Goal: Information Seeking & Learning: Find specific fact

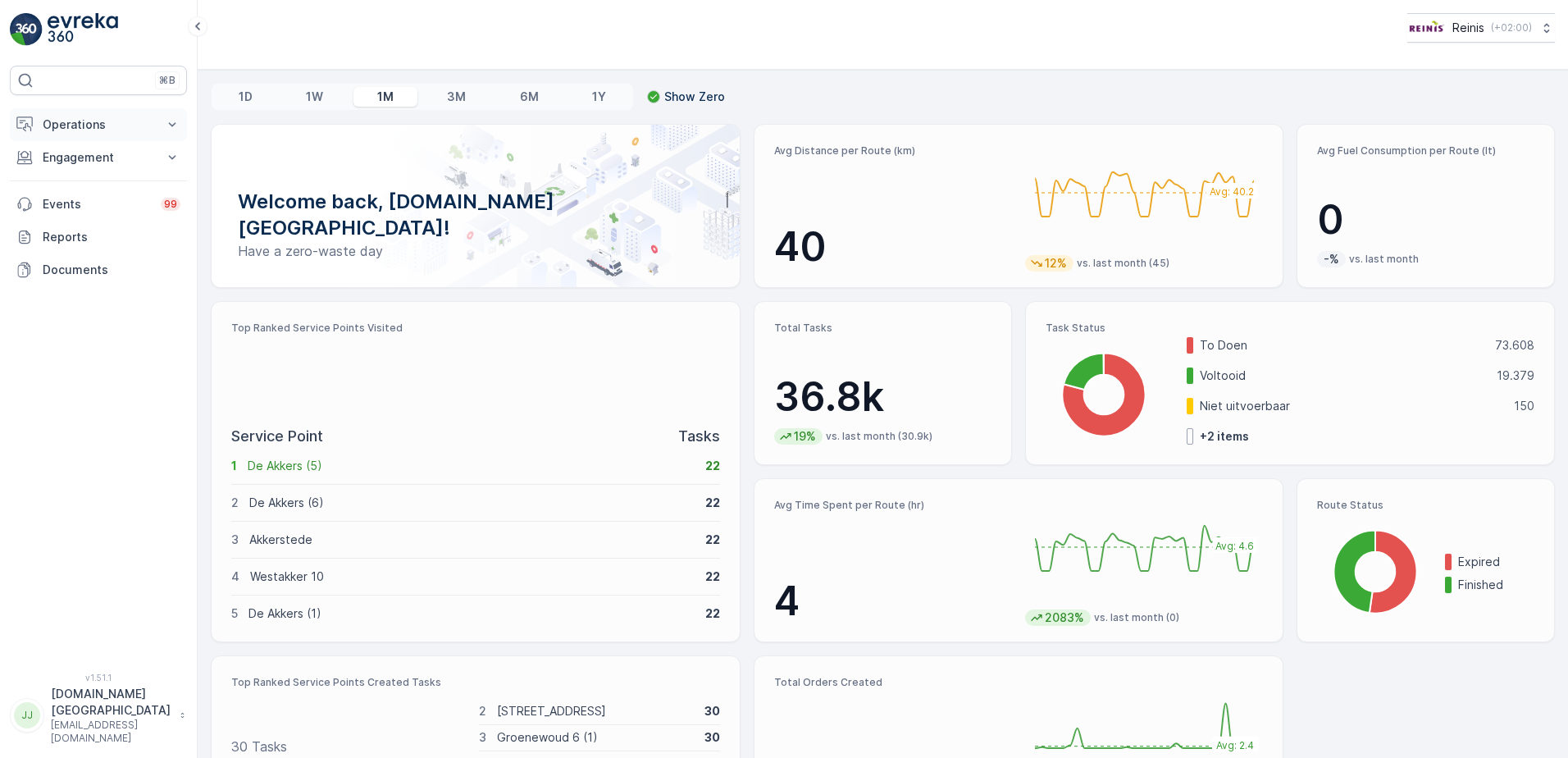
click at [86, 128] on p "Operations" at bounding box center [99, 124] width 111 height 17
click at [85, 178] on p "Planning" at bounding box center [64, 176] width 46 height 17
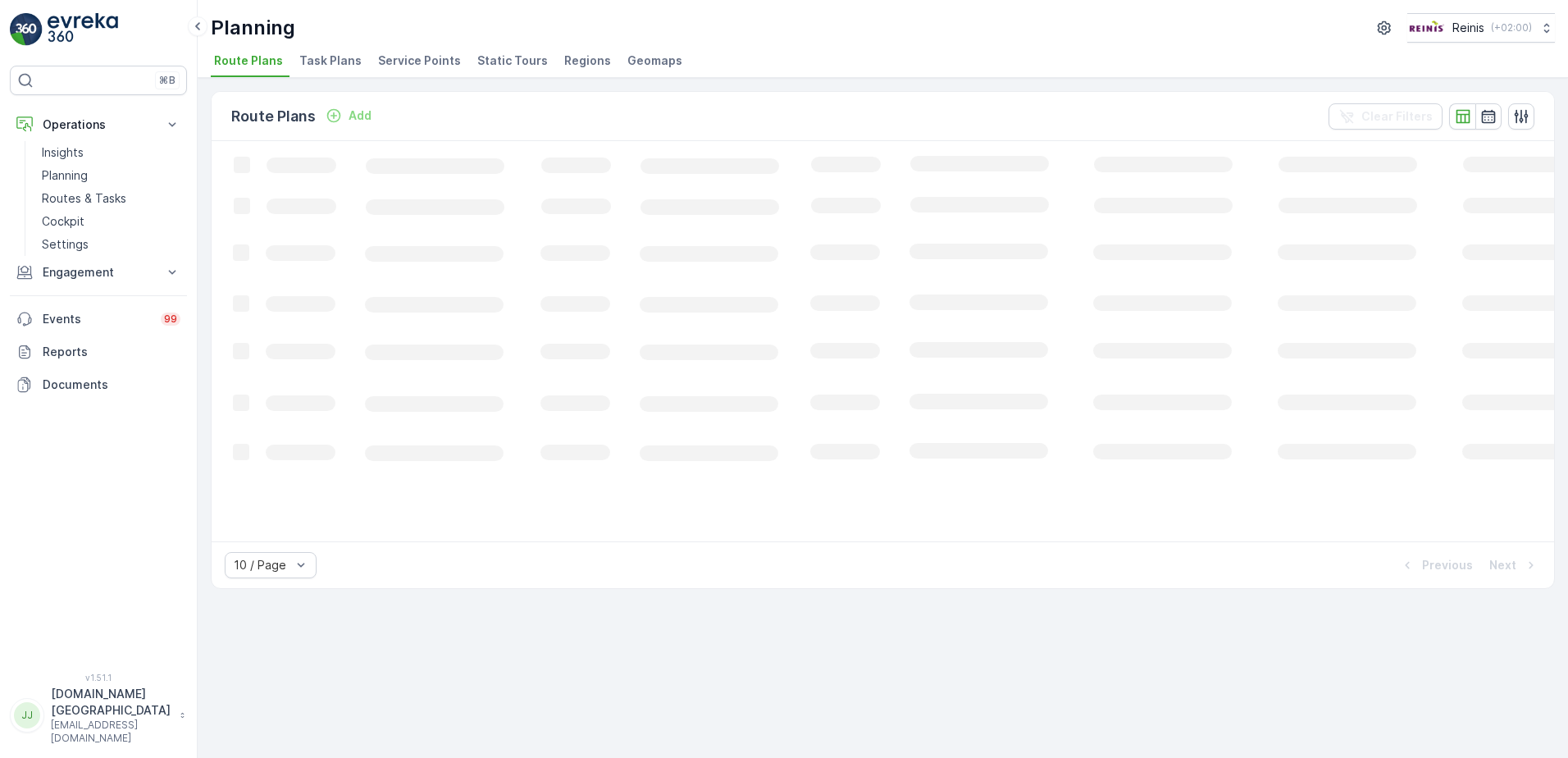
click at [477, 62] on span "Static Tours" at bounding box center [512, 60] width 70 height 17
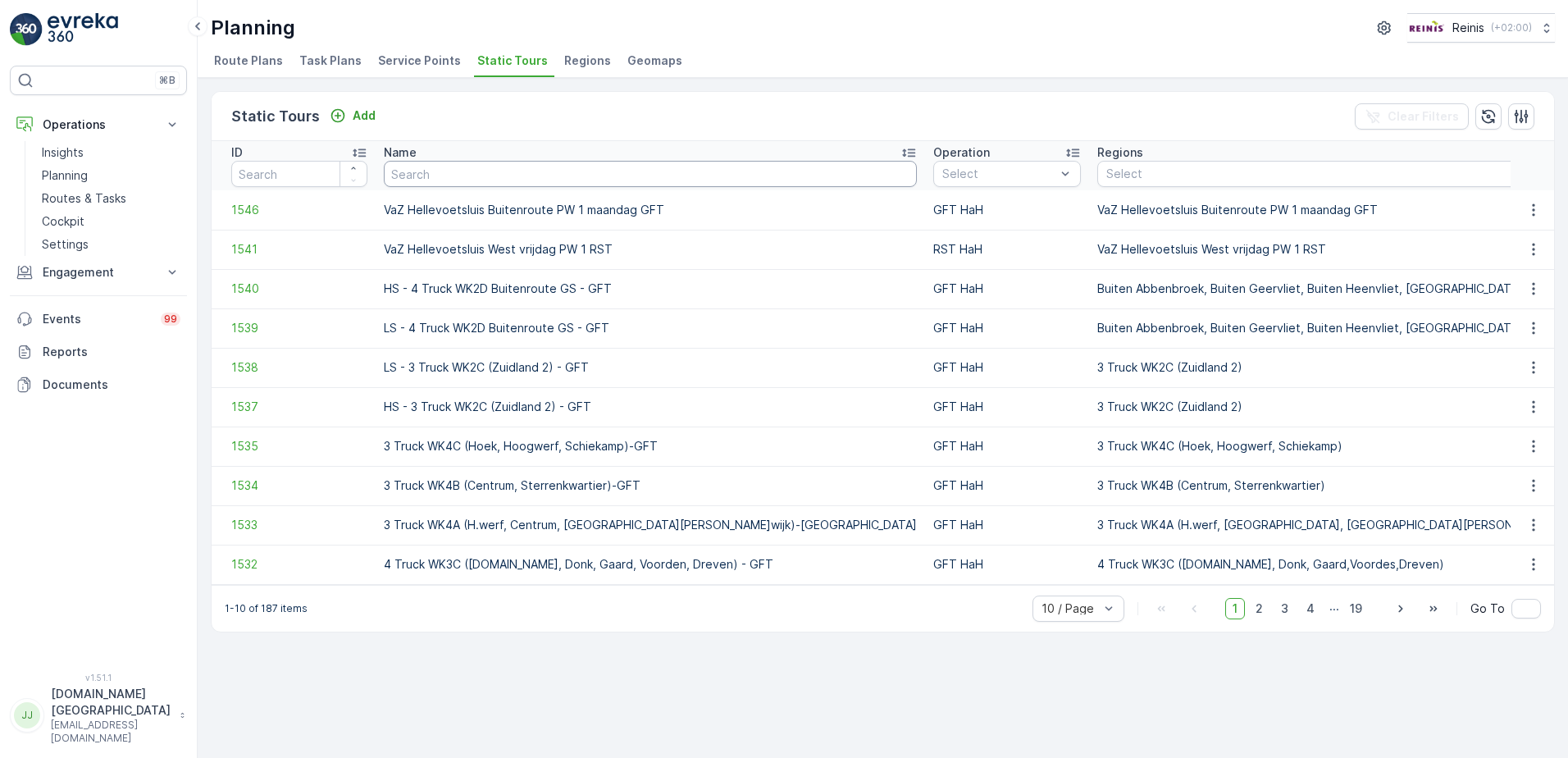
click at [503, 177] on input "text" at bounding box center [650, 174] width 533 height 26
type input "vaz"
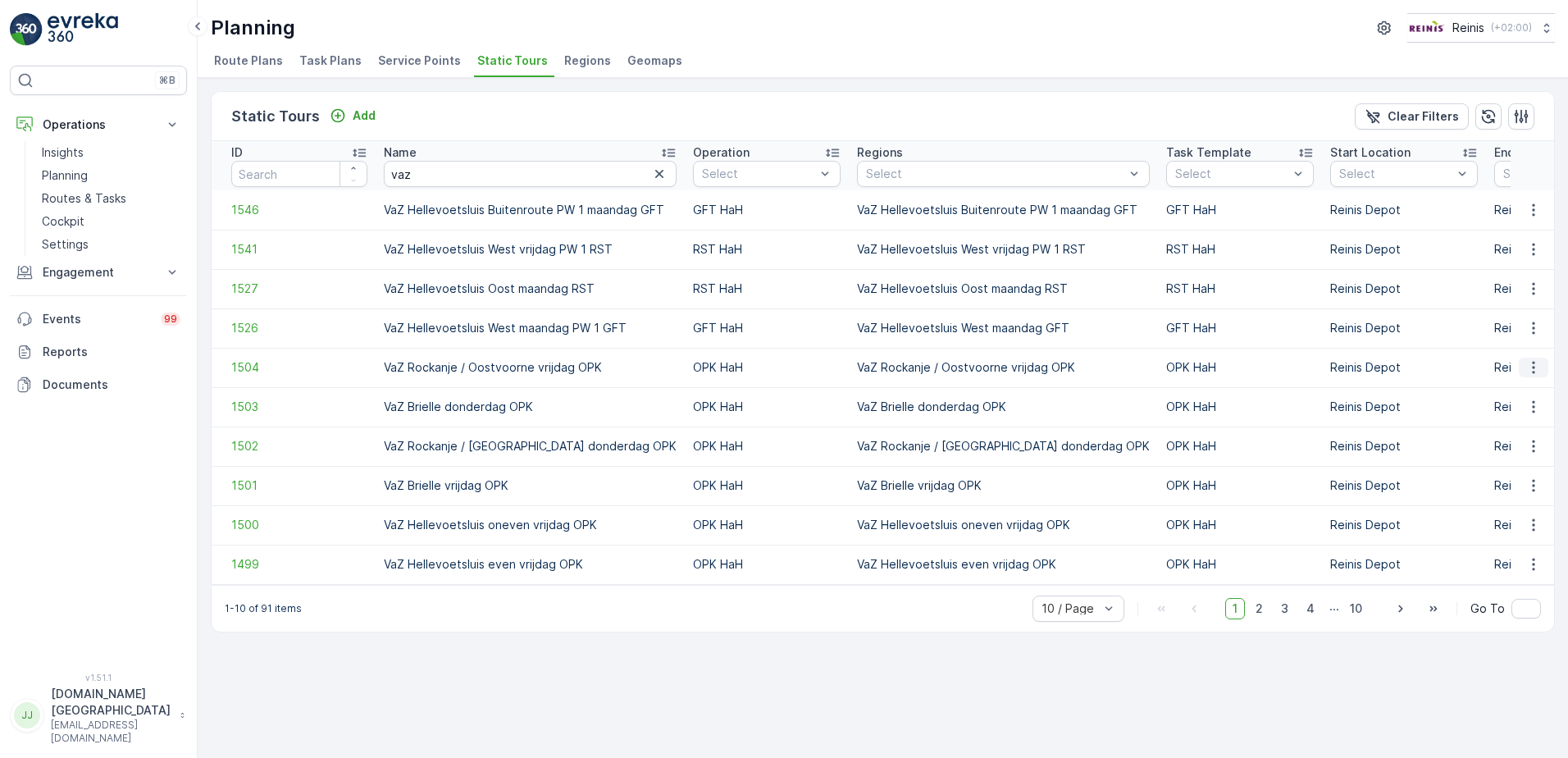
click at [1535, 371] on icon "button" at bounding box center [1534, 367] width 17 height 17
click at [1530, 393] on span "See More Details" at bounding box center [1506, 391] width 96 height 17
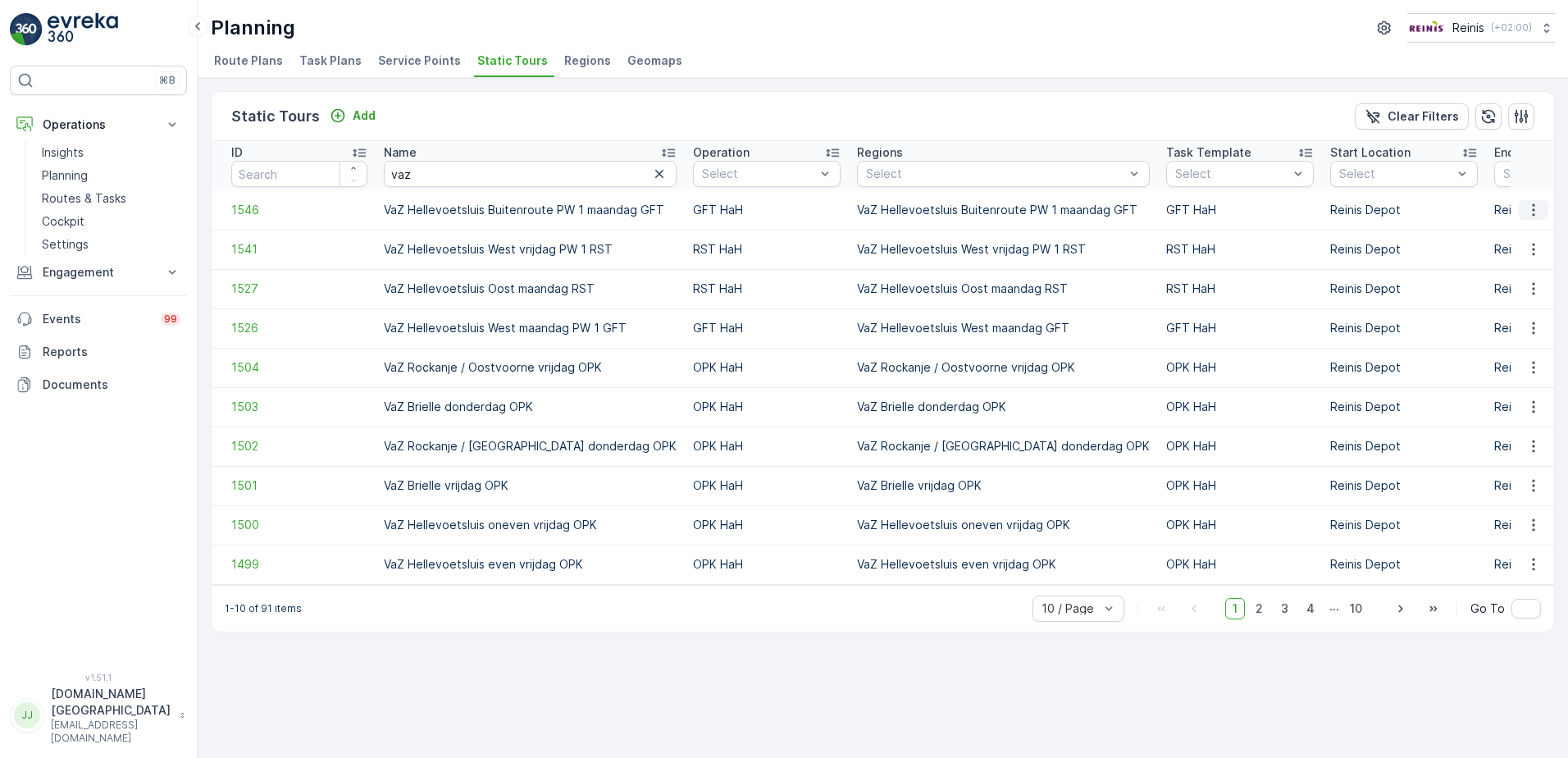
click at [1540, 205] on icon "button" at bounding box center [1534, 210] width 17 height 17
click at [1510, 236] on span "See More Details" at bounding box center [1506, 234] width 96 height 17
click at [703, 405] on div at bounding box center [708, 405] width 13 height 13
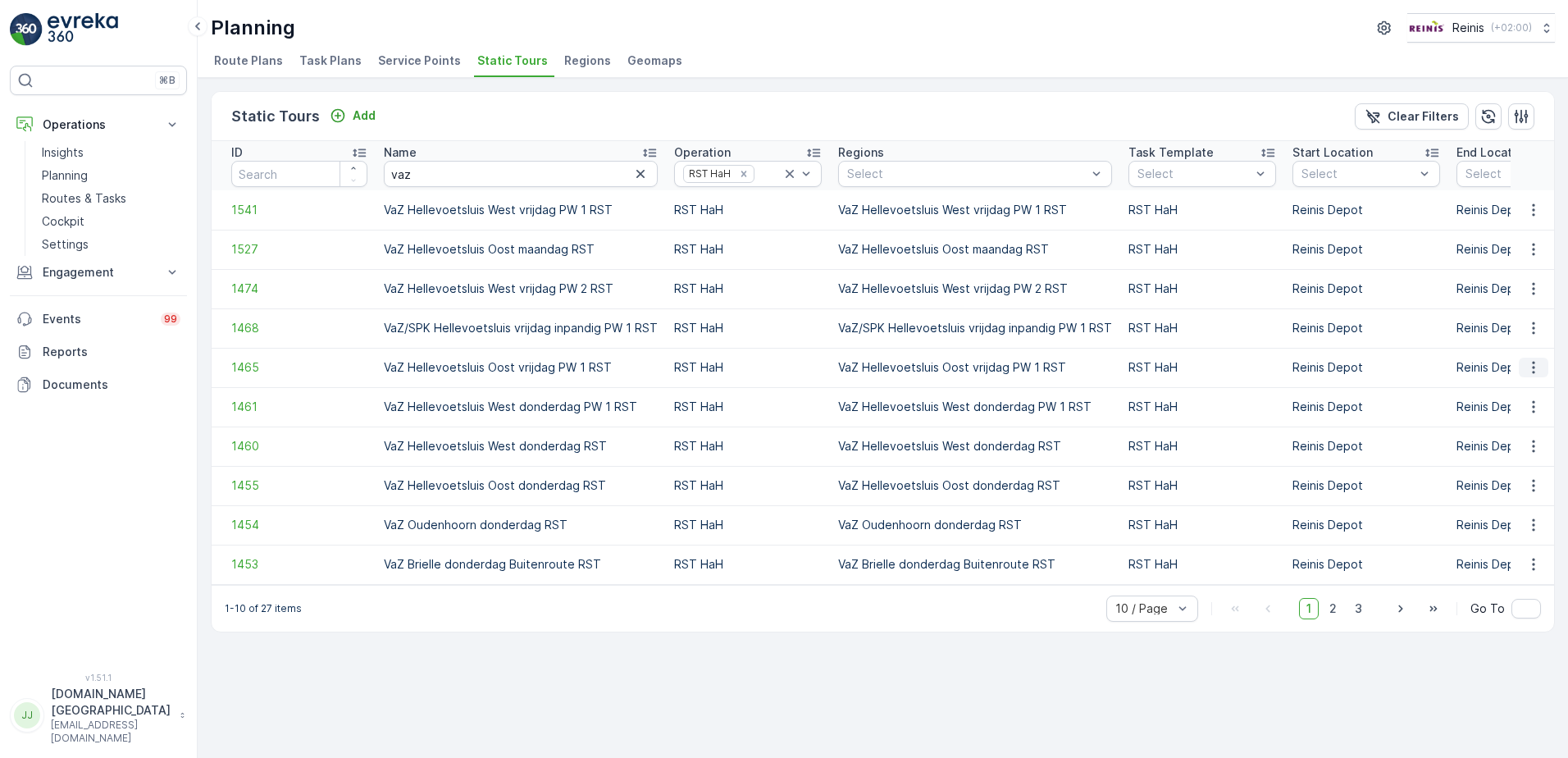
click at [1538, 365] on icon "button" at bounding box center [1534, 367] width 17 height 17
click at [1526, 388] on span "See More Details" at bounding box center [1506, 391] width 96 height 17
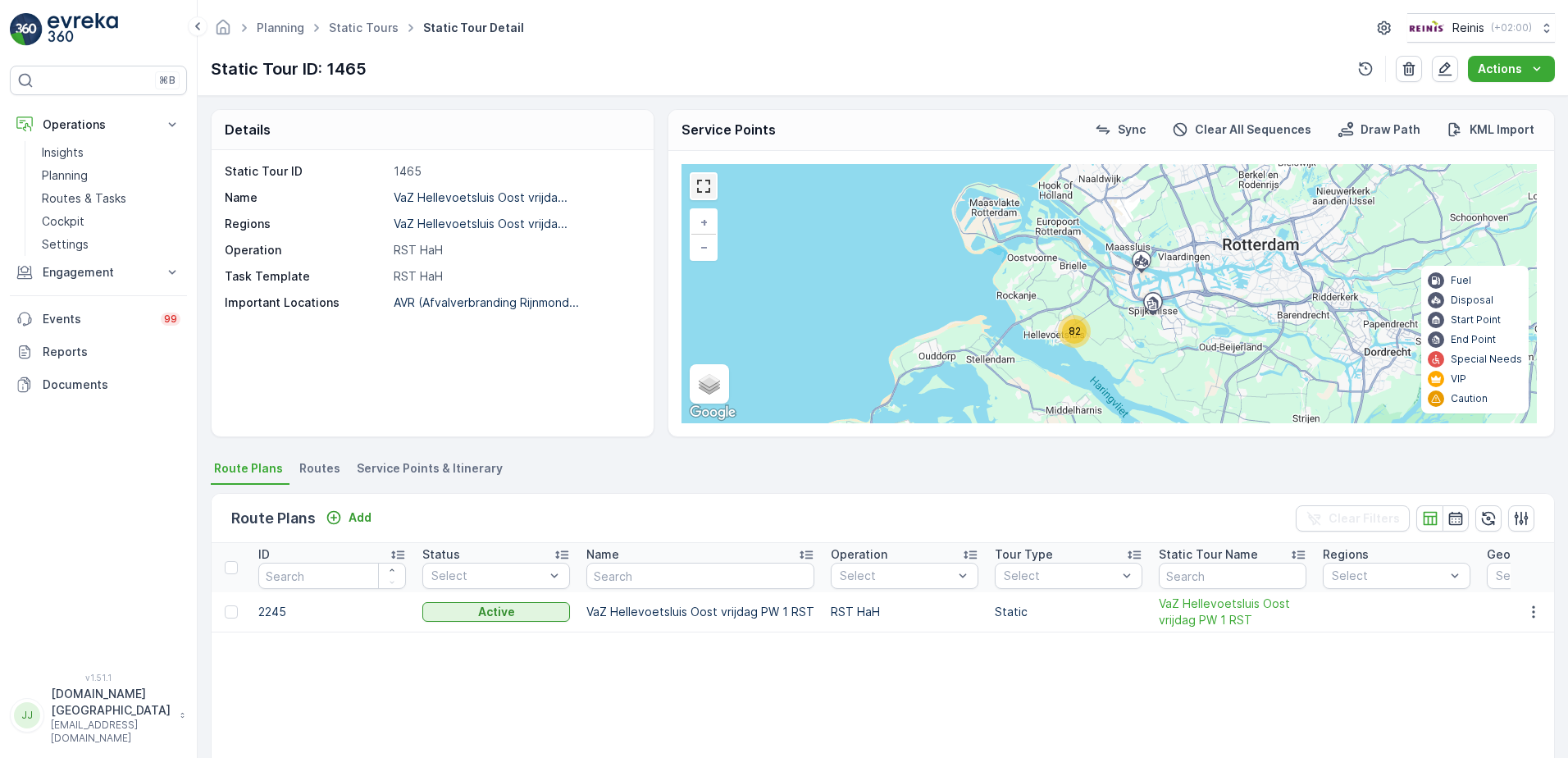
click at [705, 186] on link at bounding box center [704, 185] width 24 height 24
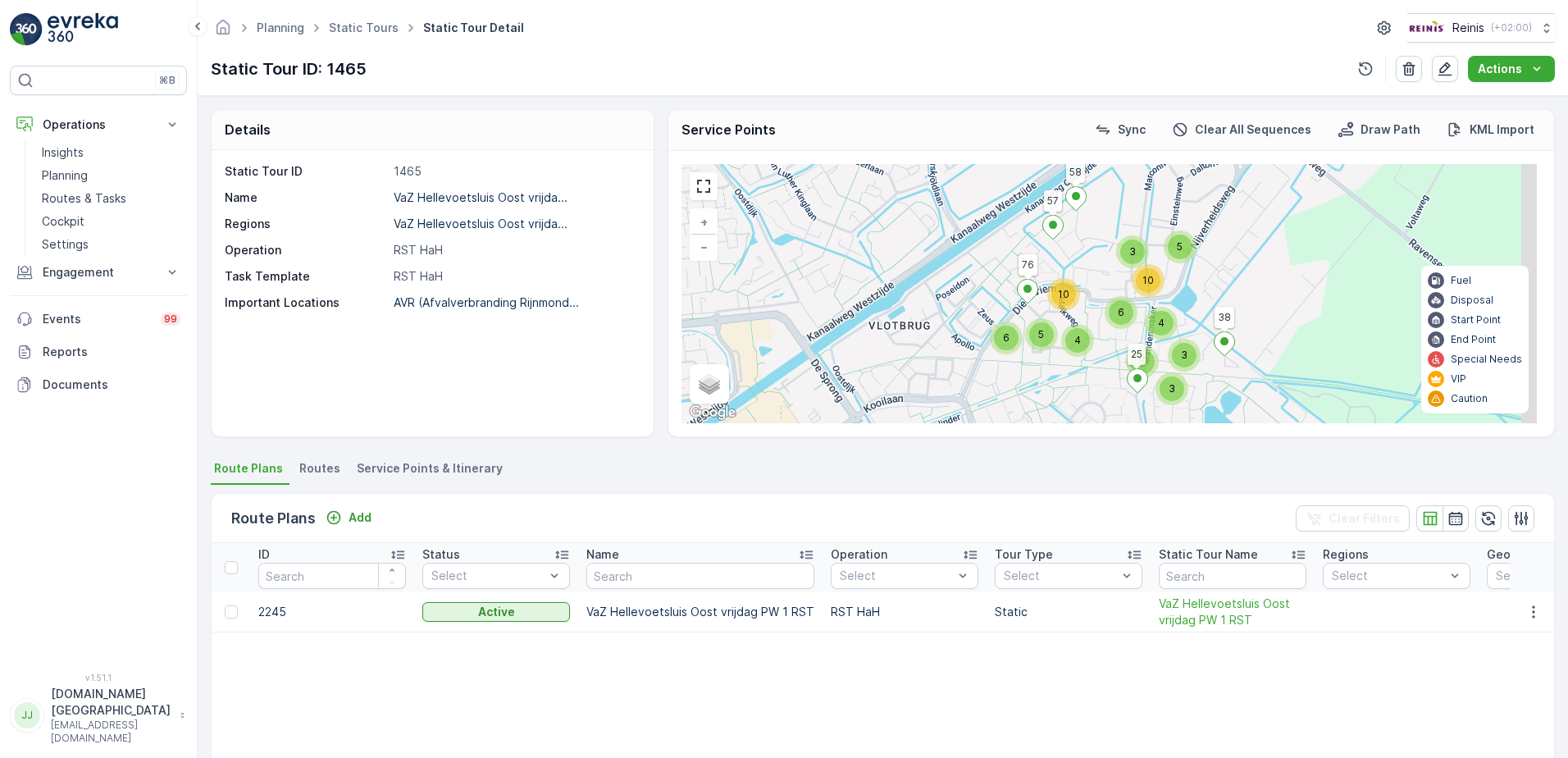
drag, startPoint x: 1313, startPoint y: 279, endPoint x: 1181, endPoint y: 346, distance: 148.0
click at [1181, 346] on div "3" at bounding box center [1184, 354] width 24 height 24
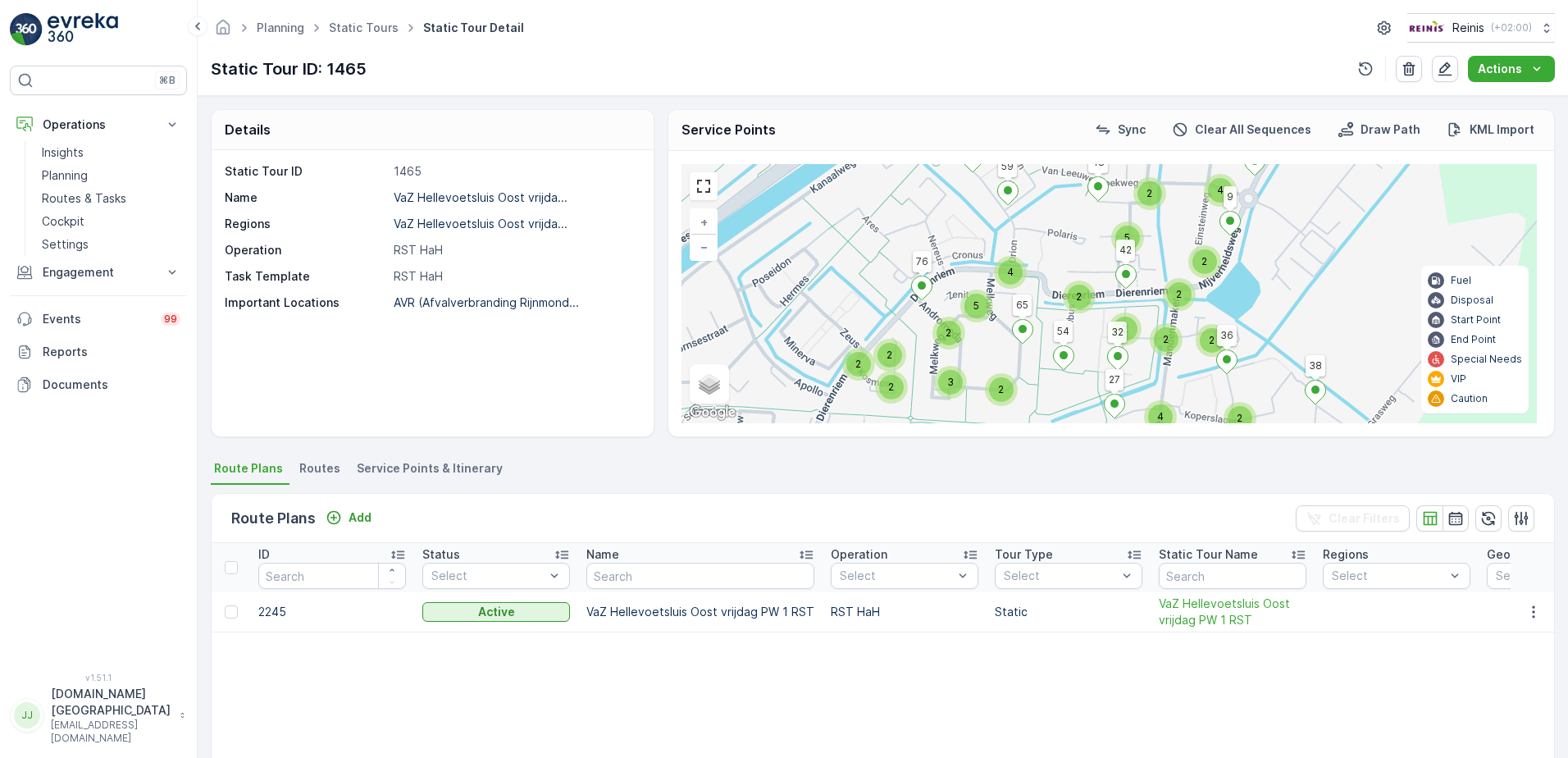
click at [374, 466] on span "Service Points & Itinerary" at bounding box center [430, 468] width 146 height 17
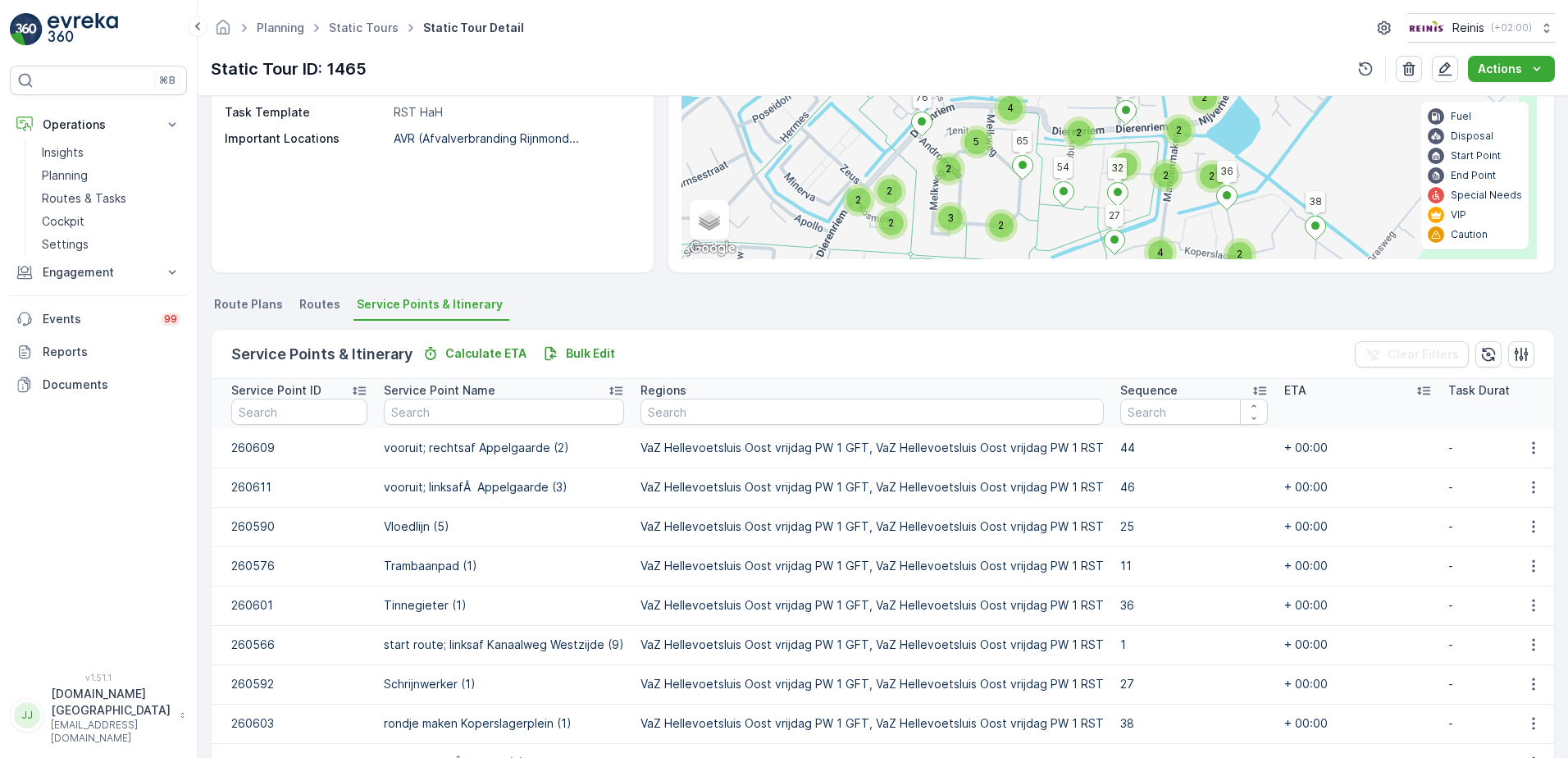
scroll to position [246, 0]
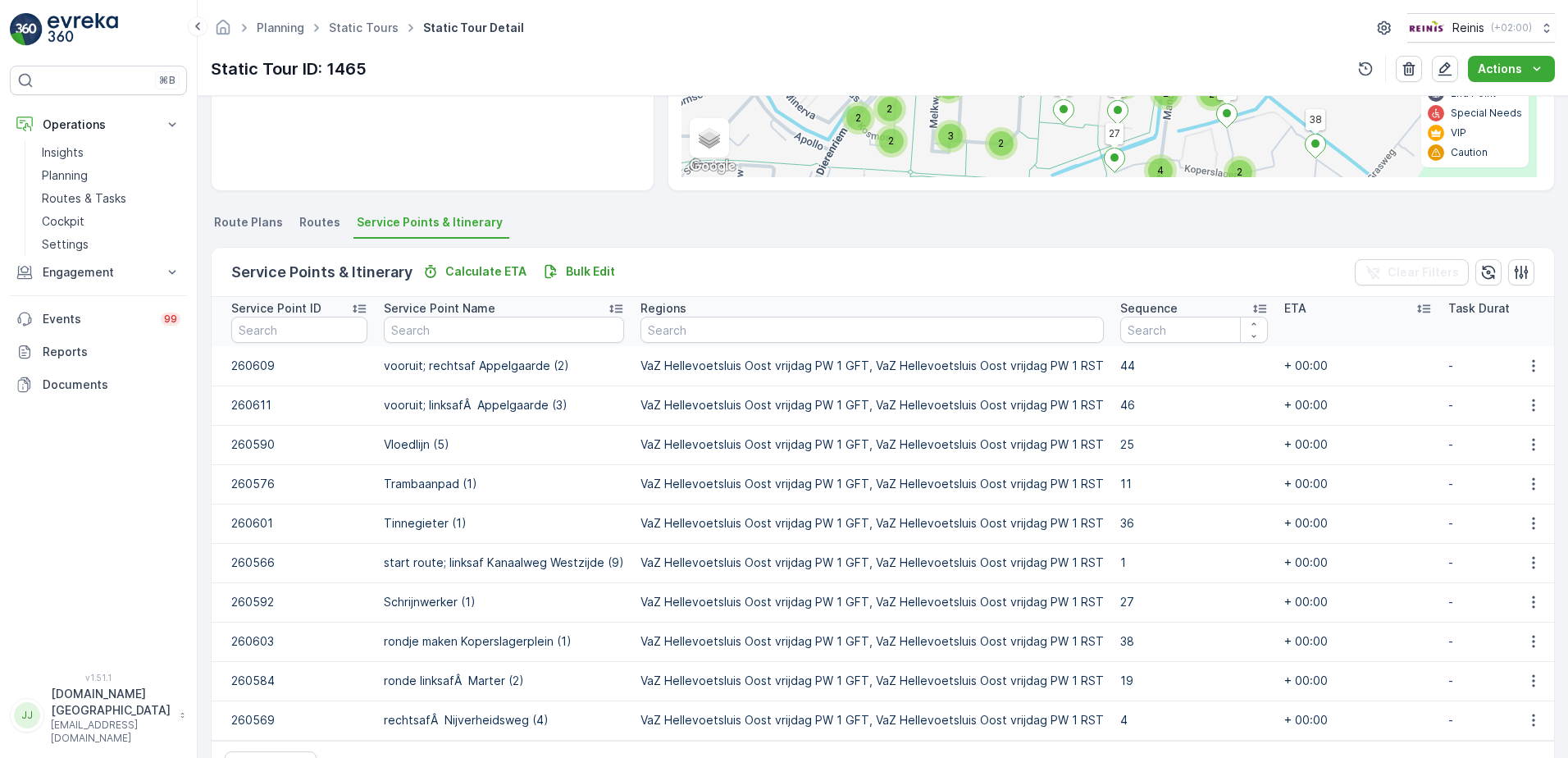
click at [261, 642] on p "260603" at bounding box center [300, 641] width 137 height 17
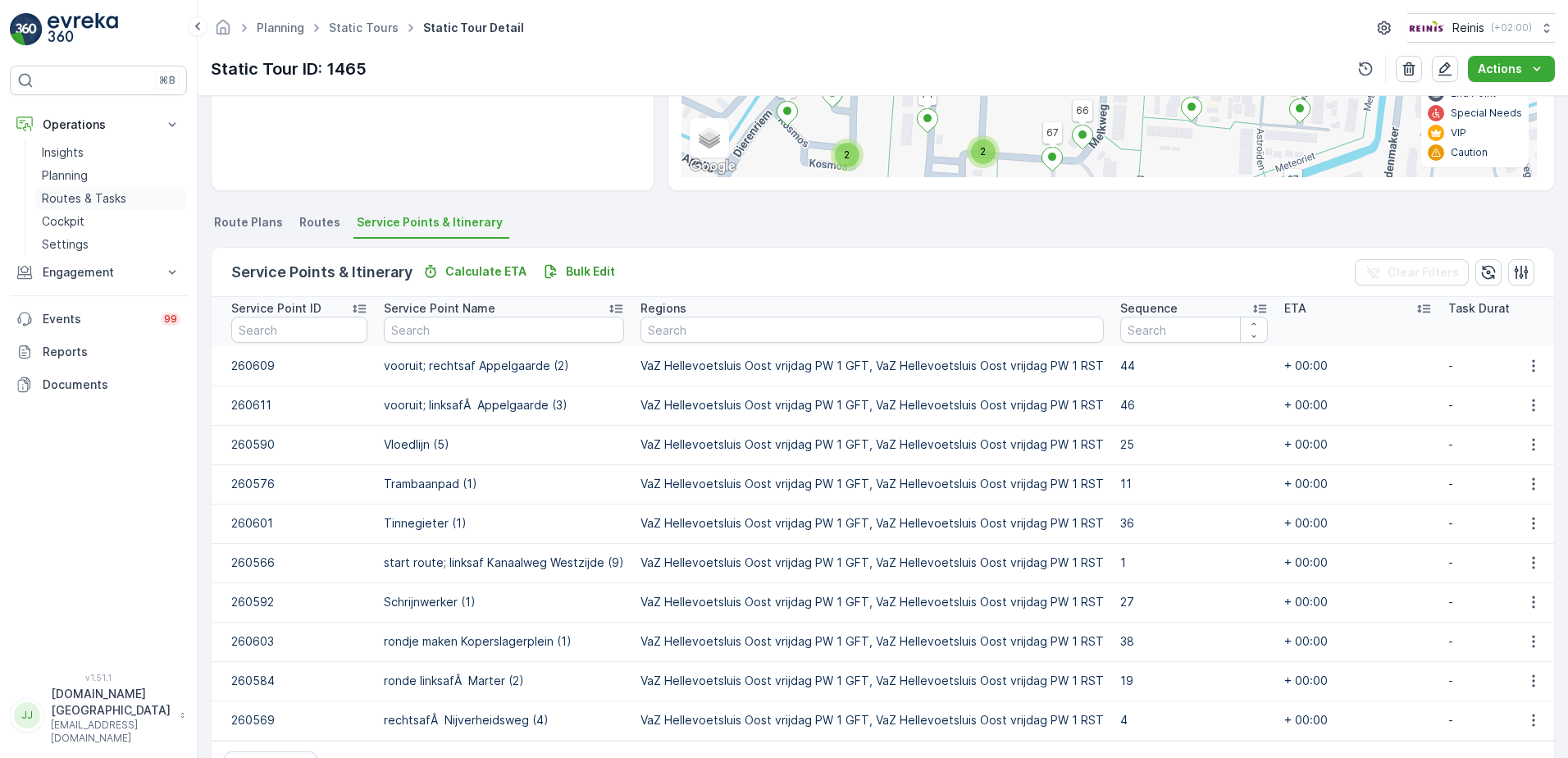
drag, startPoint x: 116, startPoint y: 198, endPoint x: 149, endPoint y: 209, distance: 34.8
click at [116, 198] on p "Routes & Tasks" at bounding box center [84, 198] width 85 height 17
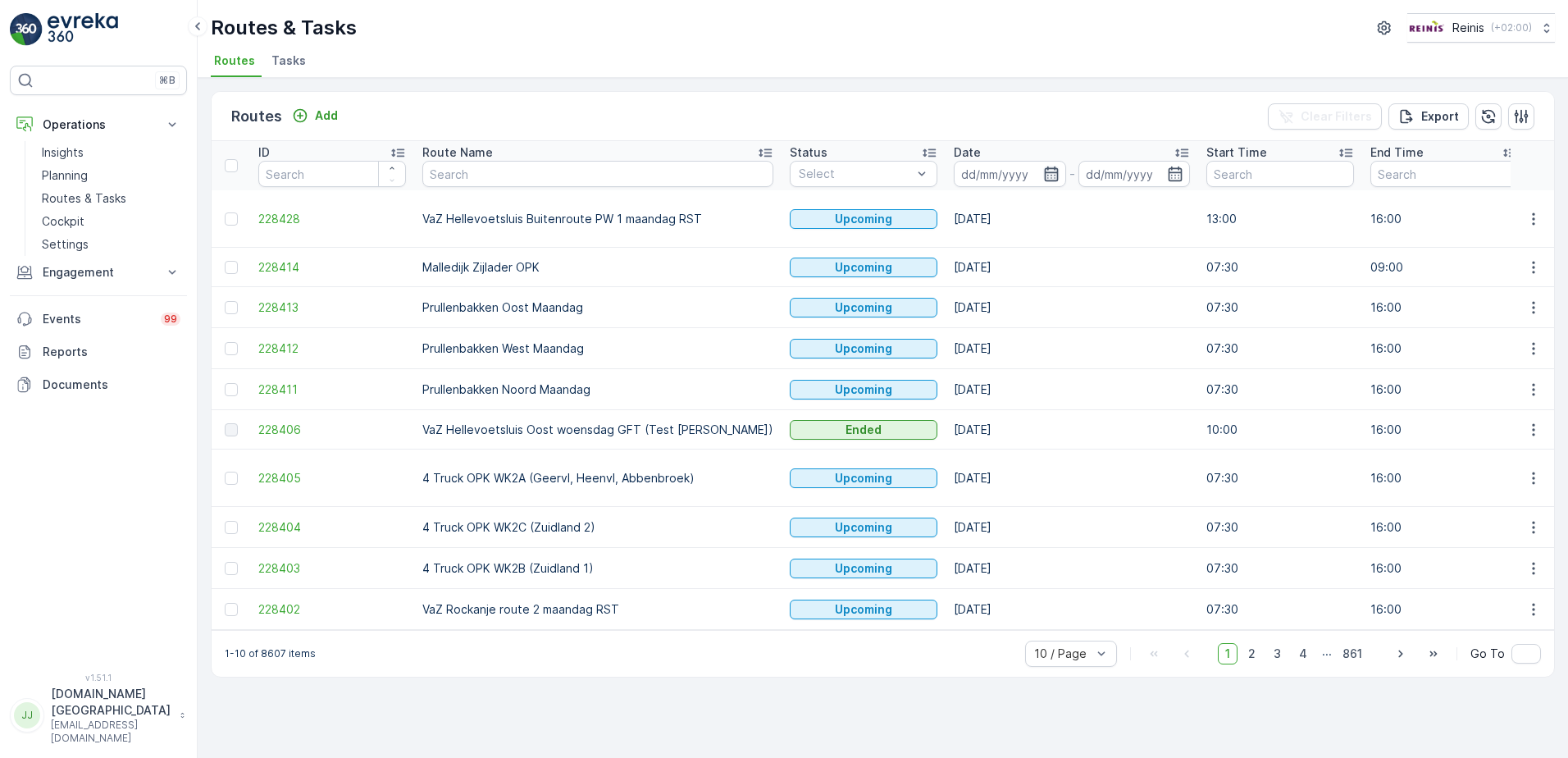
click at [1044, 173] on icon "button" at bounding box center [1051, 174] width 14 height 15
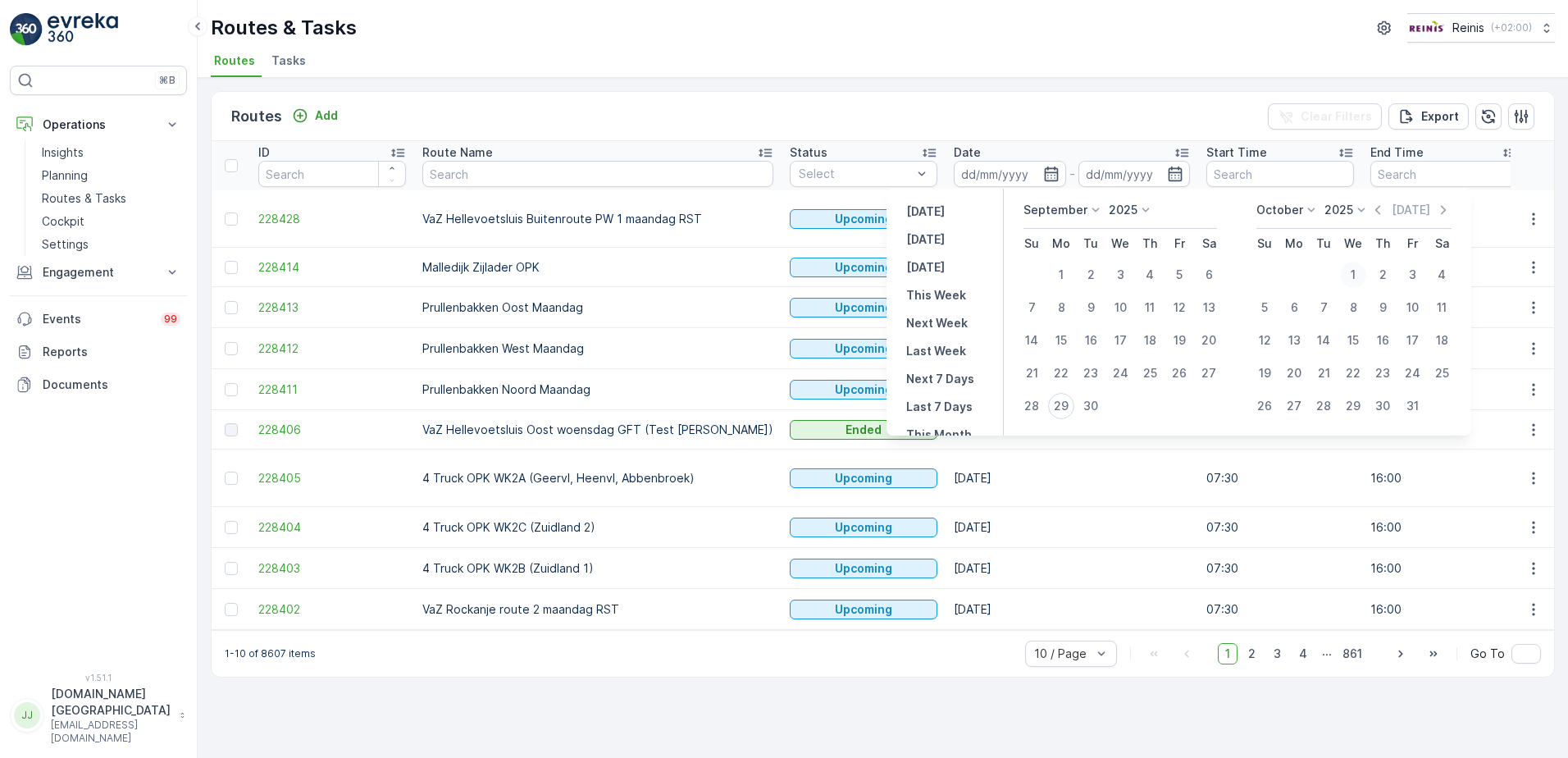
click at [1353, 276] on div "1" at bounding box center [1353, 274] width 26 height 26
type input "01.10.2025"
click at [1353, 276] on div "1" at bounding box center [1353, 274] width 26 height 26
type input "01.10.2025"
click at [1353, 276] on div "1" at bounding box center [1353, 274] width 26 height 26
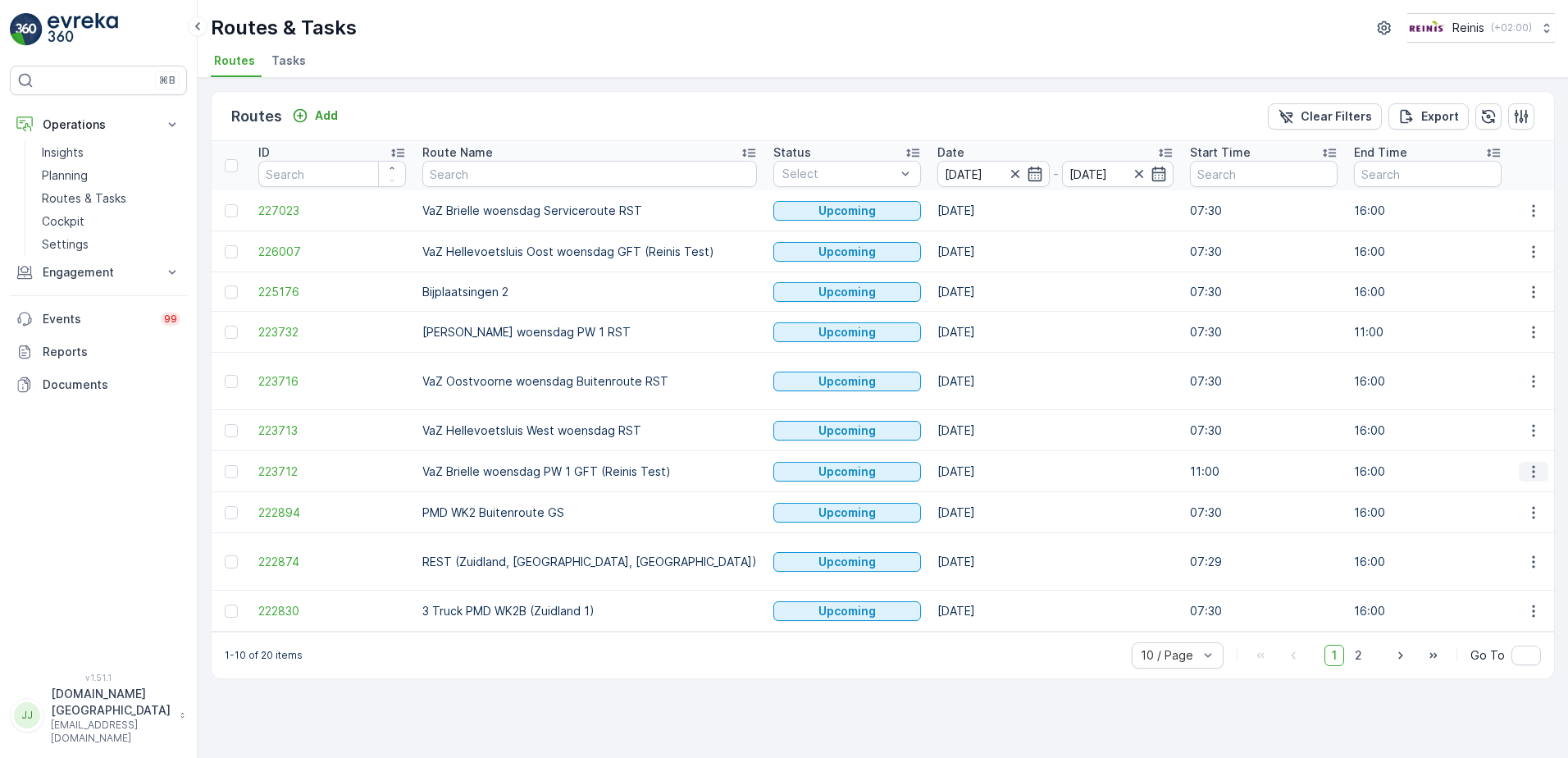
drag, startPoint x: 1527, startPoint y: 451, endPoint x: 1535, endPoint y: 449, distance: 8.2
click at [1528, 463] on icon "button" at bounding box center [1534, 471] width 17 height 17
click at [1516, 476] on span "See More Details" at bounding box center [1496, 479] width 96 height 17
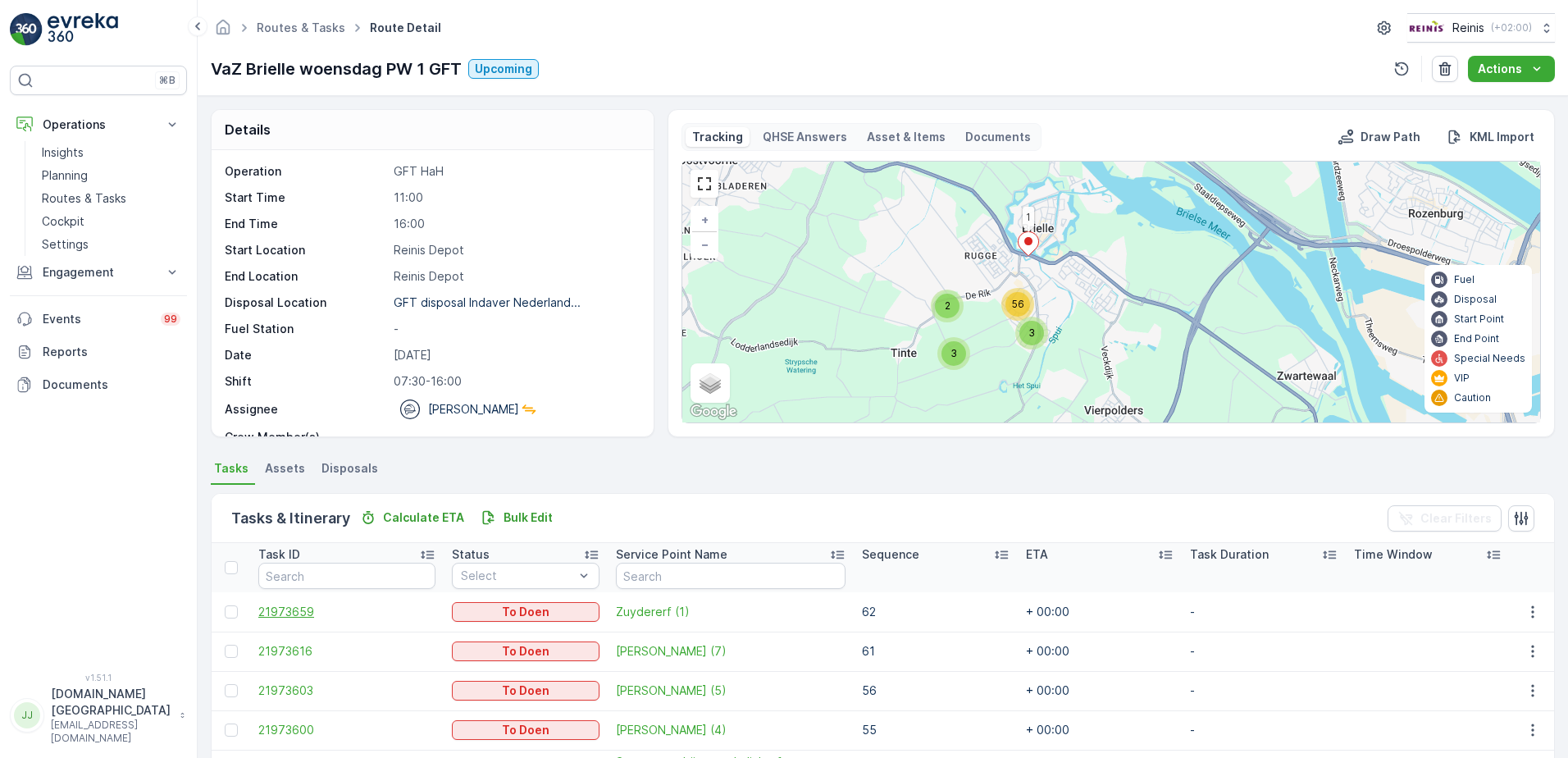
click at [303, 616] on span "21973659" at bounding box center [347, 612] width 178 height 17
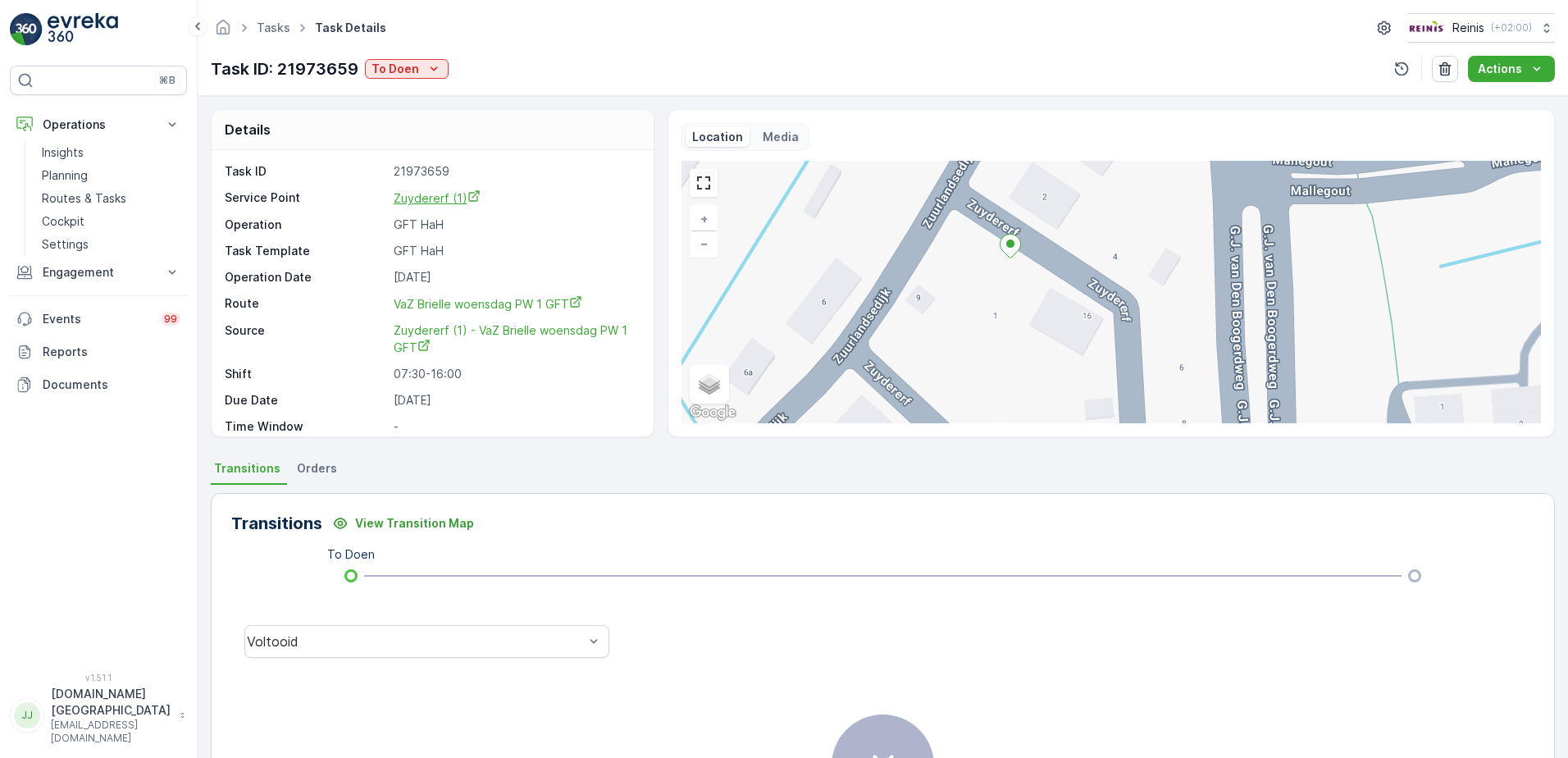
click at [436, 198] on span "Zuydererf (1)" at bounding box center [437, 198] width 87 height 14
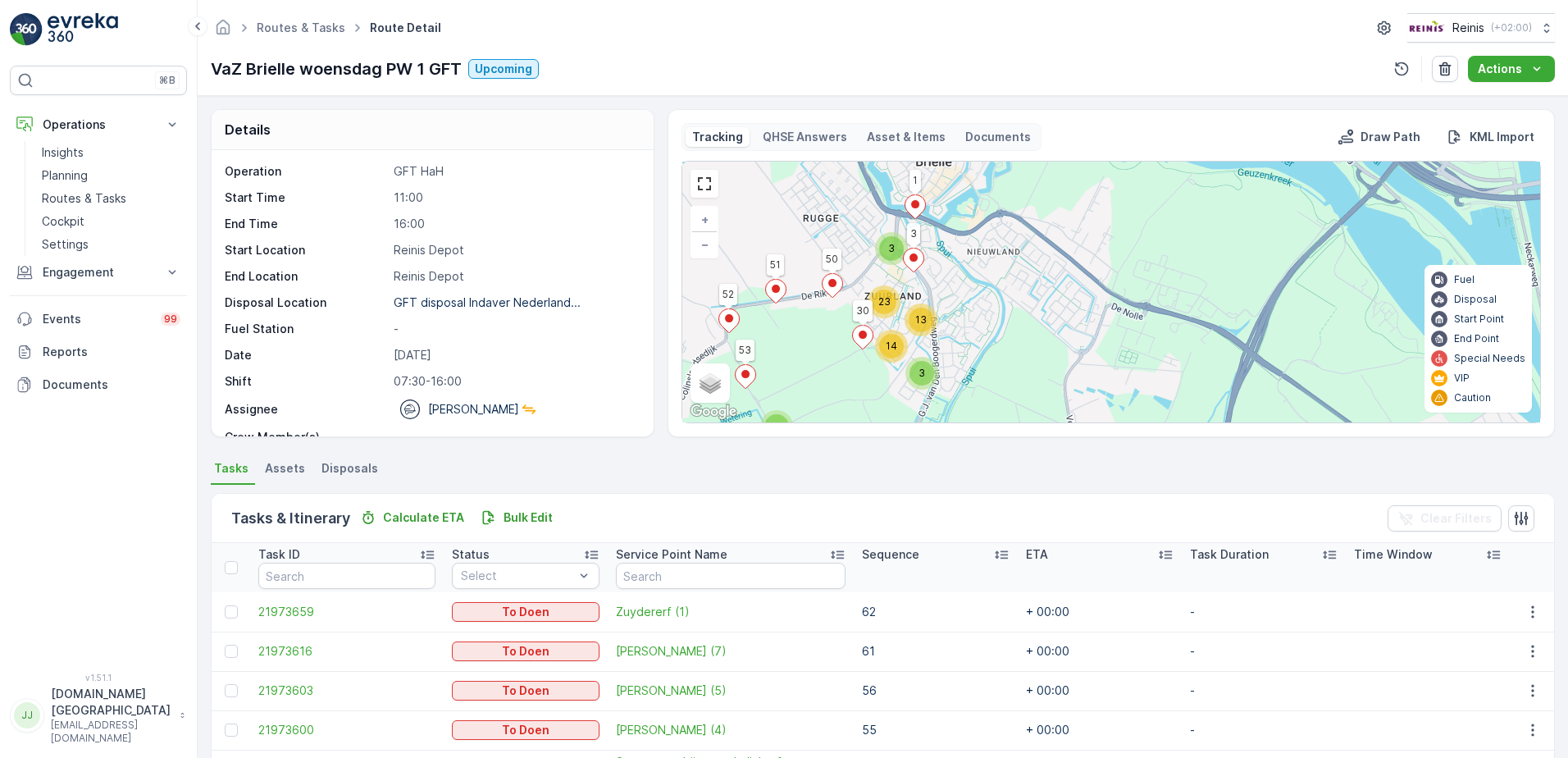
drag, startPoint x: 831, startPoint y: 328, endPoint x: 977, endPoint y: 278, distance: 154.3
click at [977, 277] on div "2 3 3 23 13 14 51 52 53 1 50 3 30 + − Satellite Roadmap Terrain Hybrid Leaflet …" at bounding box center [1110, 292] width 858 height 260
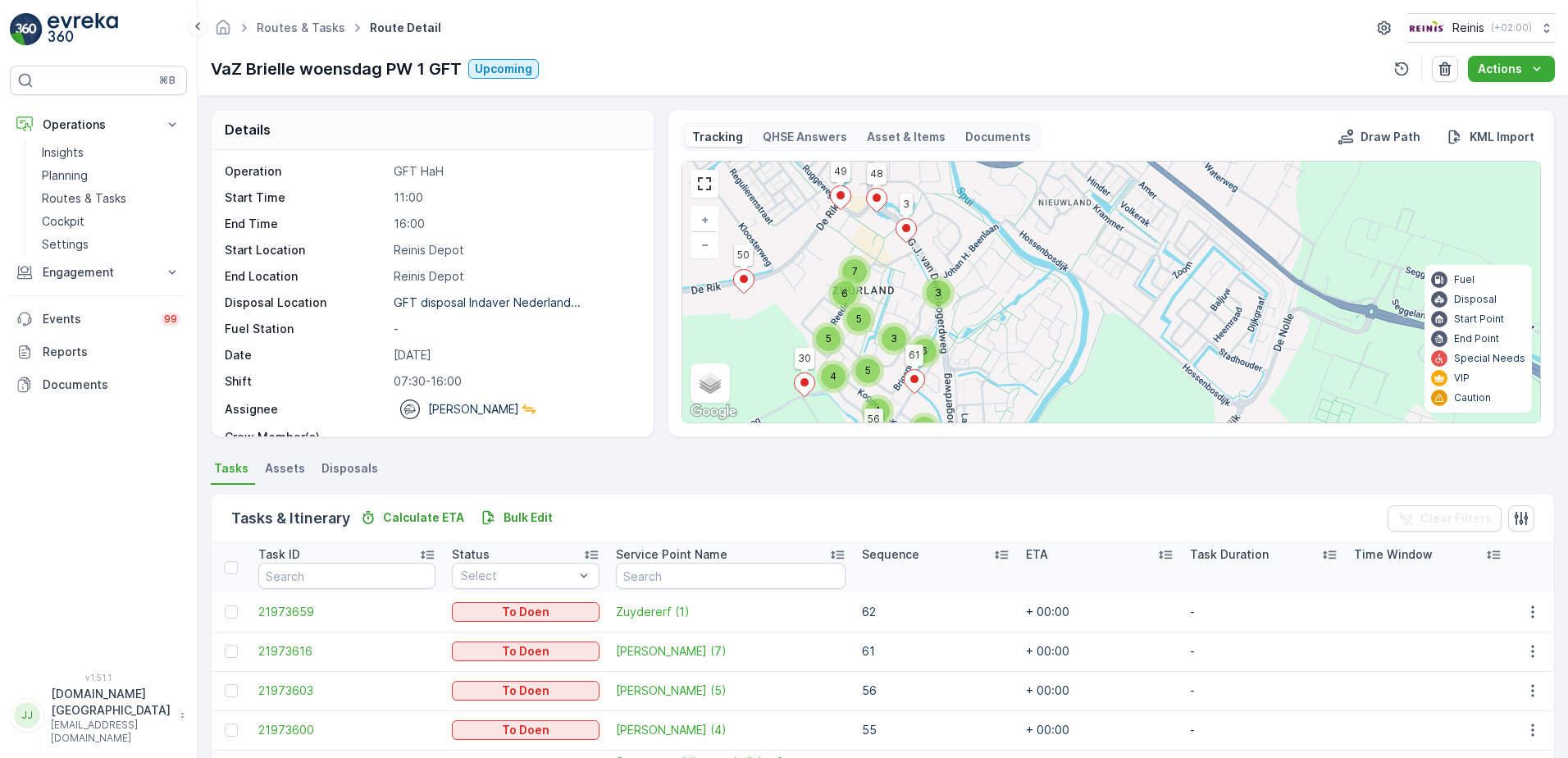
drag, startPoint x: 909, startPoint y: 301, endPoint x: 982, endPoint y: 338, distance: 81.8
click at [982, 338] on div "2 5 5 6 7 3 3 6 4 5 4 51 52 53 1 50 3 30 54 55 59 2 48 49 61 56 + − Satellite R…" at bounding box center [1110, 292] width 858 height 260
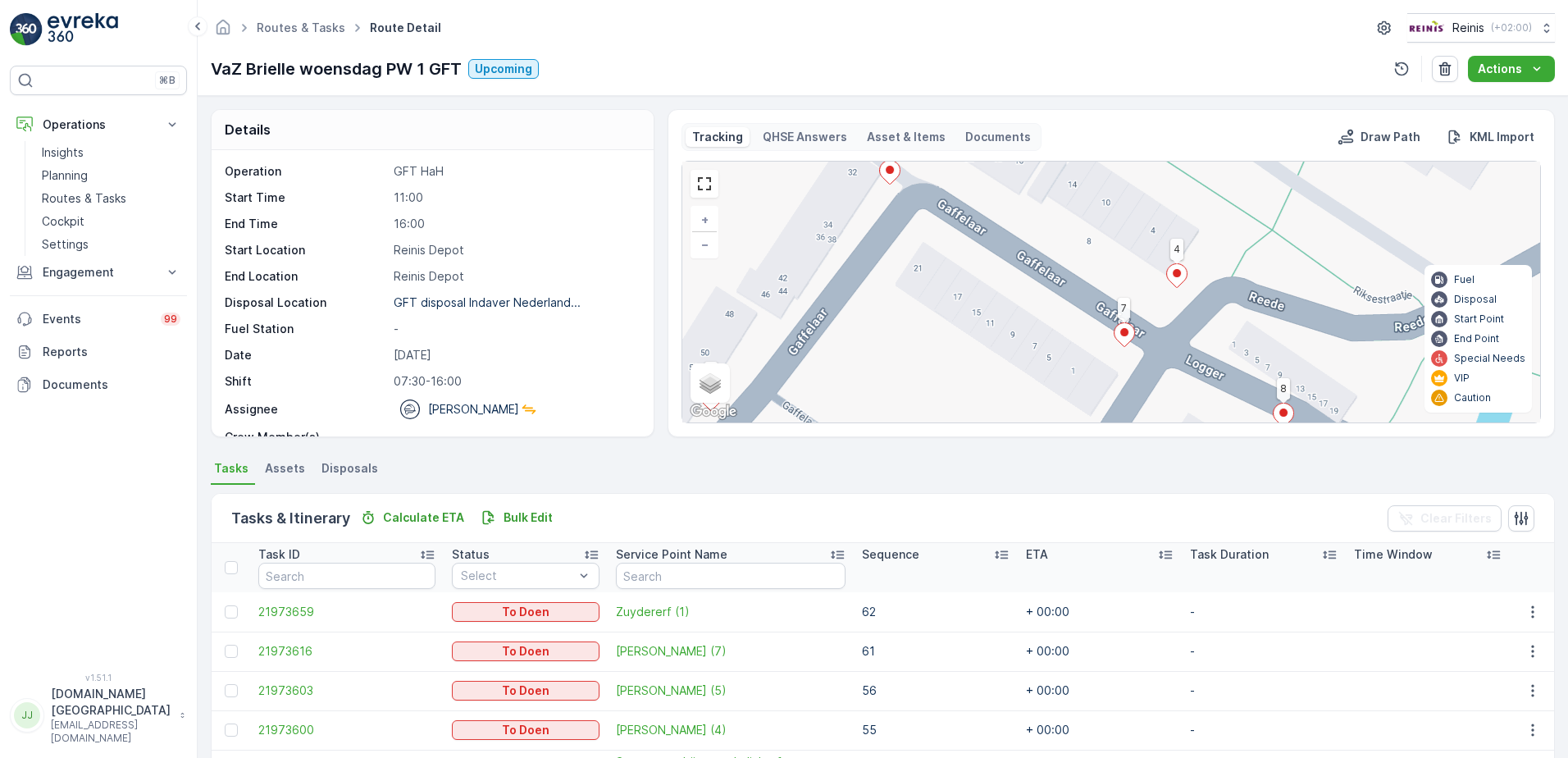
drag, startPoint x: 1138, startPoint y: 310, endPoint x: 826, endPoint y: 240, distance: 319.8
click at [826, 239] on div "51 52 53 1 50 3 30 54 55 59 2 48 49 61 56 26 21 22 28 15 19 18 17 16 14 5 8 6 4…" at bounding box center [1110, 292] width 858 height 260
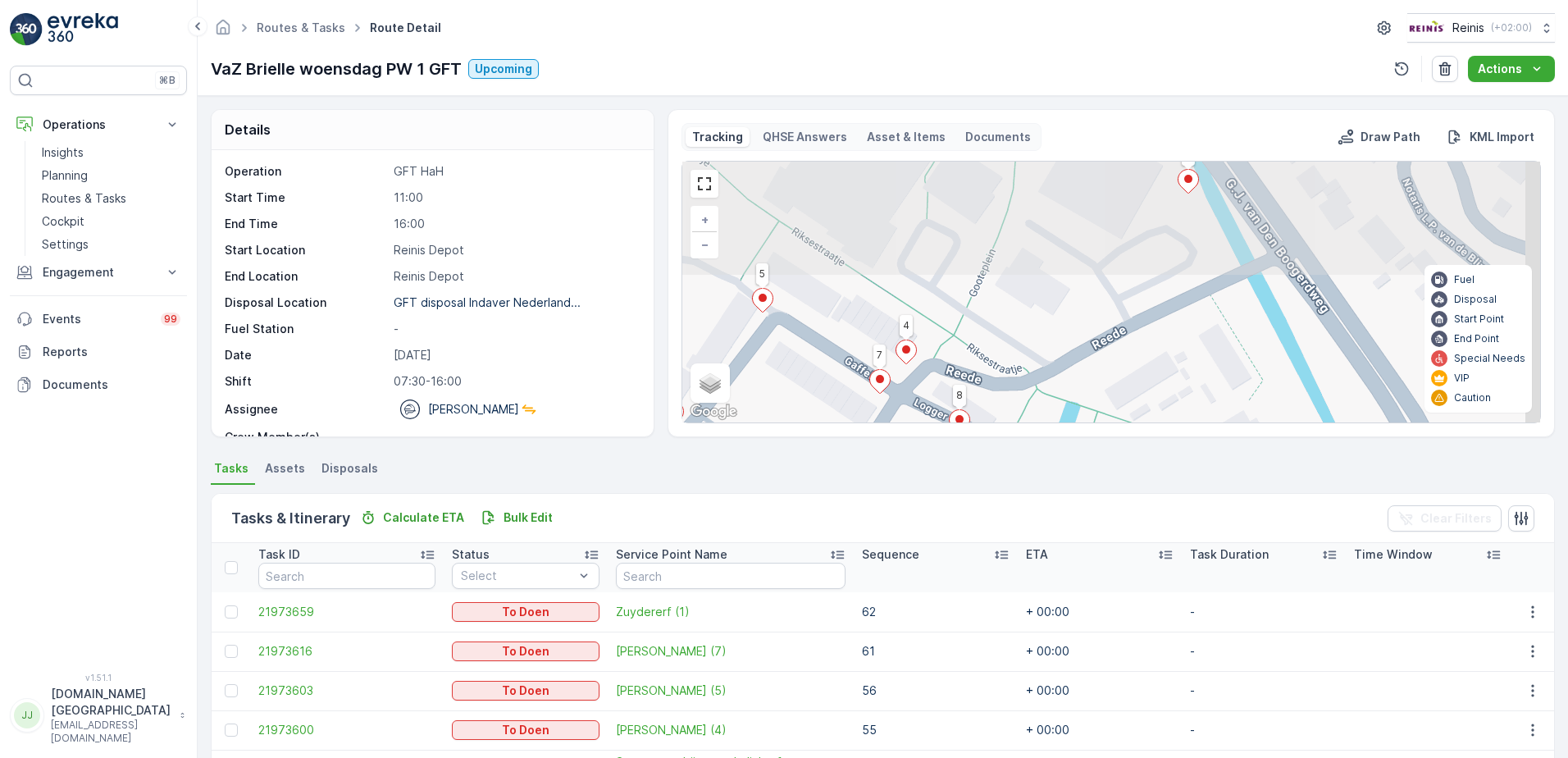
drag, startPoint x: 1166, startPoint y: 236, endPoint x: 1084, endPoint y: 354, distance: 143.7
click at [1084, 354] on div "51 52 53 1 50 3 30 54 55 59 2 48 49 61 56 26 21 22 28 15 19 18 17 16 14 5 8 6 4…" at bounding box center [1110, 292] width 858 height 260
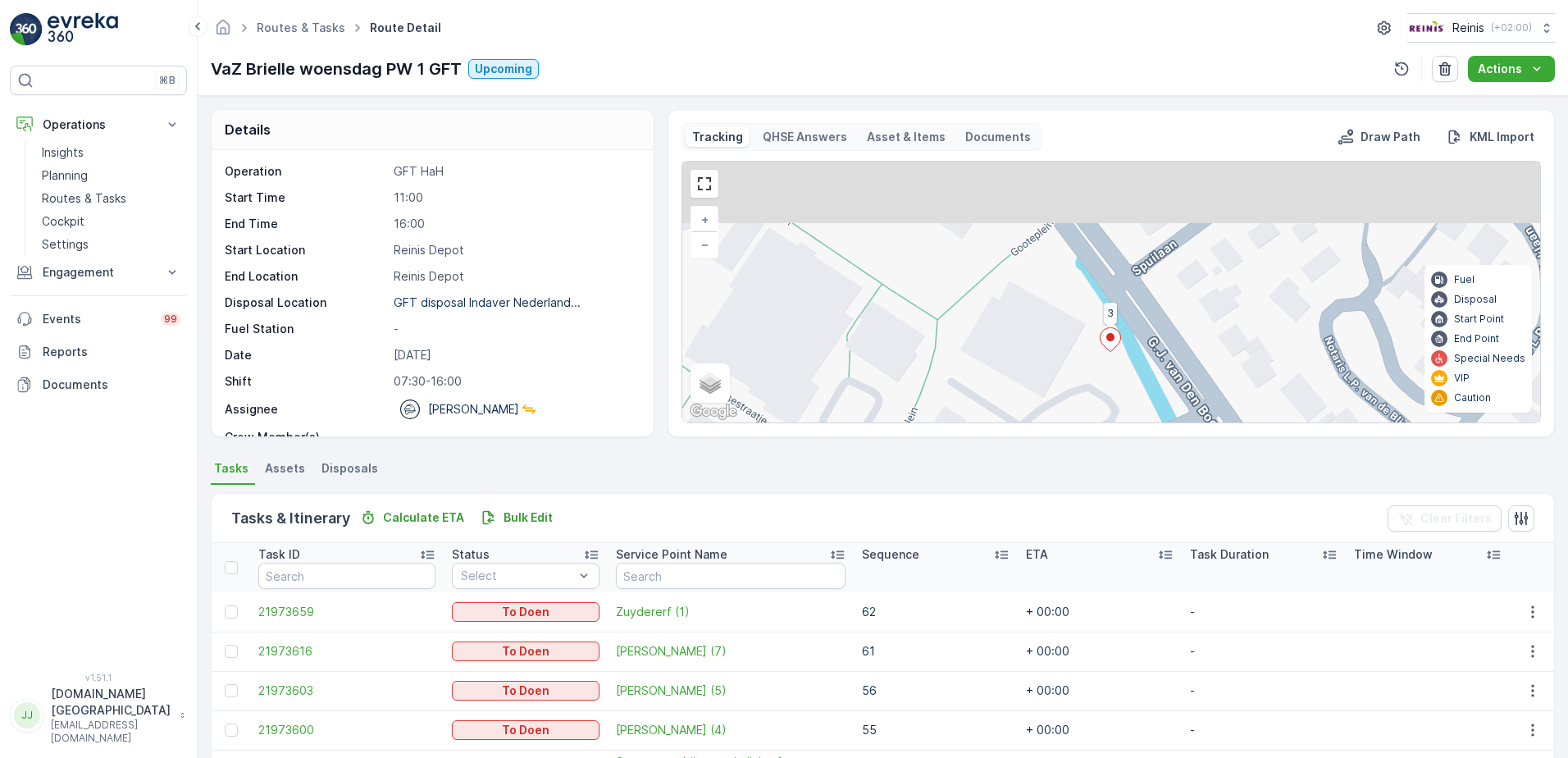
drag, startPoint x: 1138, startPoint y: 258, endPoint x: 993, endPoint y: 403, distance: 205.1
click at [991, 400] on div "51 52 53 1 50 3 30 54 55 59 2 48 49 61 56 26 21 22 28 15 19 18 17 16 14 5 8 6 4…" at bounding box center [1110, 292] width 858 height 260
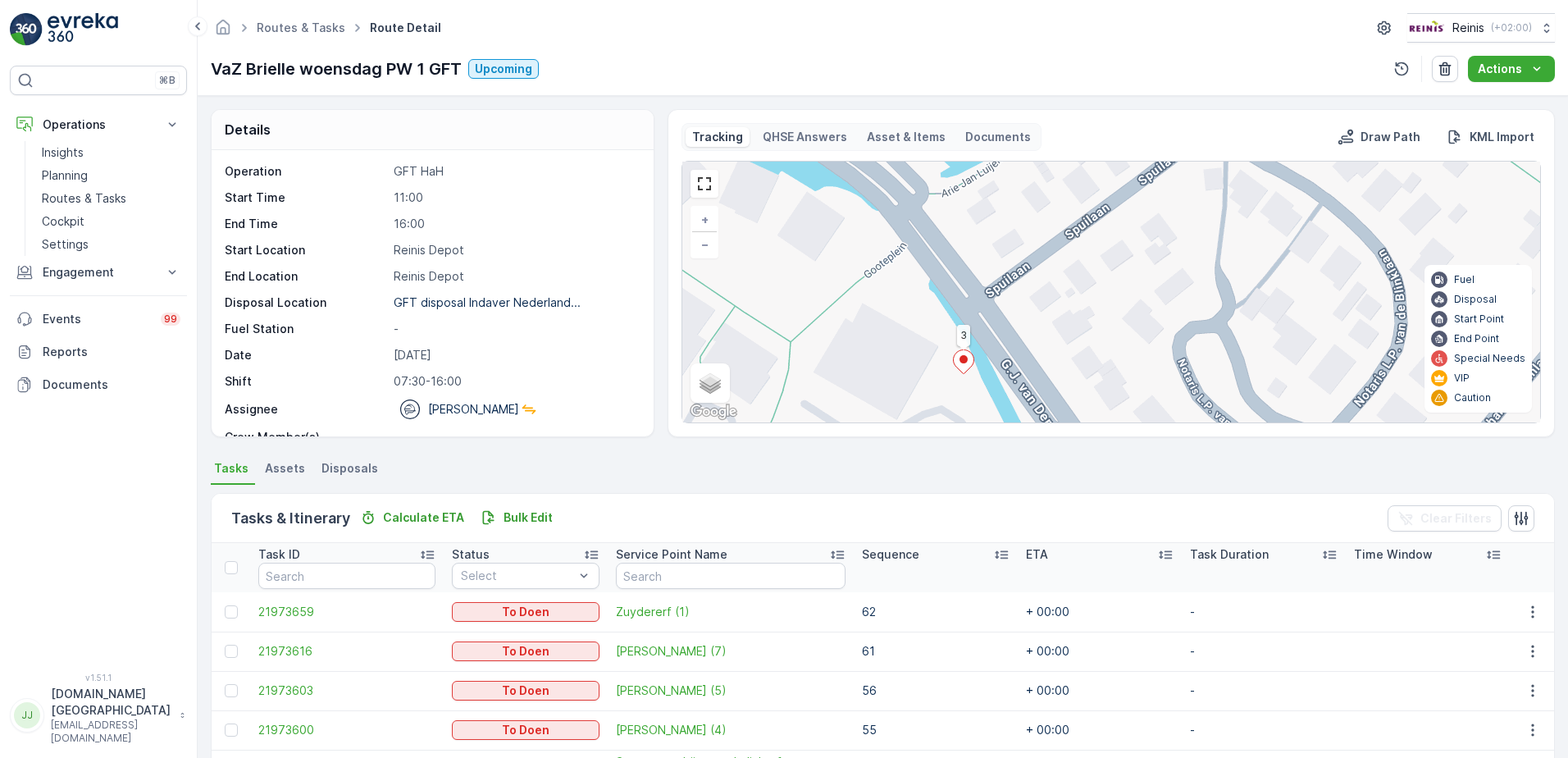
drag, startPoint x: 976, startPoint y: 257, endPoint x: 1121, endPoint y: 391, distance: 197.4
click at [1105, 390] on div "51 52 53 1 50 3 30 54 55 59 2 48 49 61 56 26 21 22 28 15 19 18 17 16 14 5 8 6 4…" at bounding box center [1110, 292] width 858 height 260
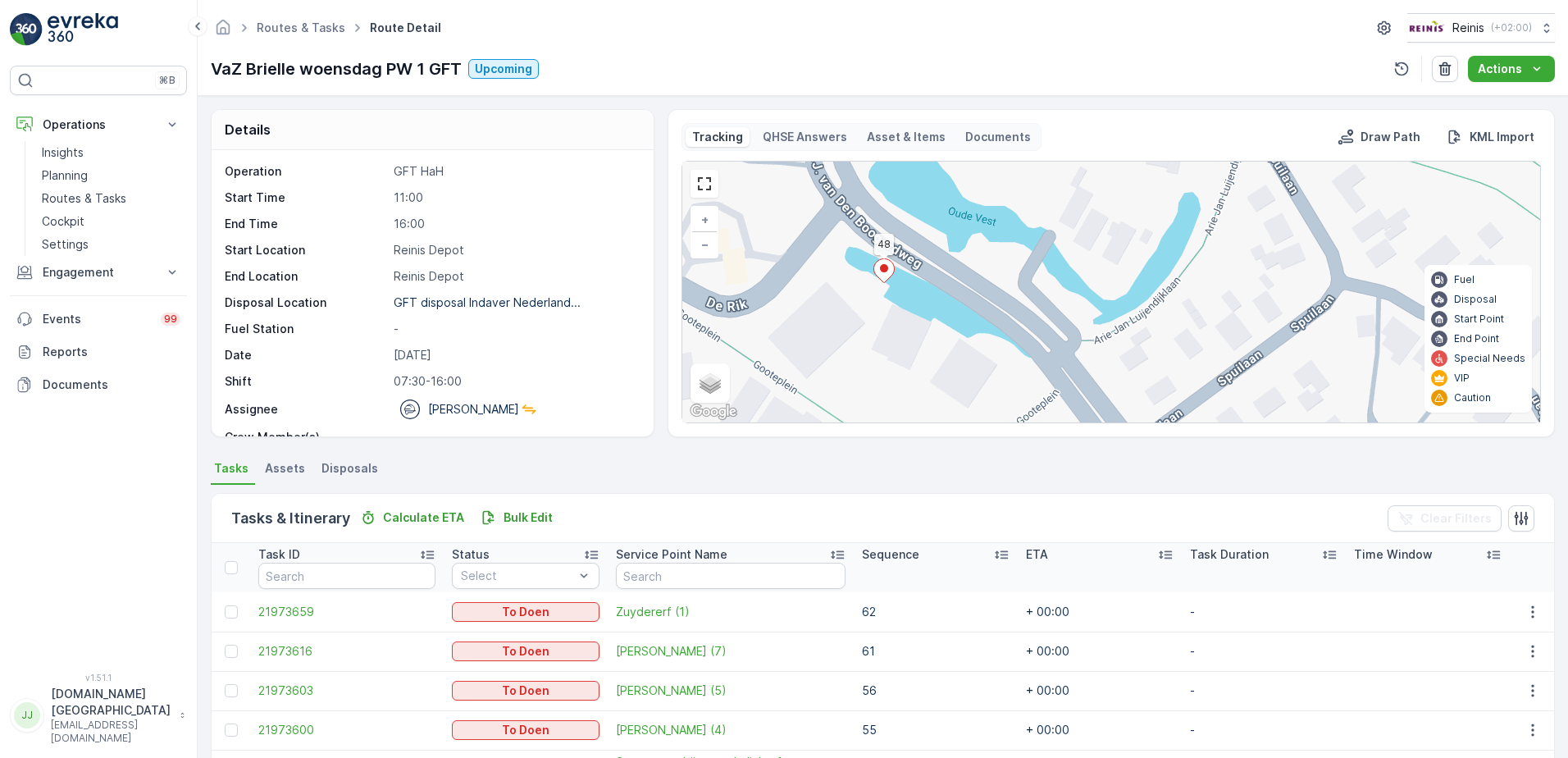
click at [881, 270] on ellipse at bounding box center [884, 268] width 8 height 8
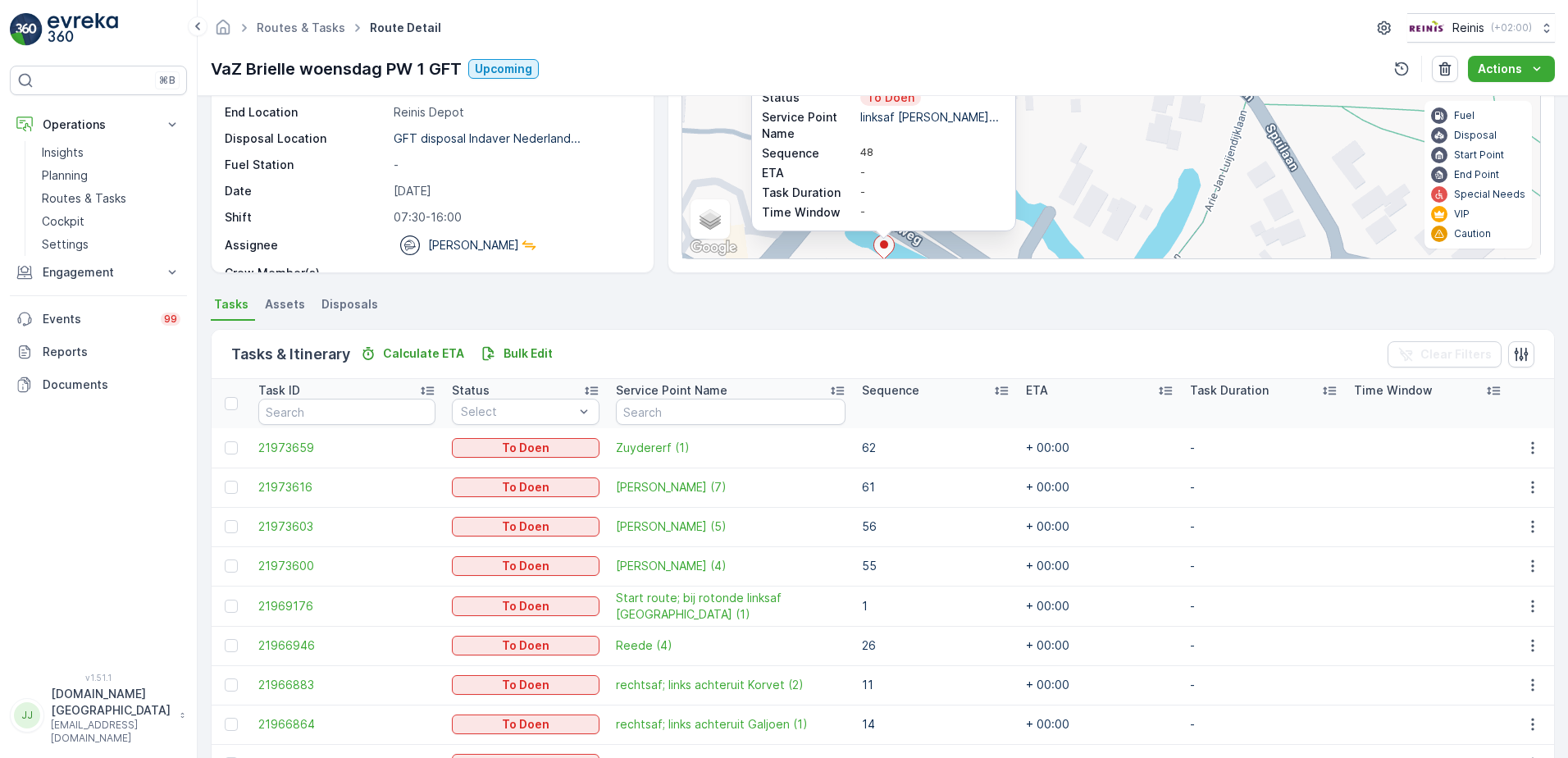
scroll to position [82, 0]
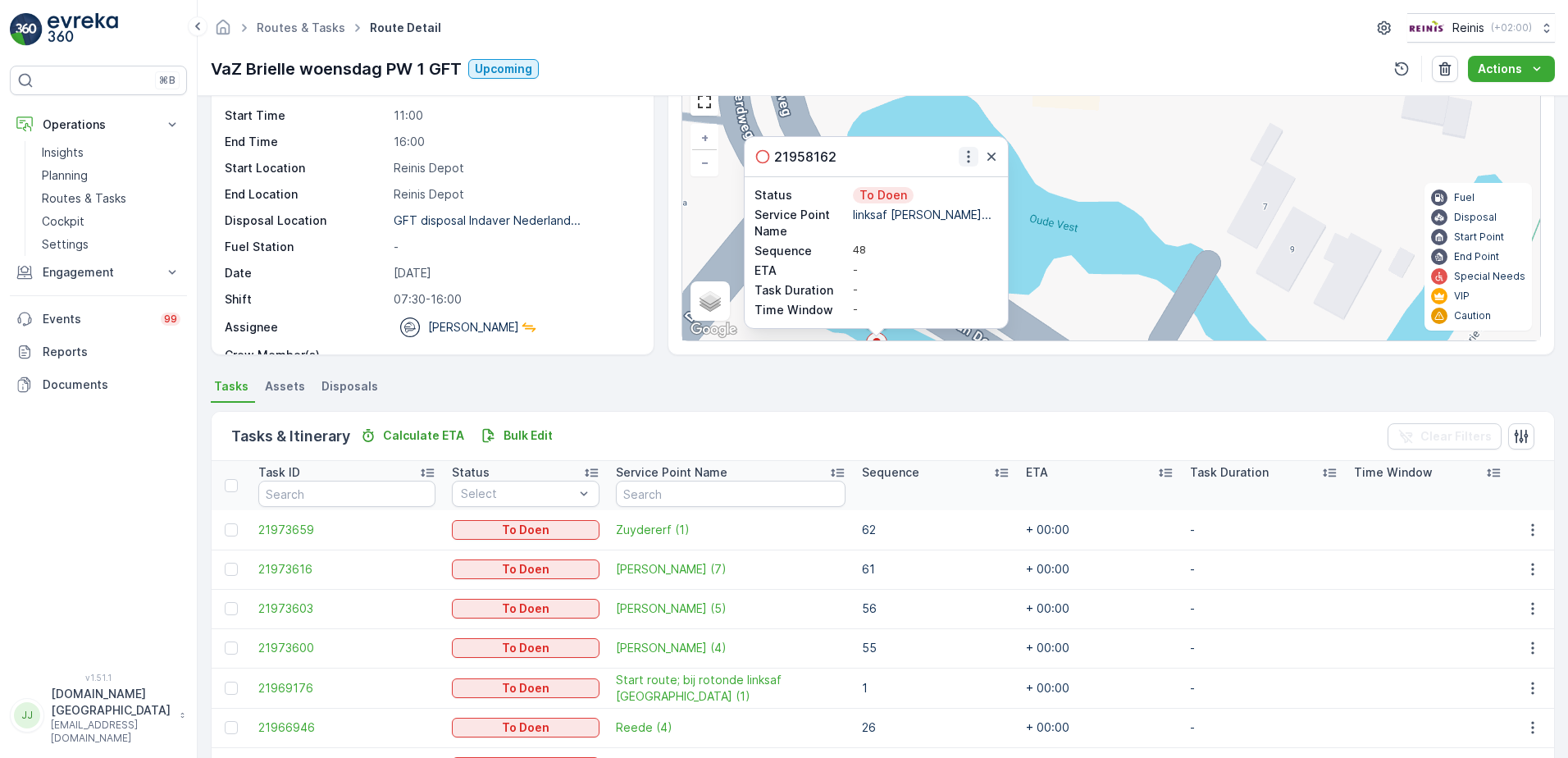
click at [971, 158] on icon "button" at bounding box center [968, 156] width 17 height 17
click at [966, 182] on span "See More Details" at bounding box center [941, 180] width 96 height 17
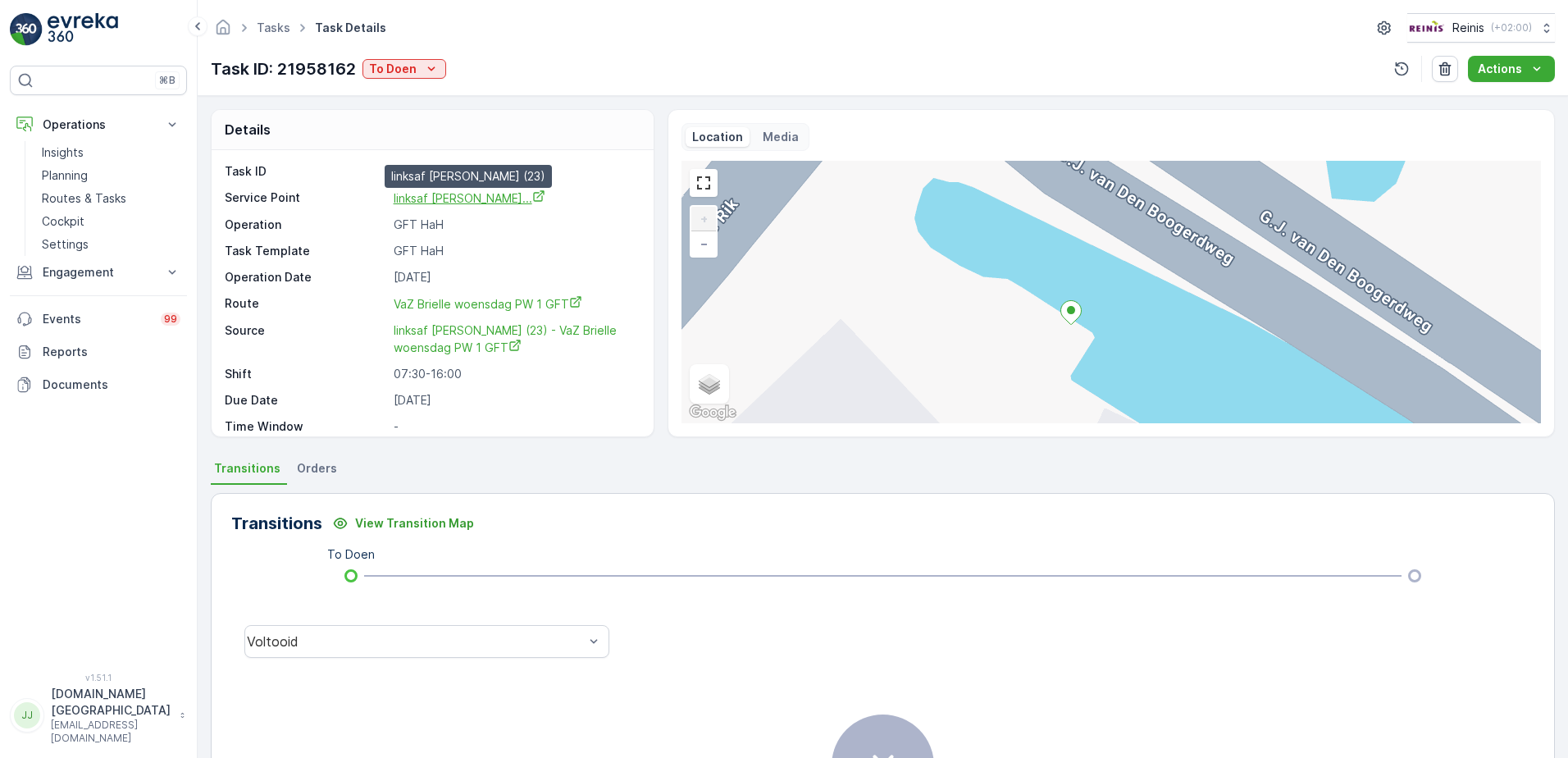
click at [524, 203] on span "linksaf G J van den Boogerdweg..." at bounding box center [470, 198] width 152 height 14
click at [78, 195] on p "Routes & Tasks" at bounding box center [84, 198] width 85 height 17
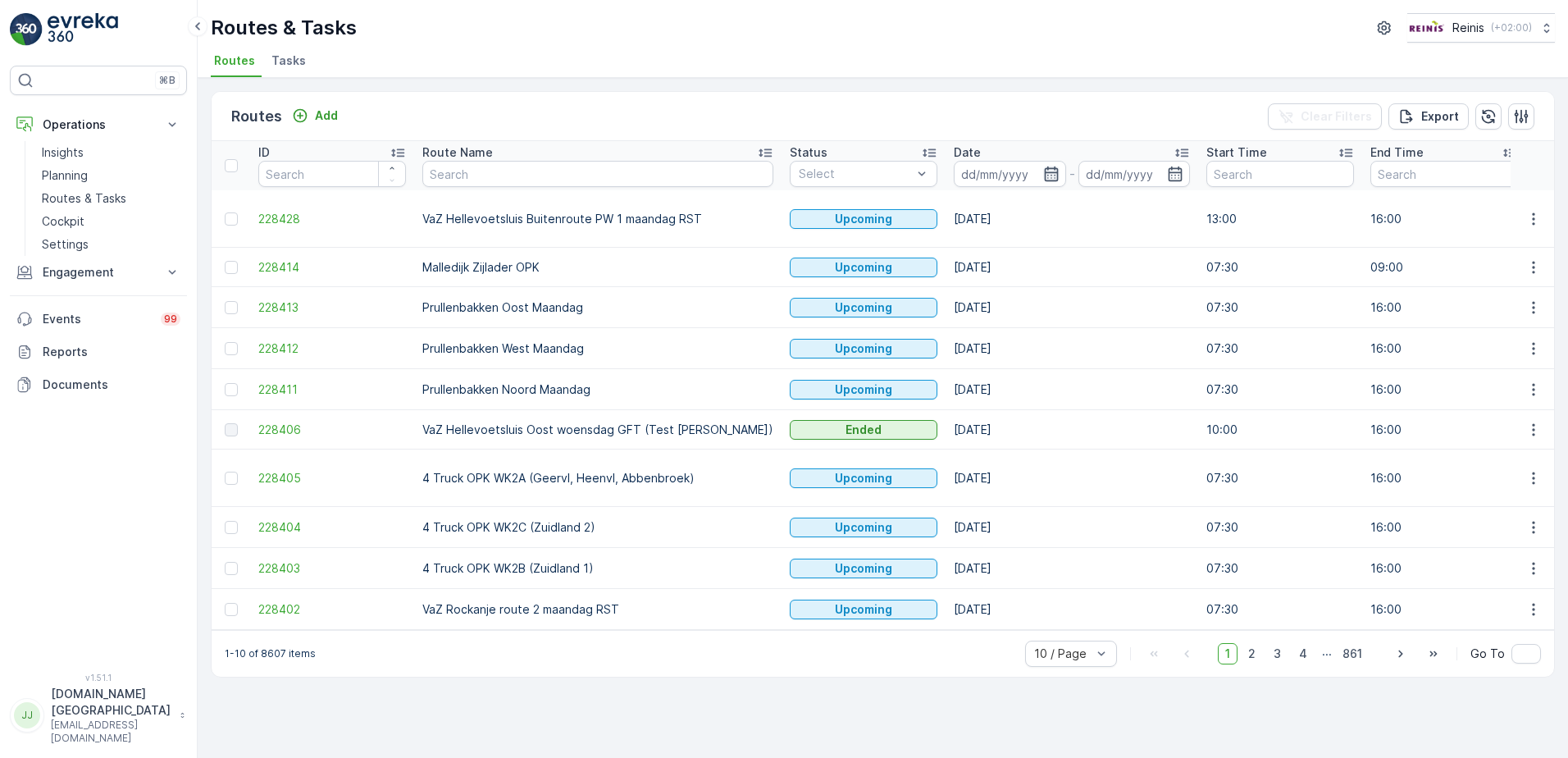
click at [1043, 171] on icon "button" at bounding box center [1051, 174] width 17 height 17
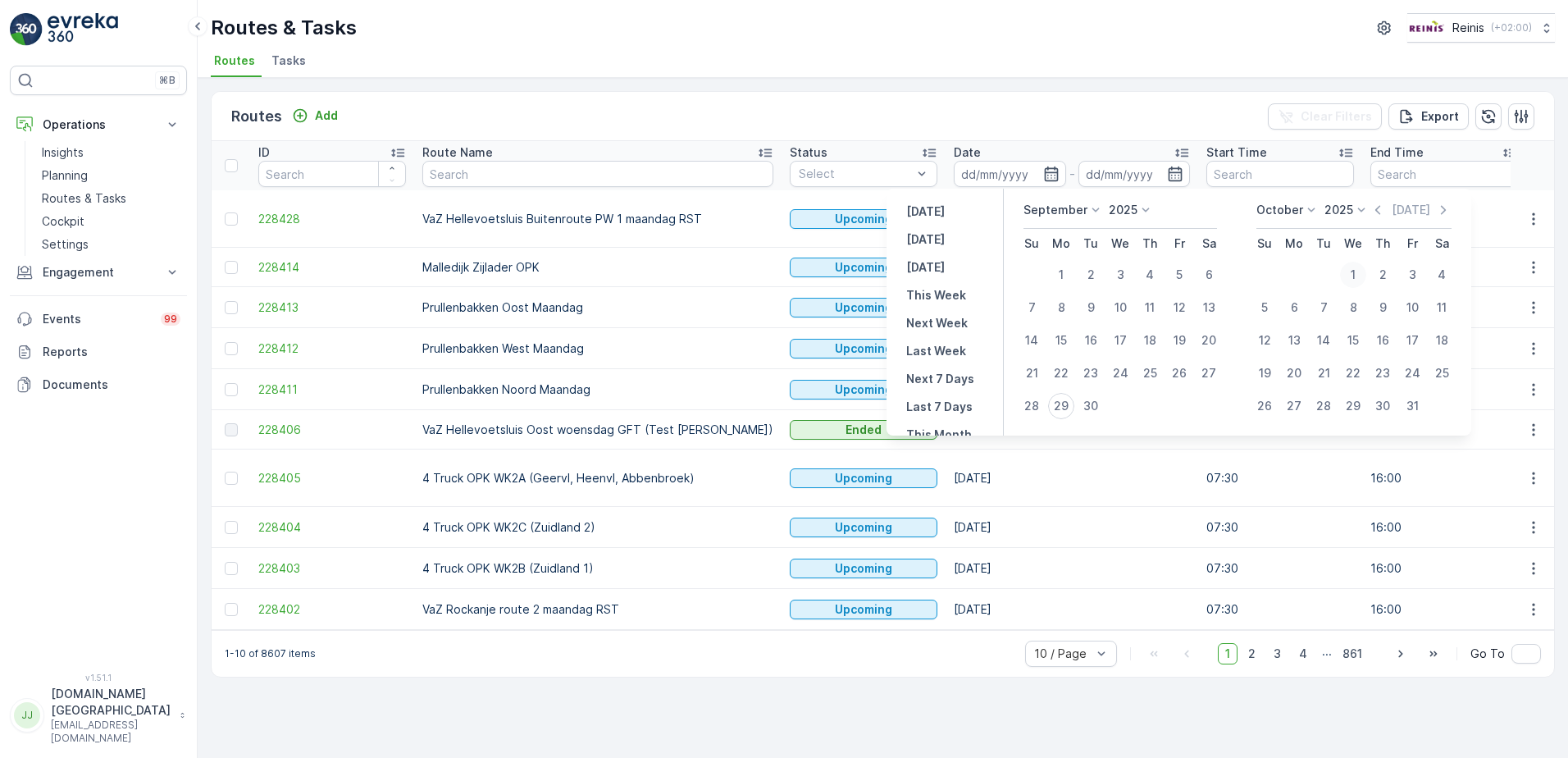
click at [1356, 274] on div "1" at bounding box center [1353, 274] width 26 height 26
type input "01.10.2025"
click at [1356, 274] on div "1" at bounding box center [1353, 274] width 26 height 26
type input "01.10.2025"
click at [1356, 274] on div "1" at bounding box center [1353, 274] width 26 height 26
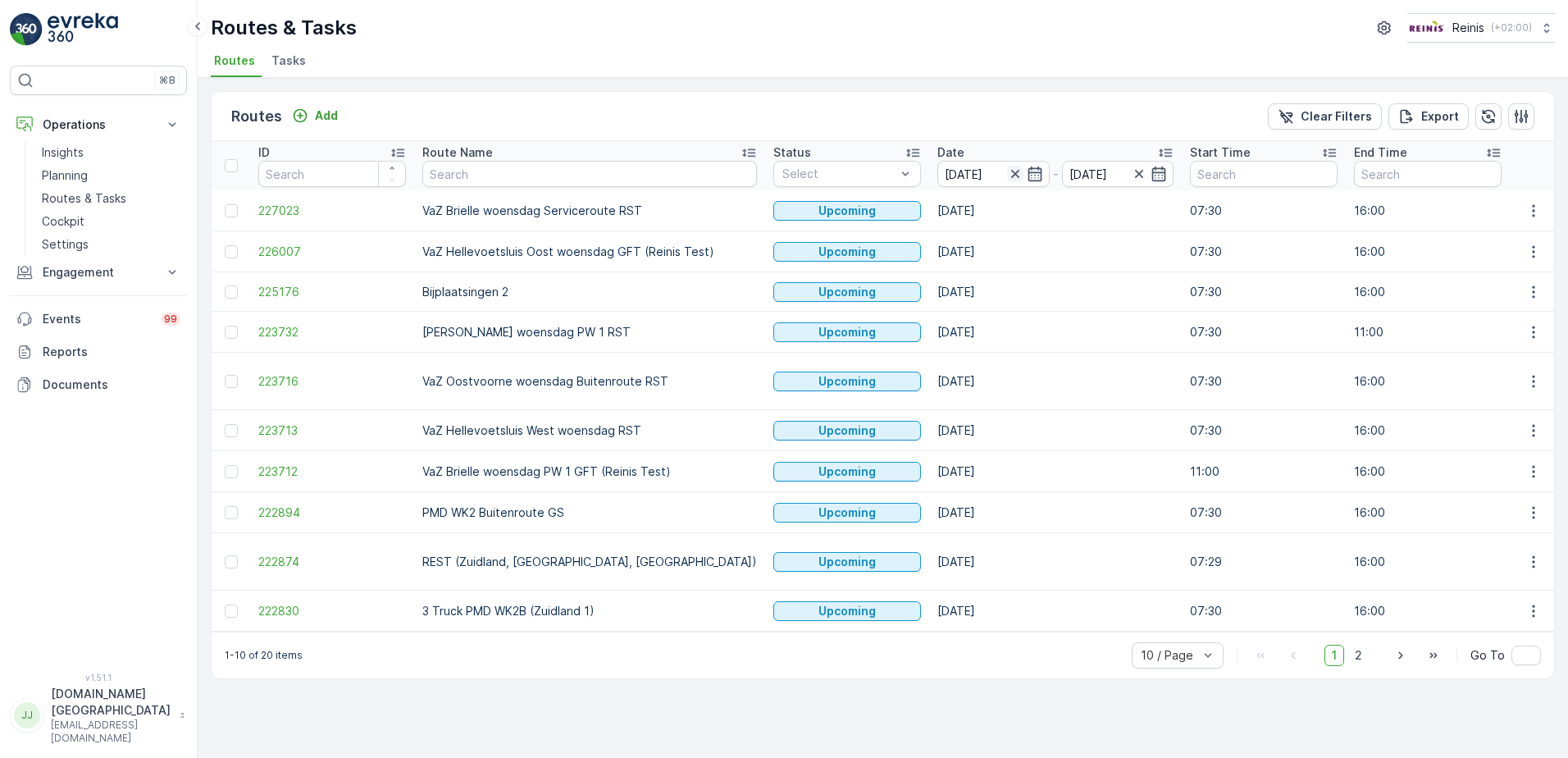
click at [1011, 173] on icon "button" at bounding box center [1015, 174] width 8 height 8
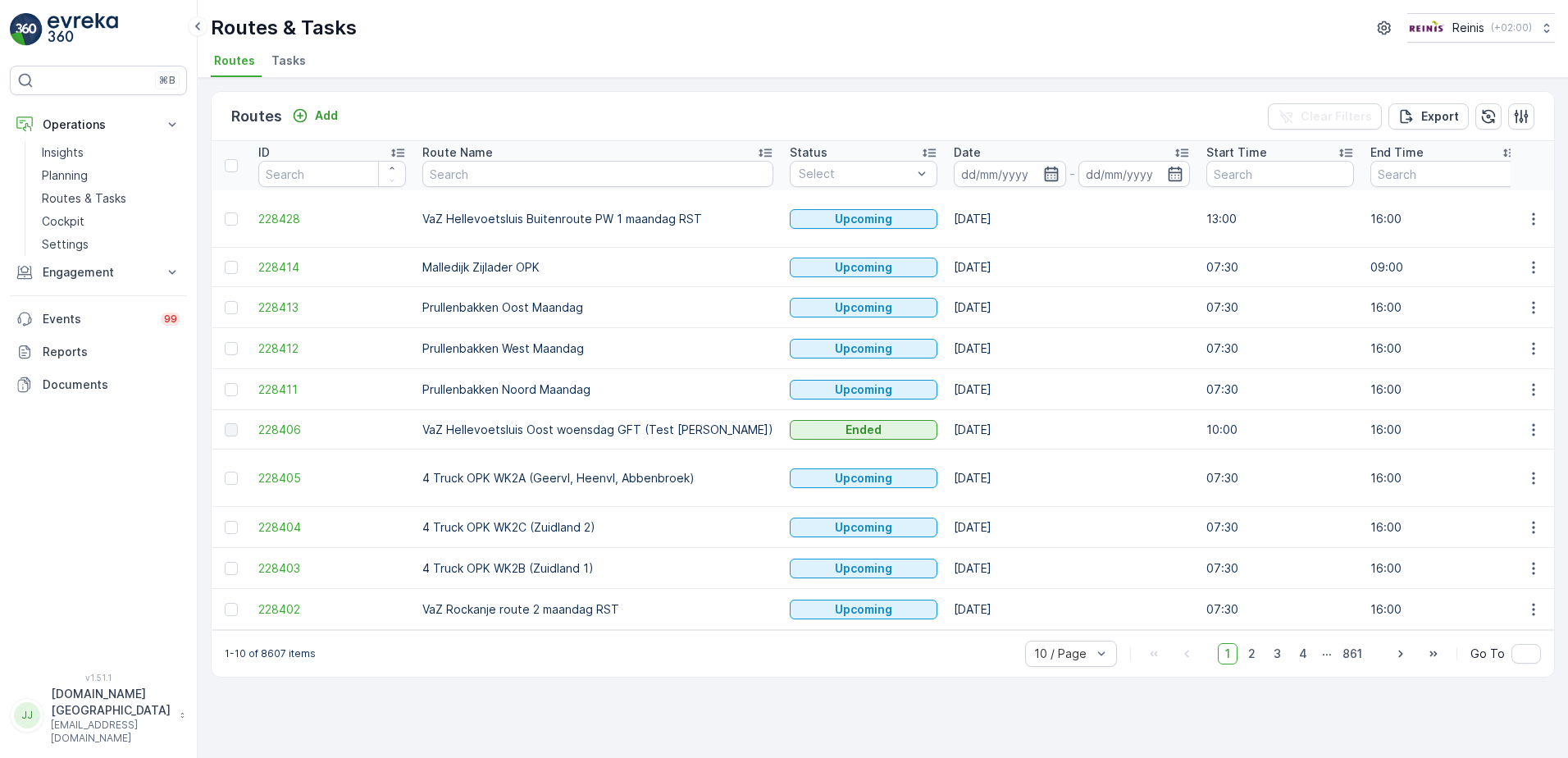
click at [1043, 174] on icon "button" at bounding box center [1051, 174] width 17 height 17
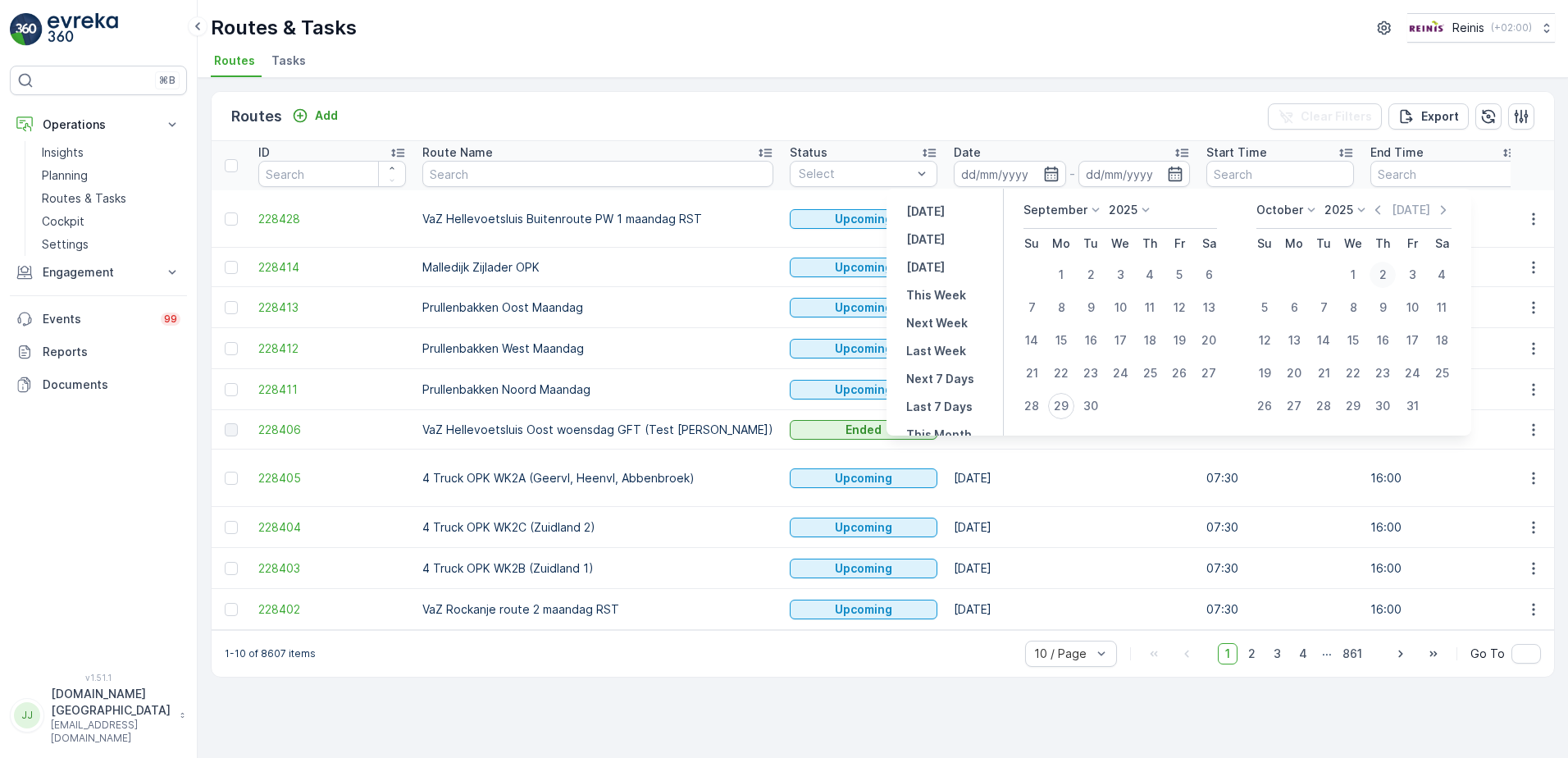
click at [1389, 276] on div "2" at bounding box center [1383, 274] width 26 height 26
type input "02.10.2025"
click at [1389, 276] on div "2" at bounding box center [1383, 274] width 26 height 26
type input "02.10.2025"
click at [1389, 276] on div "2" at bounding box center [1383, 274] width 26 height 26
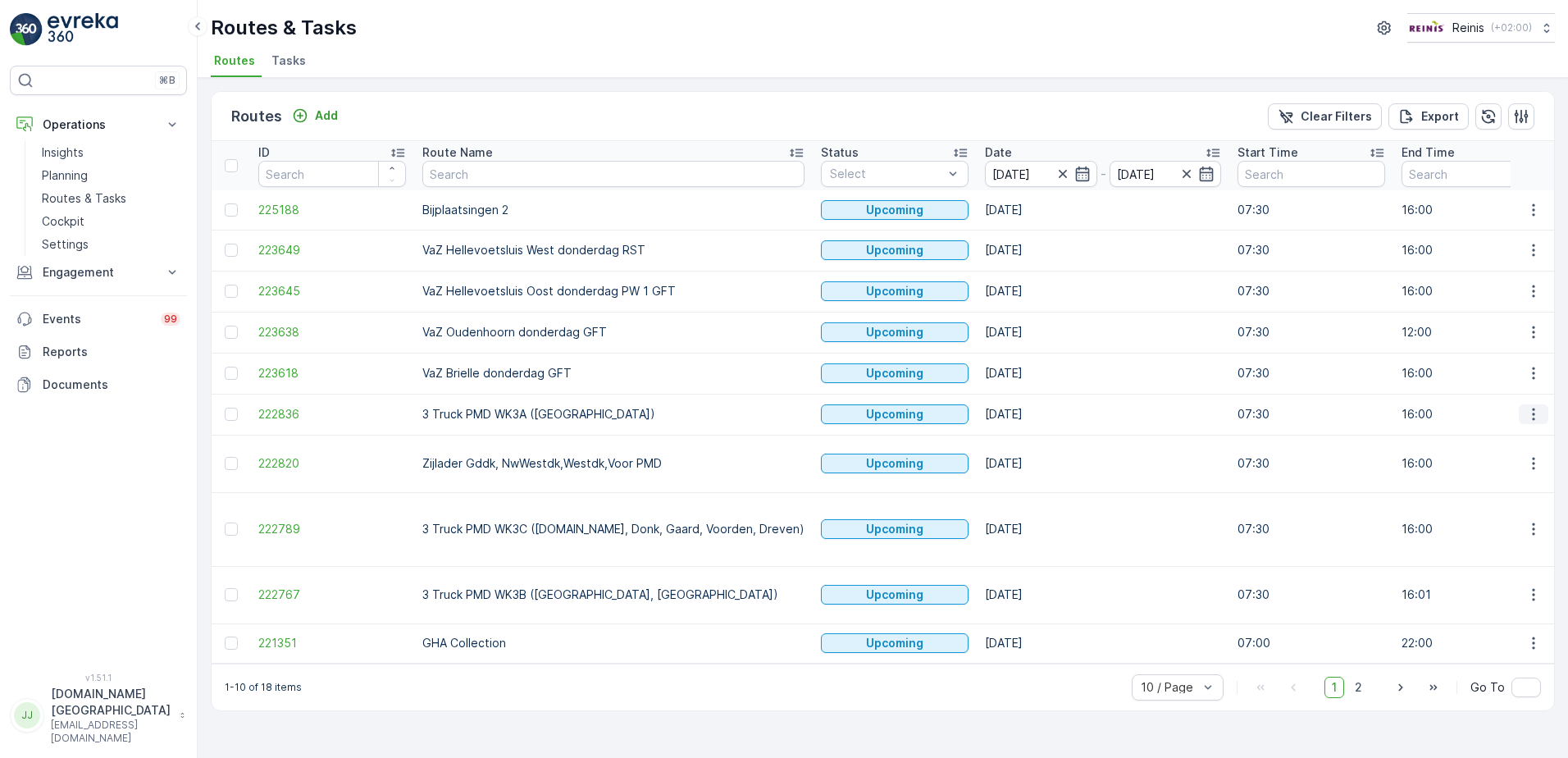
click at [1533, 411] on icon "button" at bounding box center [1534, 414] width 17 height 17
click at [1516, 441] on span "See More Details" at bounding box center [1496, 438] width 96 height 17
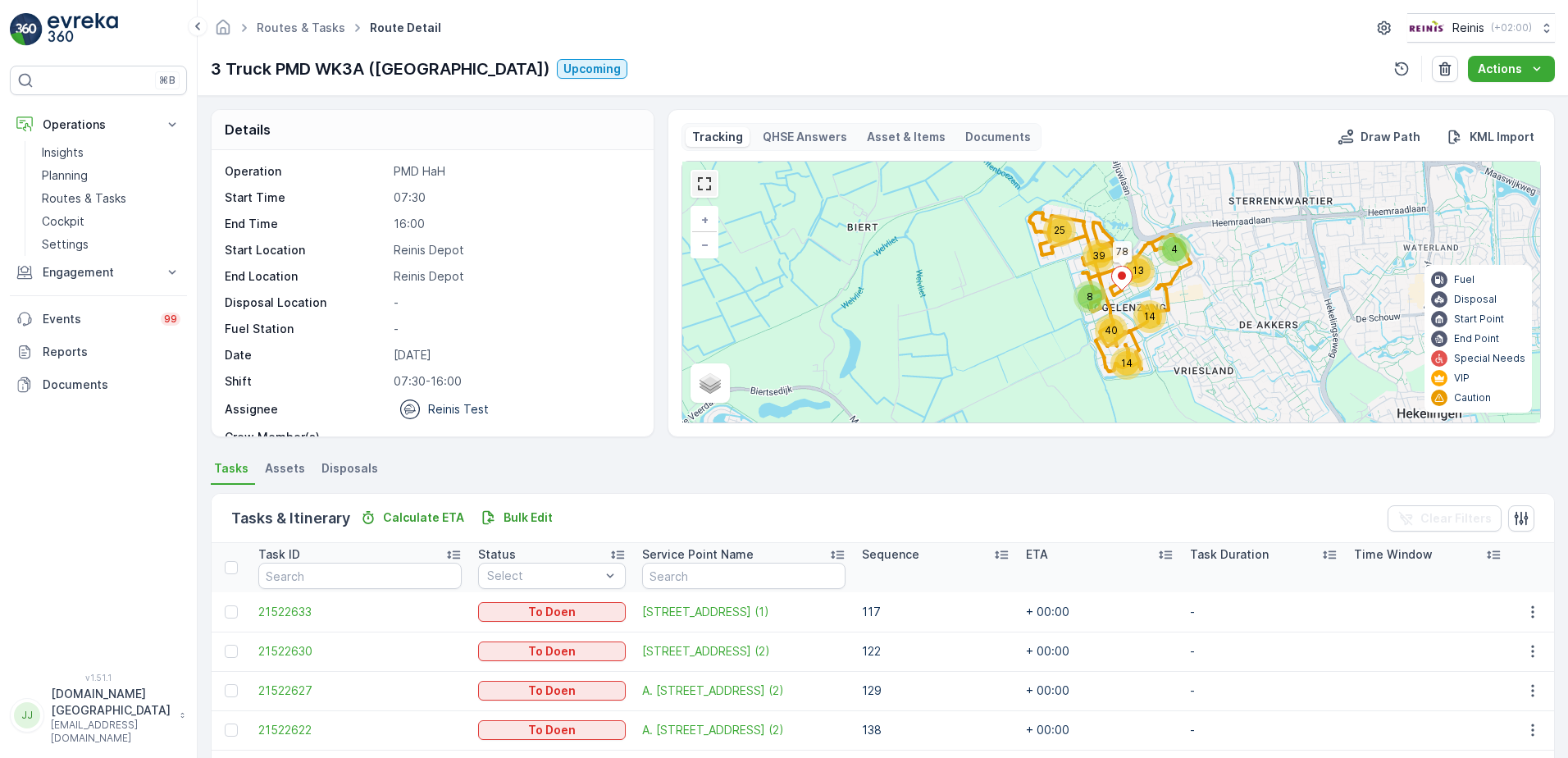
click at [699, 189] on link at bounding box center [704, 183] width 24 height 24
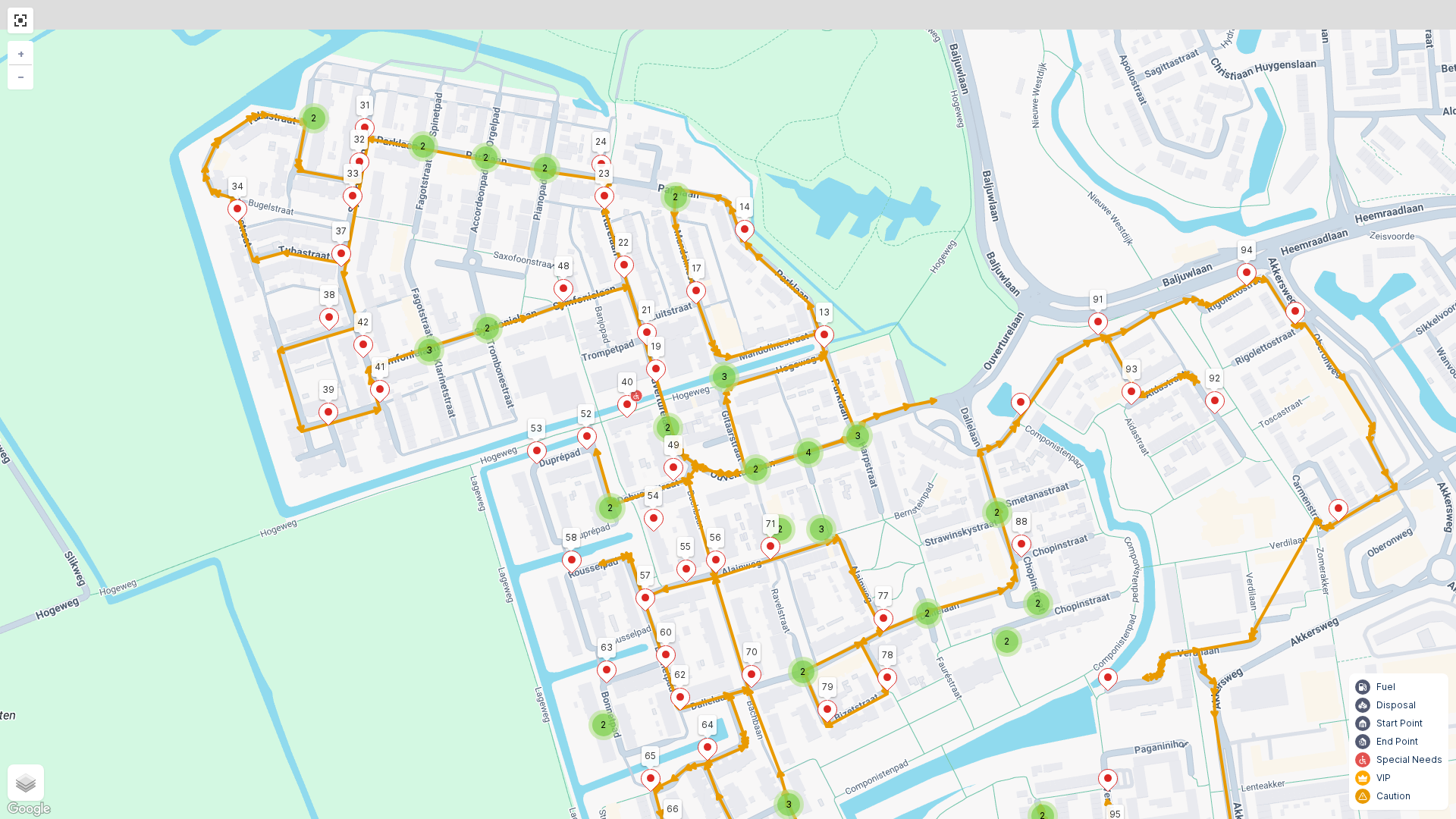
drag, startPoint x: 419, startPoint y: 221, endPoint x: 421, endPoint y: 293, distance: 72.0
click at [421, 293] on div "2 2 3 3 2 2 2 2 2 4 3 2 2 2 2 2 2 2 3 2 2 3 4 3 2 2 2 2 2 2 3 152 78 132 147 14…" at bounding box center [728, 410] width 1456 height 819
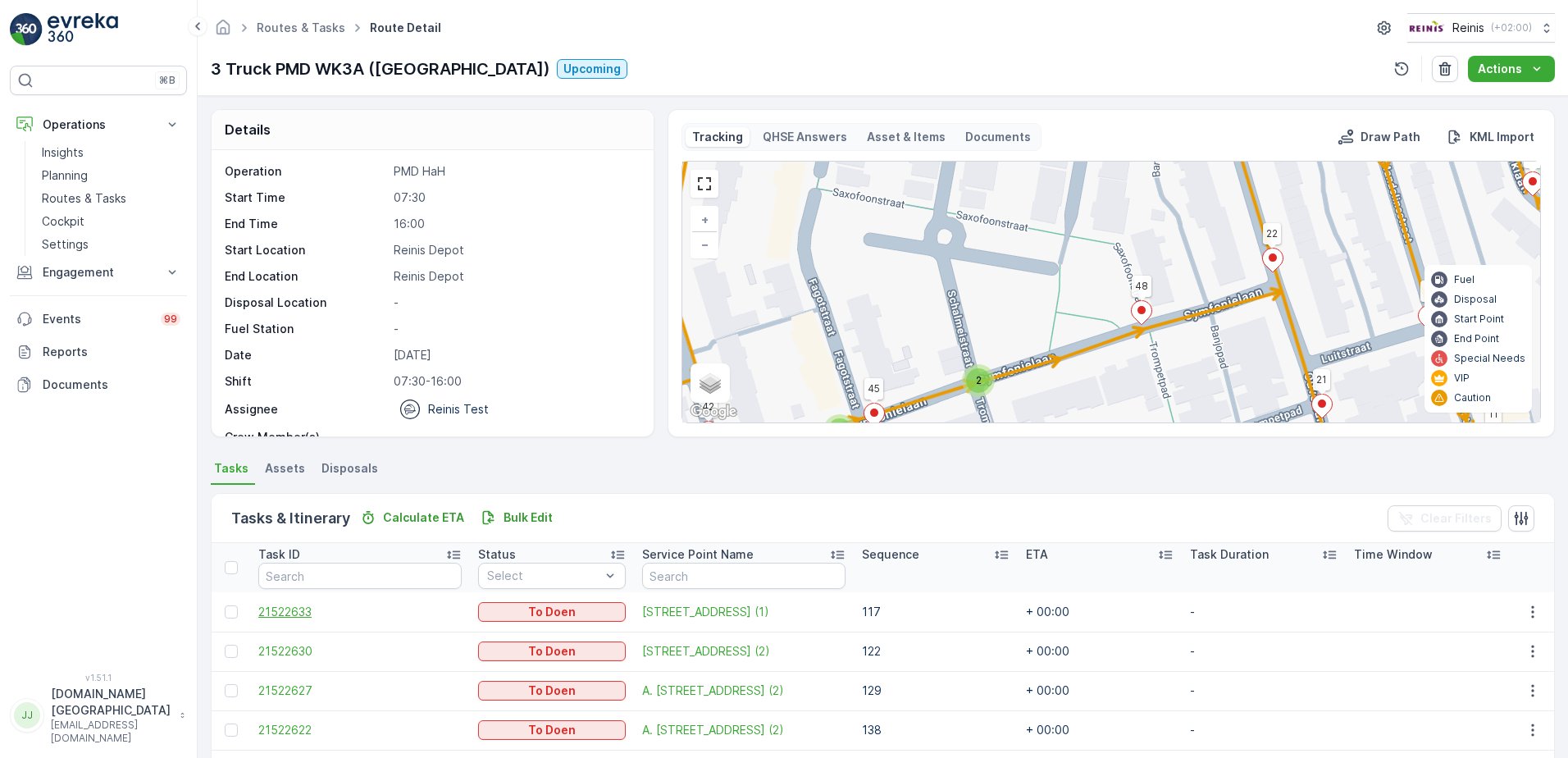
click at [291, 609] on span "21522633" at bounding box center [360, 612] width 203 height 17
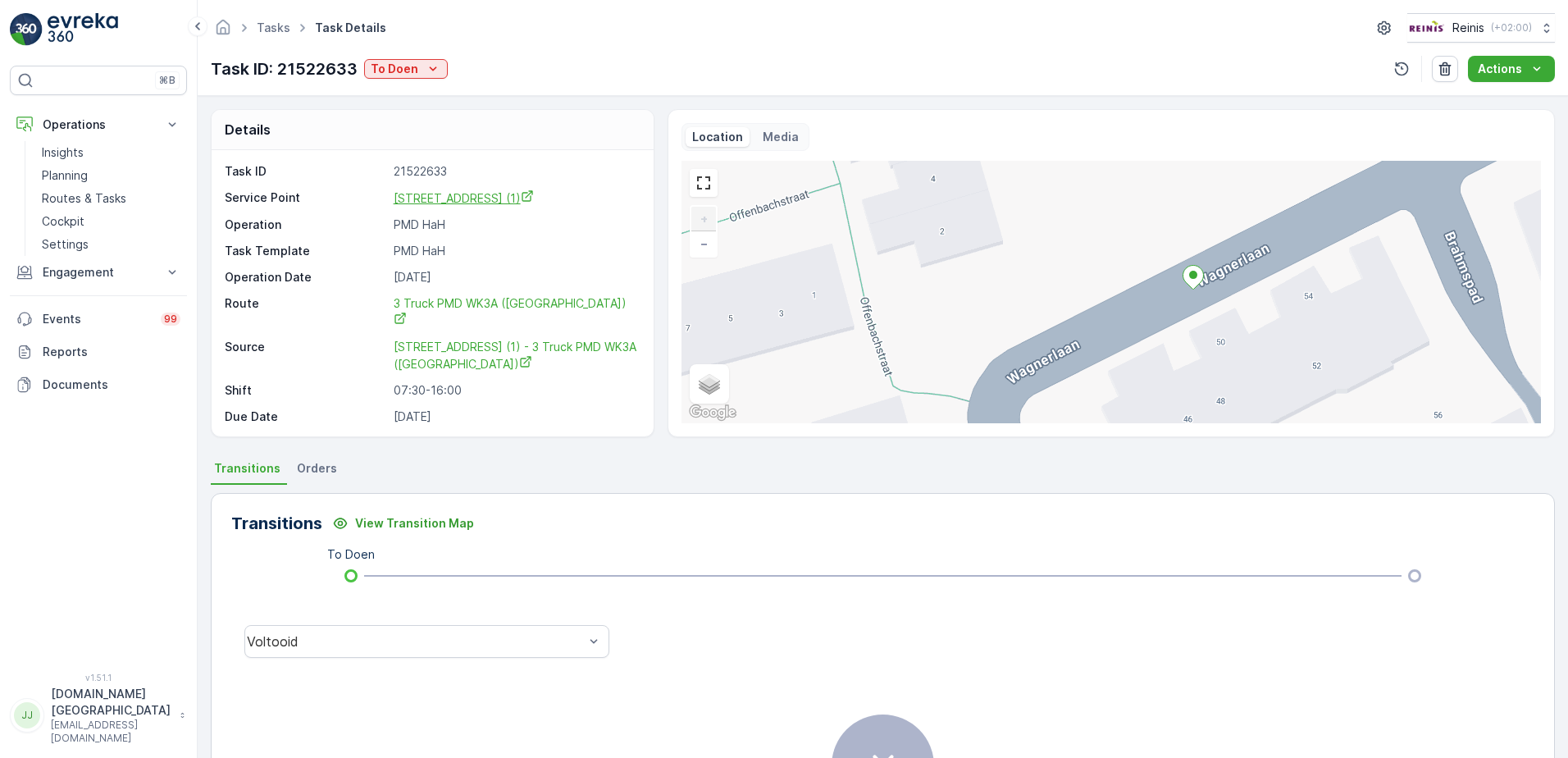
click at [427, 197] on span "Wagnerlaan 50 (1)" at bounding box center [464, 198] width 141 height 14
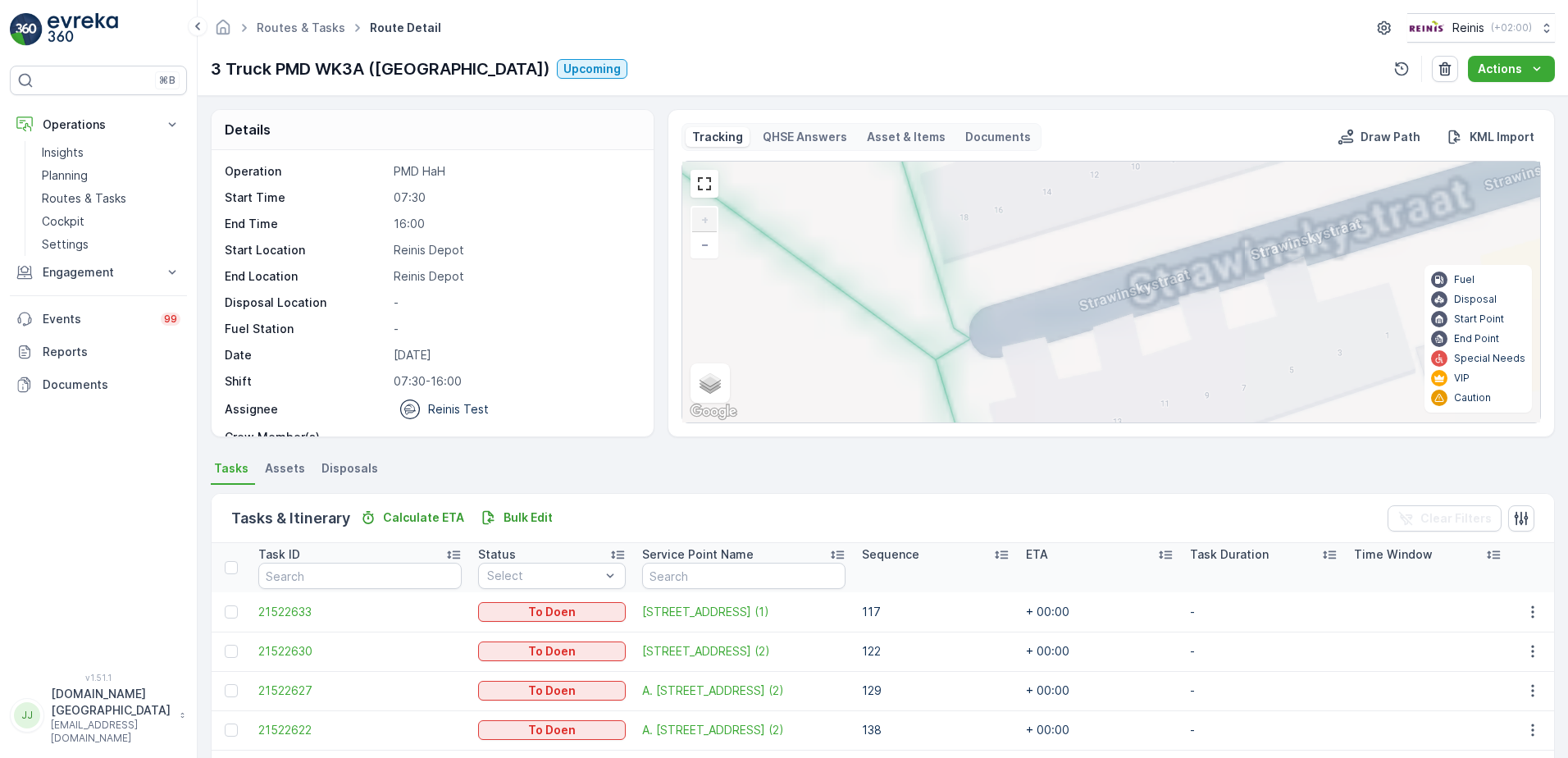
drag, startPoint x: 852, startPoint y: 296, endPoint x: 1151, endPoint y: 105, distance: 354.8
click at [1148, 106] on div "Details Operation PMD HaH Start Time 07:30 End Time 16:00 Start Location Reinis…" at bounding box center [883, 426] width 1371 height 661
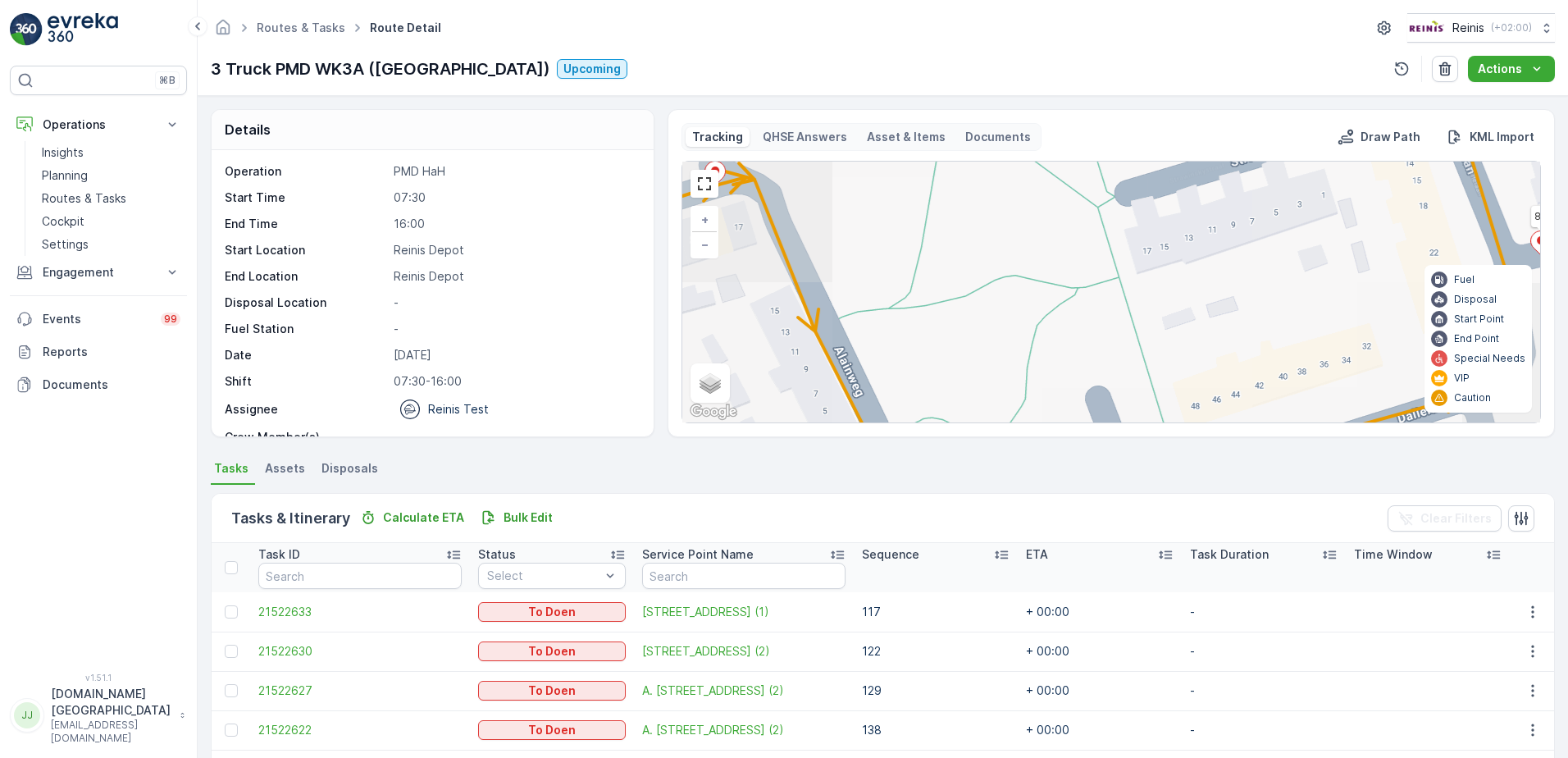
drag, startPoint x: 960, startPoint y: 226, endPoint x: 1001, endPoint y: 306, distance: 89.9
click at [1011, 377] on div "2 2 2 2 2 2 2 2 2 2 2 4 2 2 2 2 152 78 132 147 14 53 34 92 94 144 141 143 142 1…" at bounding box center [1110, 292] width 858 height 260
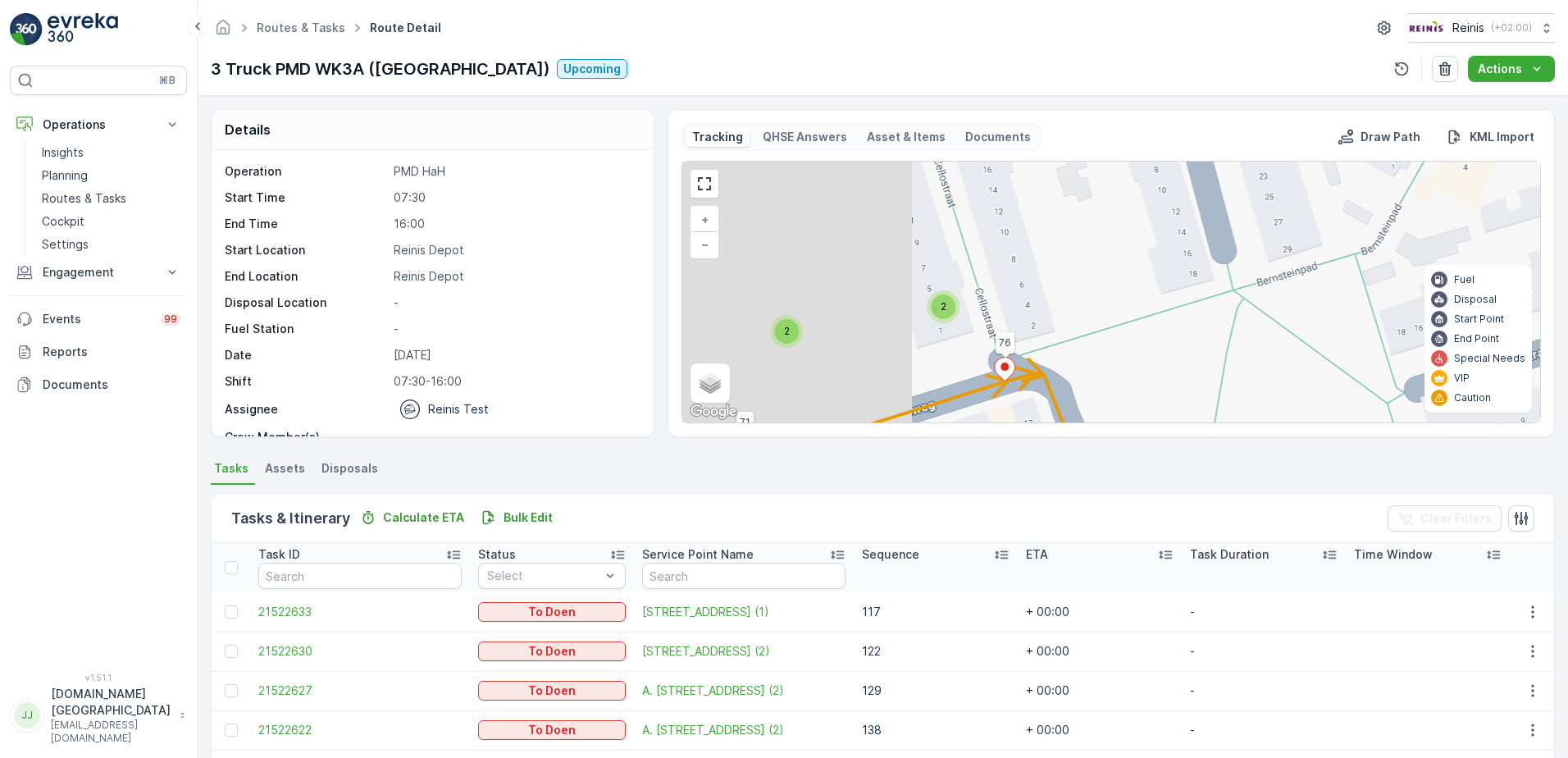
drag, startPoint x: 975, startPoint y: 245, endPoint x: 1123, endPoint y: 345, distance: 178.6
click at [1219, 300] on div "2 2 2 2 2 2 2 2 2 2 2 4 2 2 2 2 152 78 132 147 14 53 34 92 94 144 141 143 142 1…" at bounding box center [1110, 292] width 858 height 260
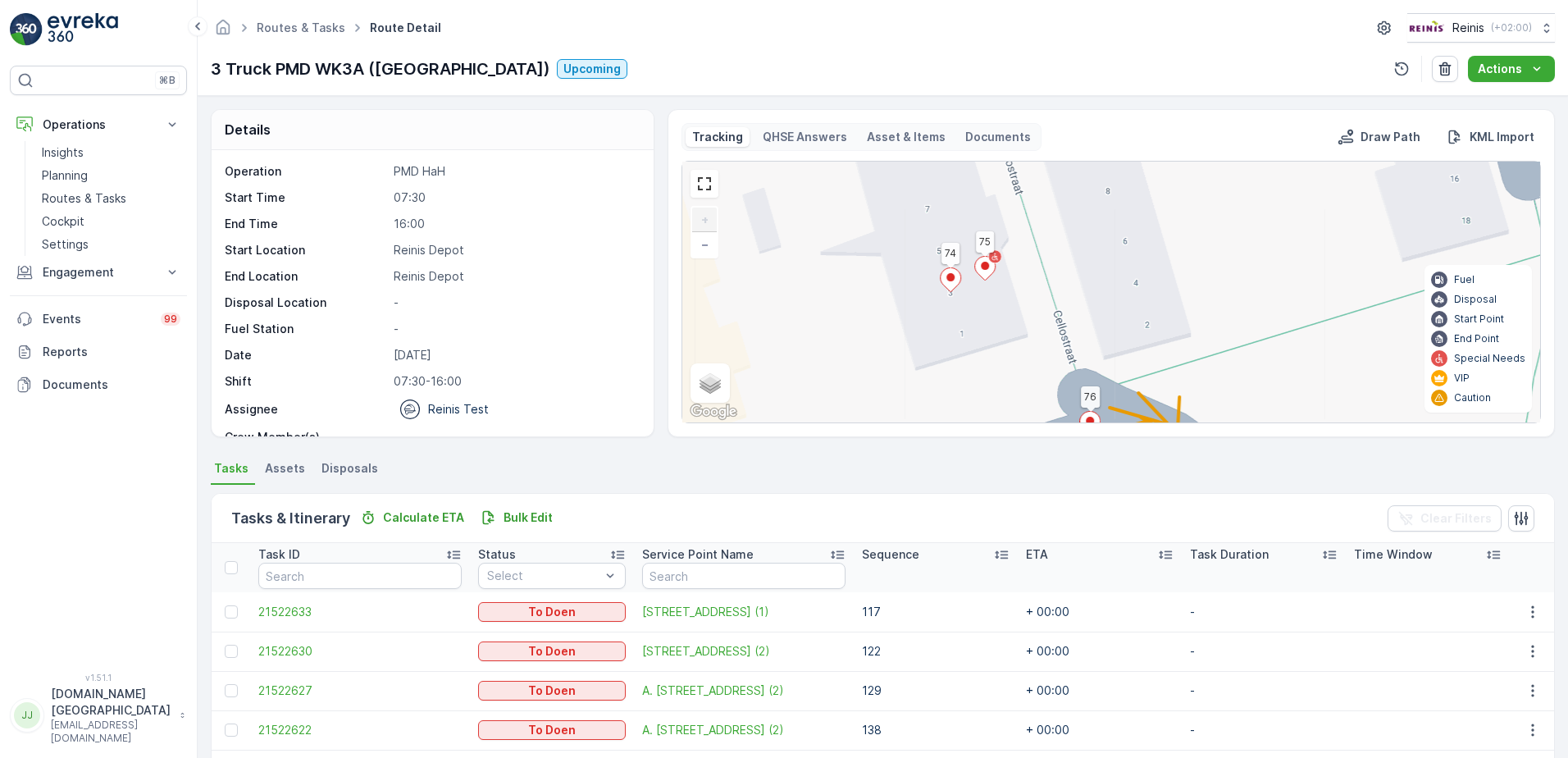
click at [983, 265] on ellipse at bounding box center [985, 265] width 8 height 8
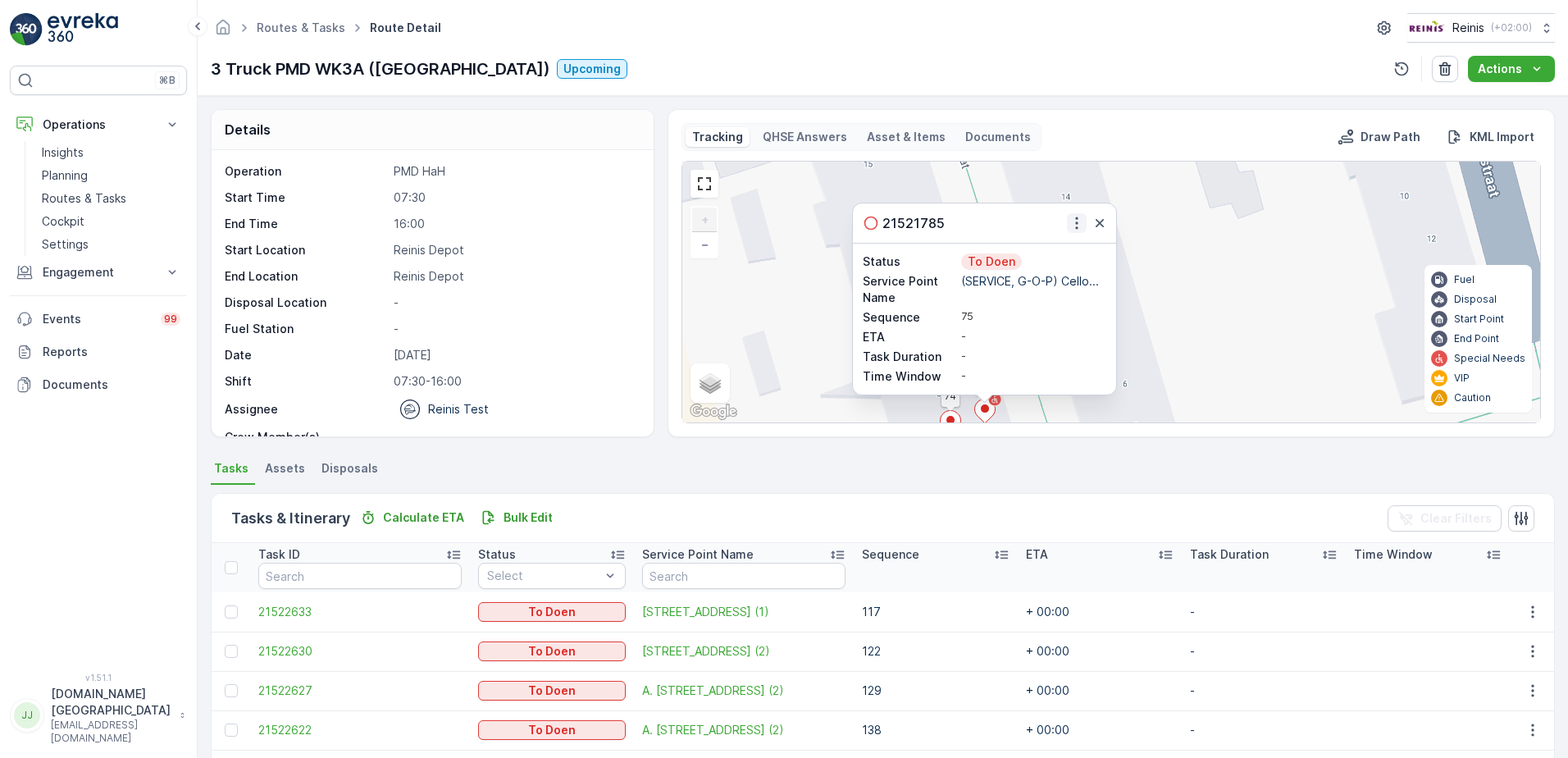
click at [1079, 225] on icon "button" at bounding box center [1076, 222] width 17 height 17
drag, startPoint x: 1306, startPoint y: 297, endPoint x: 1242, endPoint y: 341, distance: 77.7
click at [1304, 297] on div "2 2 2 2 2 2 2 2 4 2 152 78 132 147 14 53 34 92 94 144 141 143 142 126 127 129 1…" at bounding box center [1110, 292] width 858 height 260
click at [1070, 224] on icon "button" at bounding box center [1074, 222] width 17 height 17
click at [1057, 248] on span "See More Details" at bounding box center [1046, 247] width 96 height 17
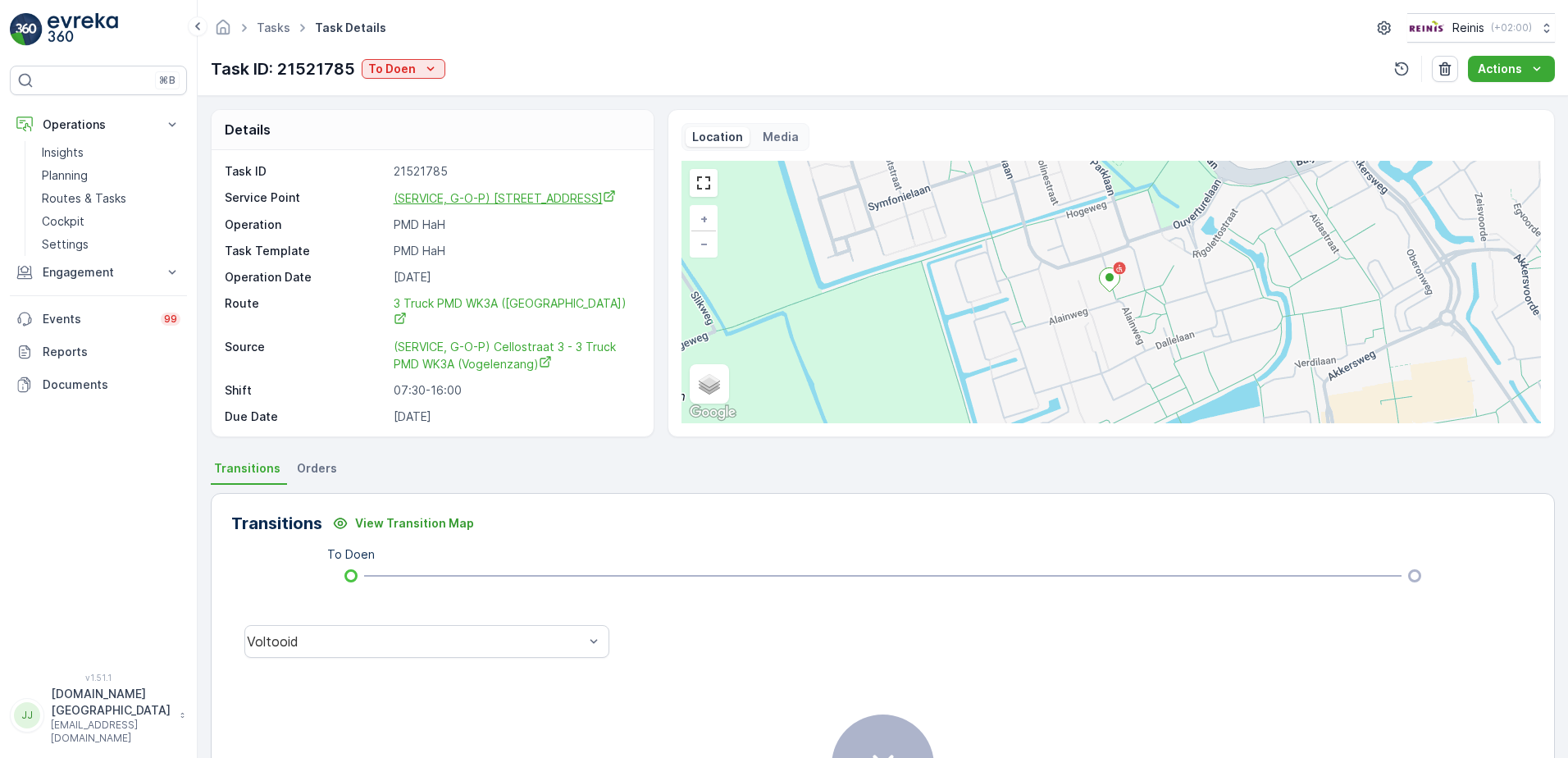
click at [447, 193] on span "(SERVICE, G-O-P) Cellostraat 3" at bounding box center [505, 198] width 222 height 14
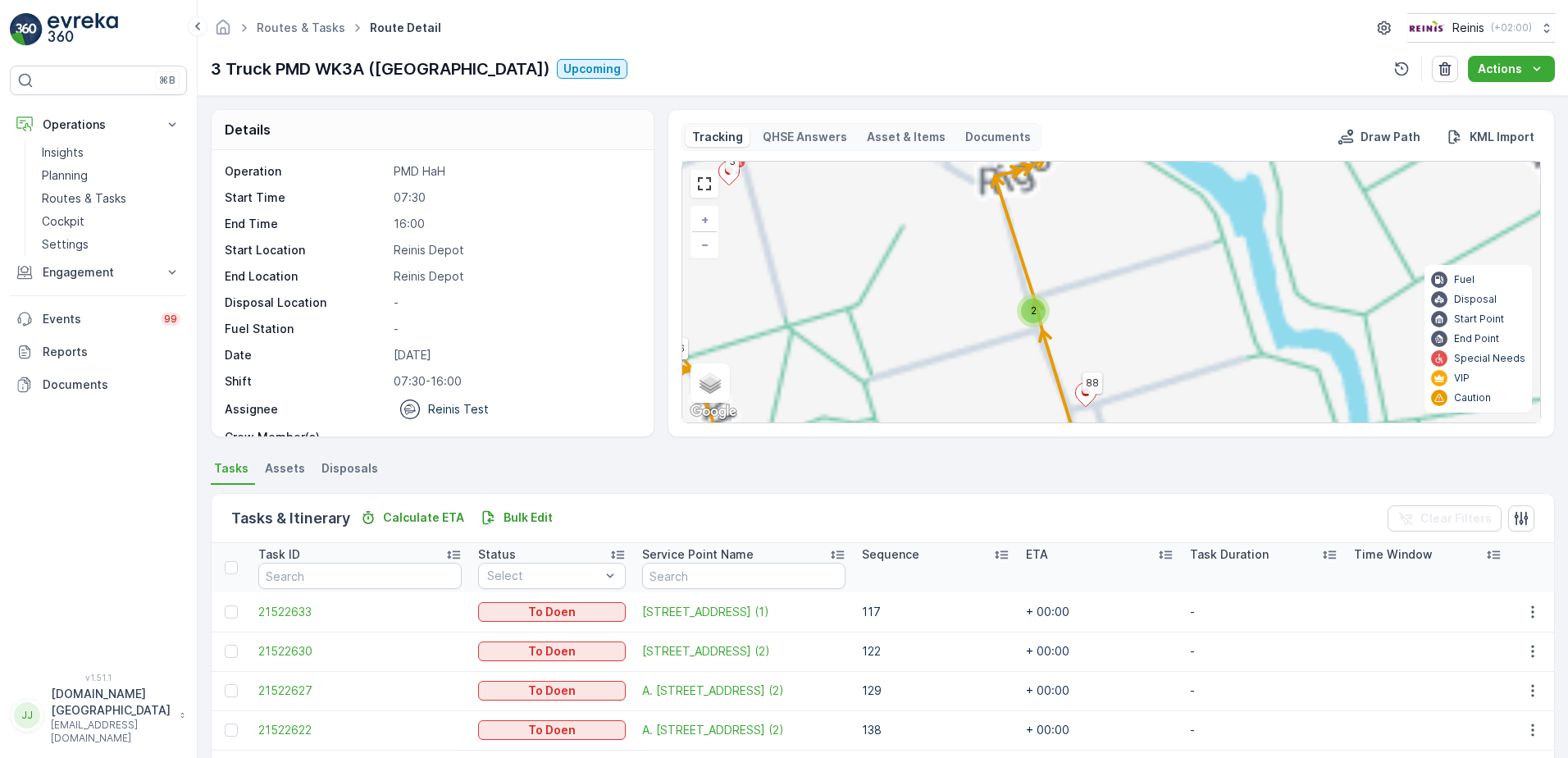
drag, startPoint x: 1228, startPoint y: 281, endPoint x: 1221, endPoint y: 308, distance: 27.9
click at [1221, 308] on div "3 2 5 2 3 2 2 4 3 4 2 2 3 4 2 3 6 4 2 3 3 3 4 3 5 2 2 3 4 2 7 6 2 2 2 4 2 2 3 2…" at bounding box center [1110, 292] width 858 height 260
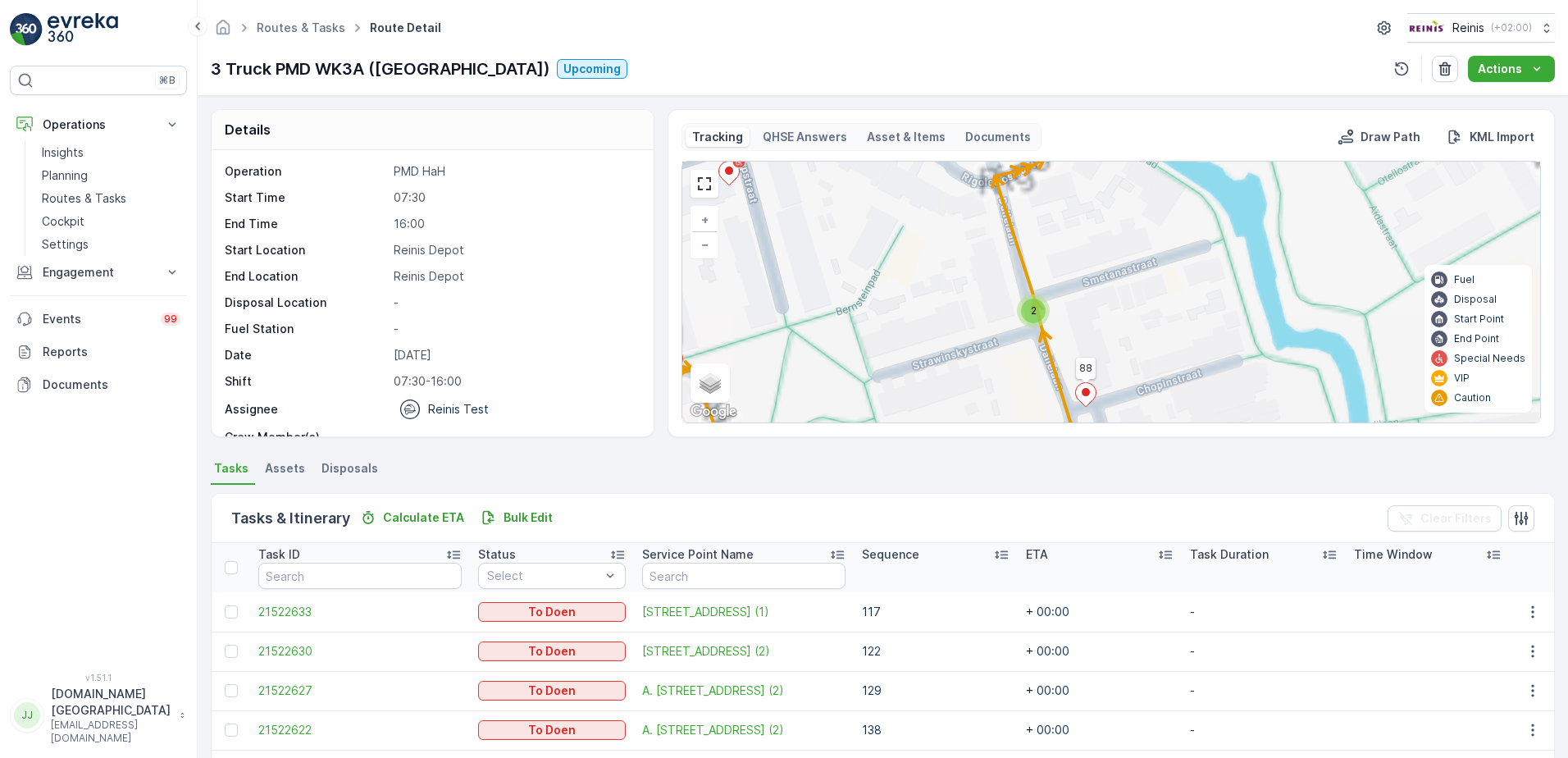
drag, startPoint x: 1132, startPoint y: 192, endPoint x: 1105, endPoint y: 299, distance: 110.4
click at [1116, 314] on div "3 2 2 2 2 2 2 2 2 2 2 2 2 2 2 2 2 2 2 4 2 2 2 2 2 2 2 152 78 92 94 132 144 105 …" at bounding box center [1110, 292] width 858 height 260
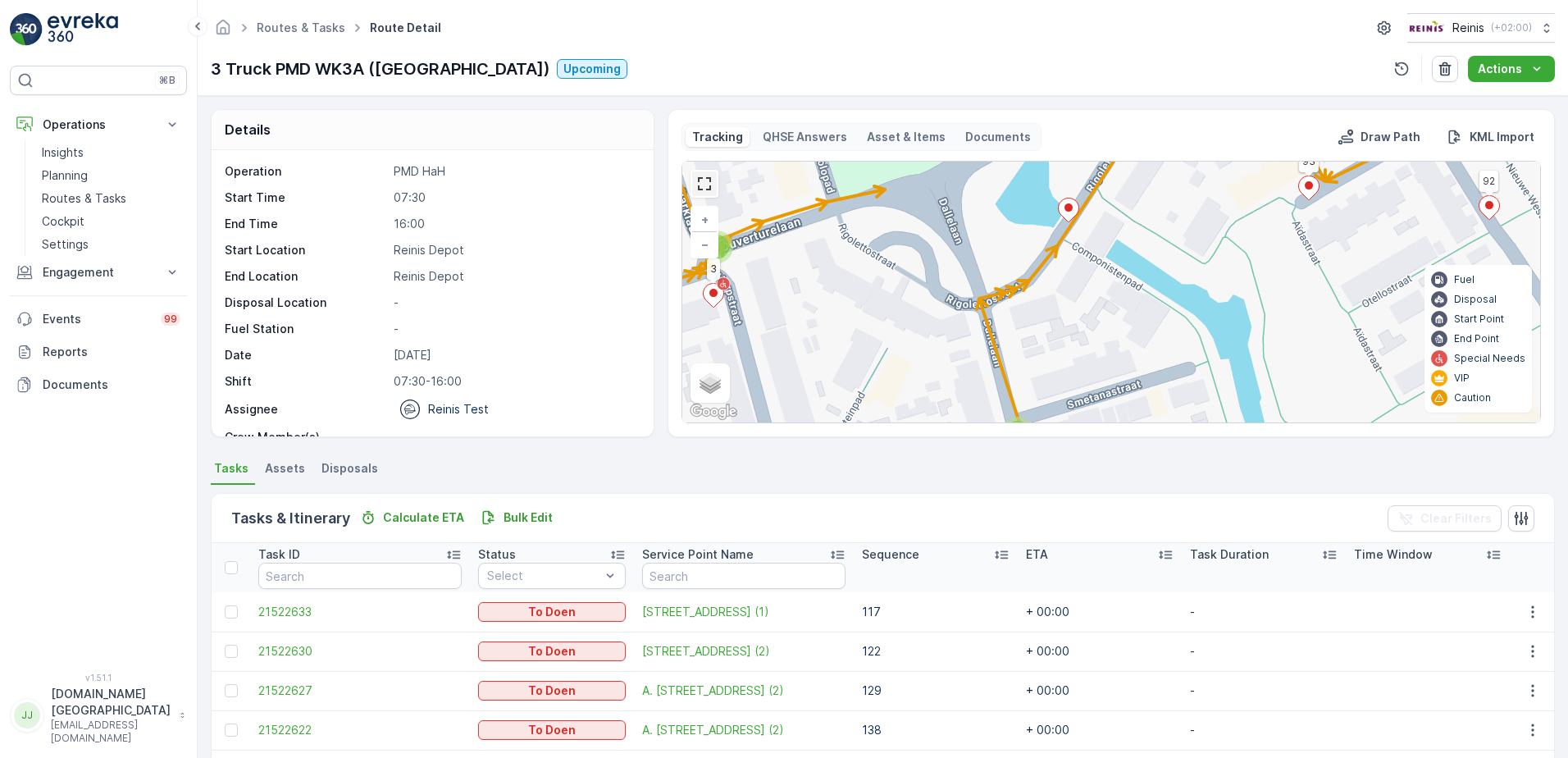
click at [705, 188] on link at bounding box center [704, 183] width 24 height 24
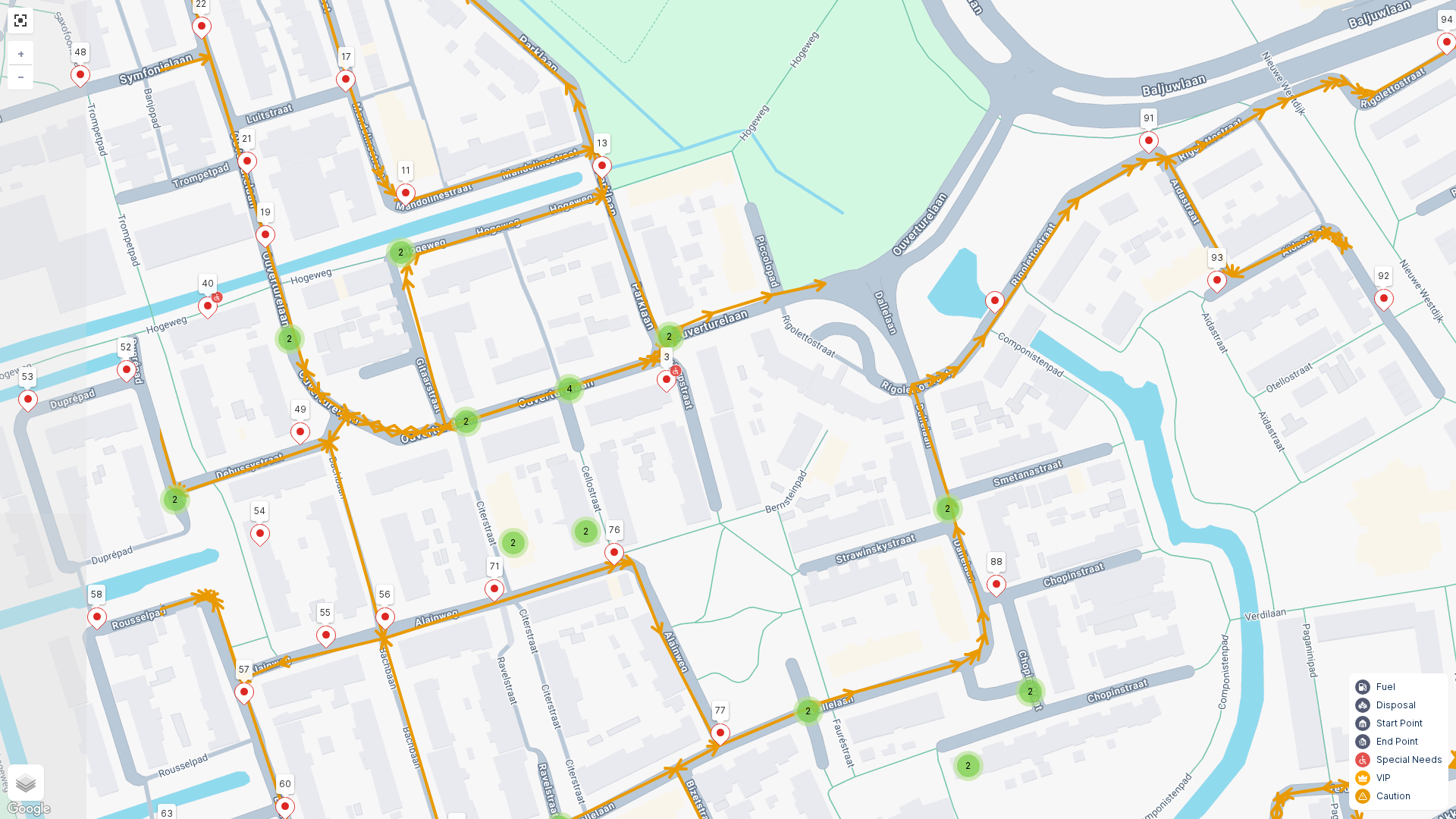
drag, startPoint x: 590, startPoint y: 402, endPoint x: 726, endPoint y: 352, distance: 144.9
click at [726, 352] on div "3 2 2 2 2 2 2 2 2 2 2 2 2 2 2 2 2 2 2 4 2 2 2 2 2 2 2 152 78 92 94 132 144 105 …" at bounding box center [728, 410] width 1456 height 819
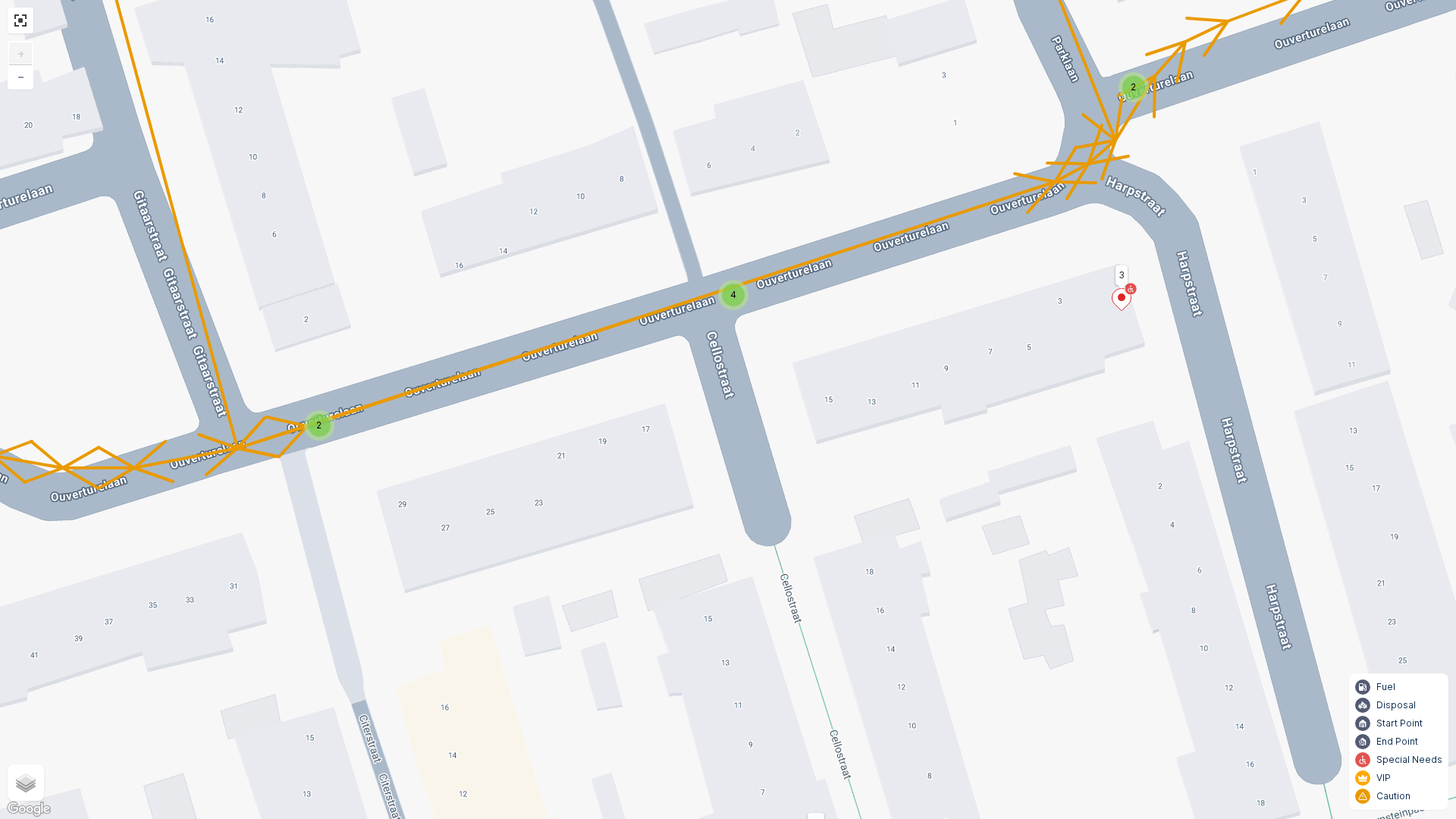
click at [566, 461] on div "2 2 2 2 2 2 2 2 4 2 152 78 92 94 132 144 105 147 125 145 146 112 114 107 93 91 …" at bounding box center [728, 410] width 1456 height 819
click at [442, 524] on div "2 2 2 2 2 2 2 2 4 2 152 78 92 94 132 144 105 147 125 145 146 112 114 107 93 91 …" at bounding box center [728, 410] width 1456 height 819
click at [493, 507] on div "2 2 2 2 2 2 2 2 4 2 152 78 92 94 132 144 105 147 125 145 146 112 114 107 93 91 …" at bounding box center [728, 410] width 1456 height 819
click at [327, 431] on div "2" at bounding box center [318, 425] width 23 height 23
click at [352, 424] on icon at bounding box center [345, 422] width 19 height 22
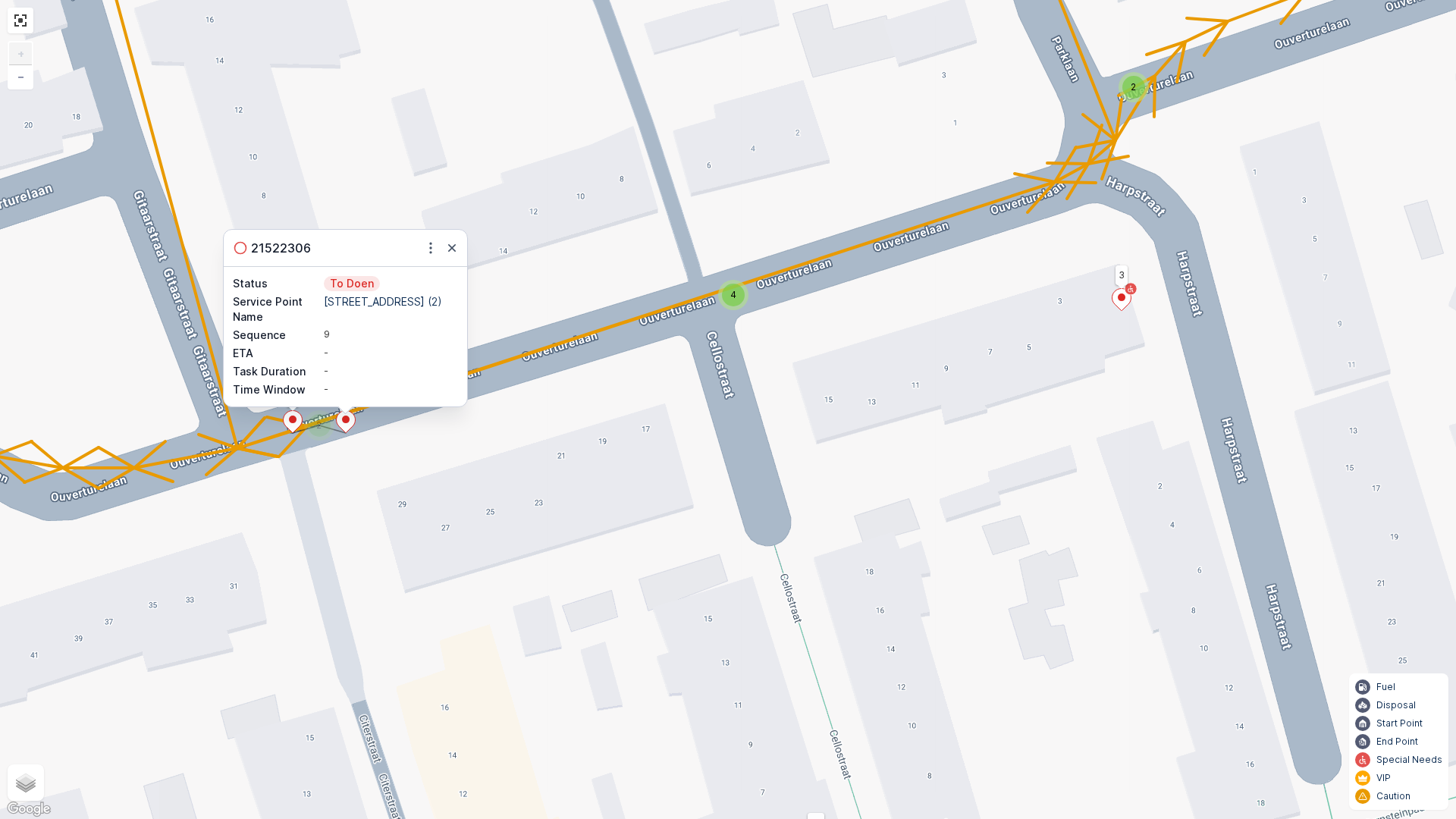
click at [284, 417] on icon at bounding box center [292, 422] width 19 height 22
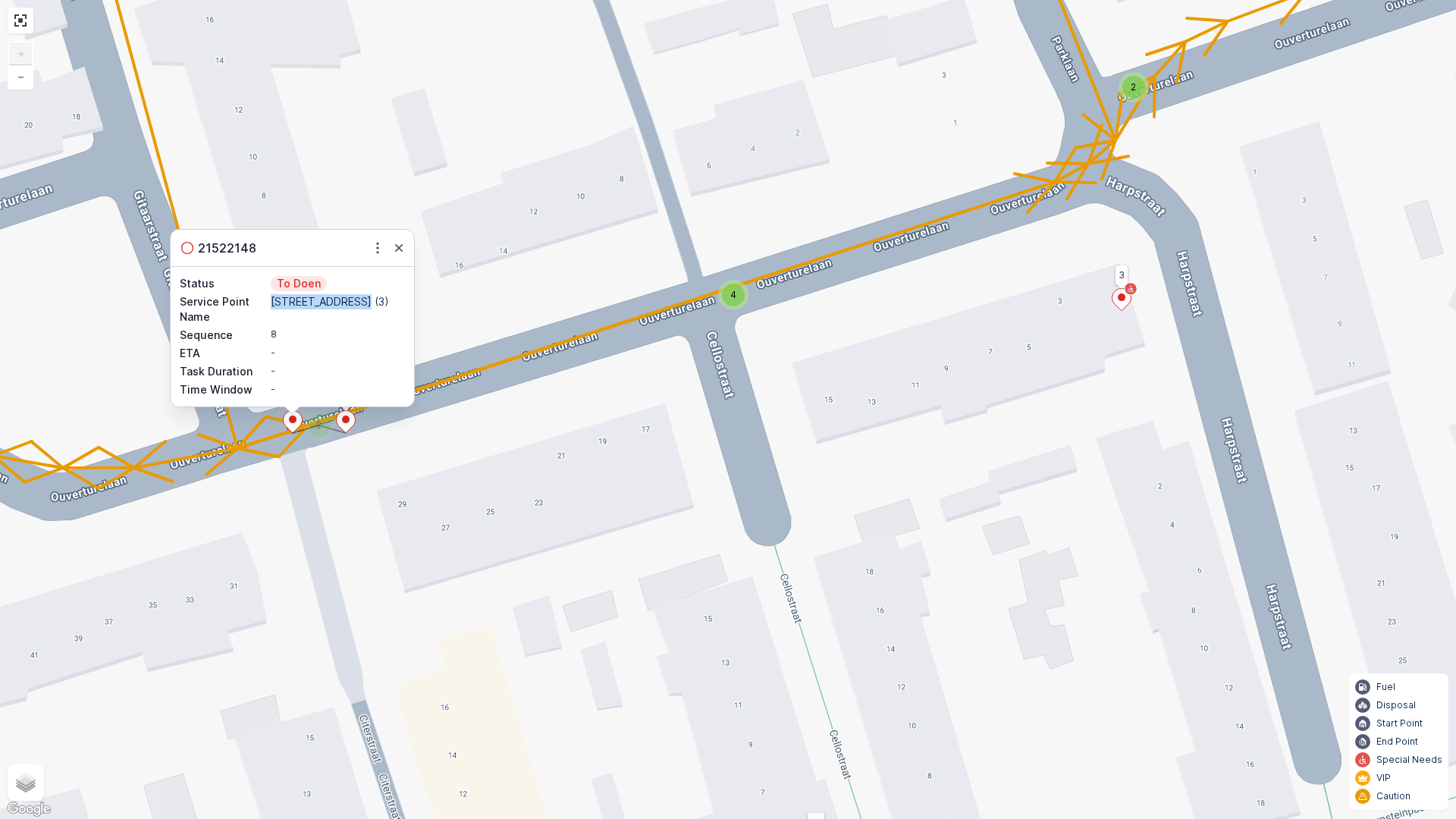
drag, startPoint x: 269, startPoint y: 302, endPoint x: 356, endPoint y: 305, distance: 87.1
click at [356, 305] on div "Service Point Name Ouverturelaan 29 (3)" at bounding box center [292, 309] width 226 height 31
copy p "Ouverturelaan 29"
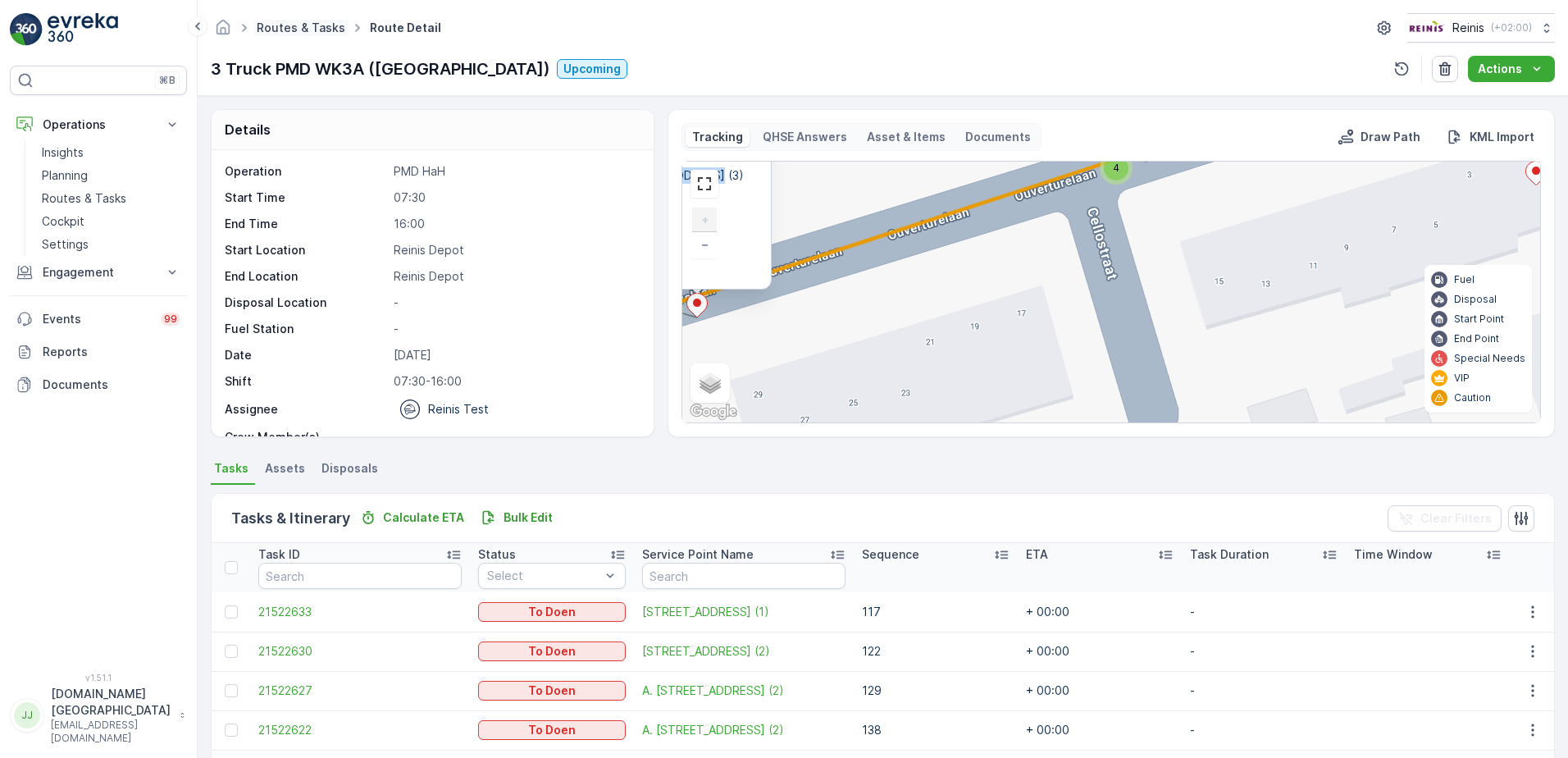
click at [286, 24] on link "Routes & Tasks" at bounding box center [301, 27] width 89 height 14
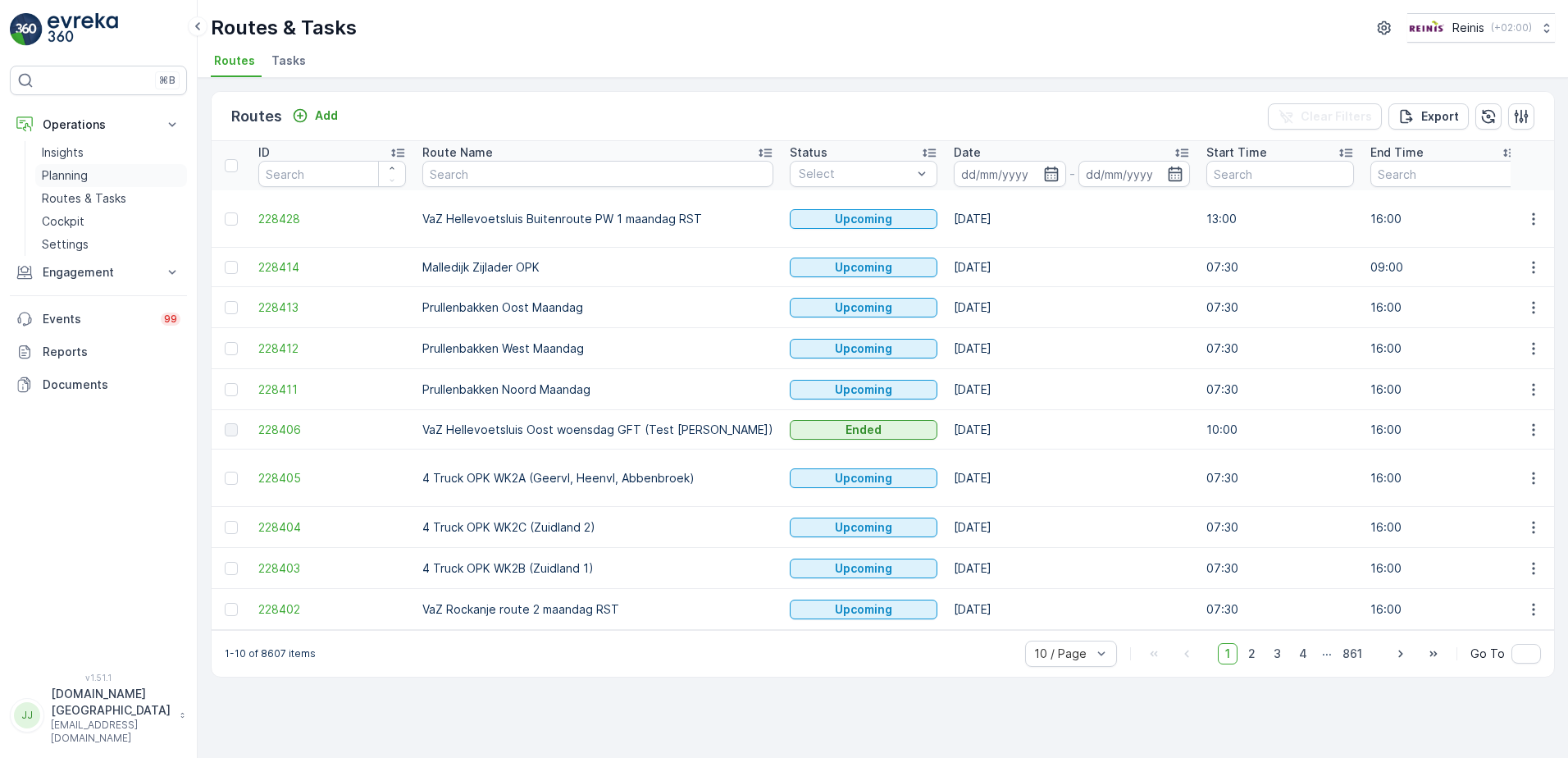
click at [57, 178] on p "Planning" at bounding box center [64, 176] width 46 height 17
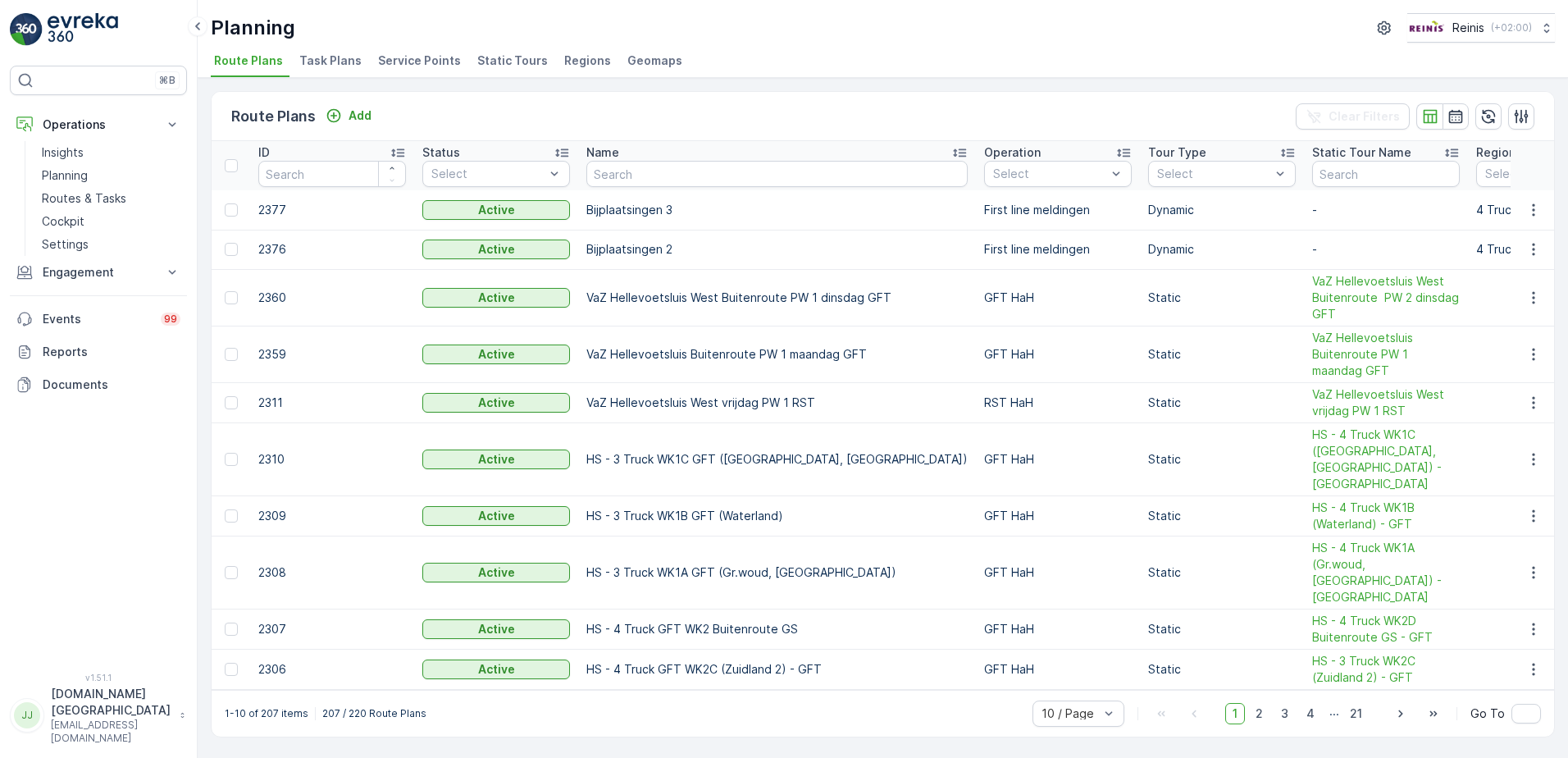
click at [413, 60] on span "Service Points" at bounding box center [420, 60] width 83 height 17
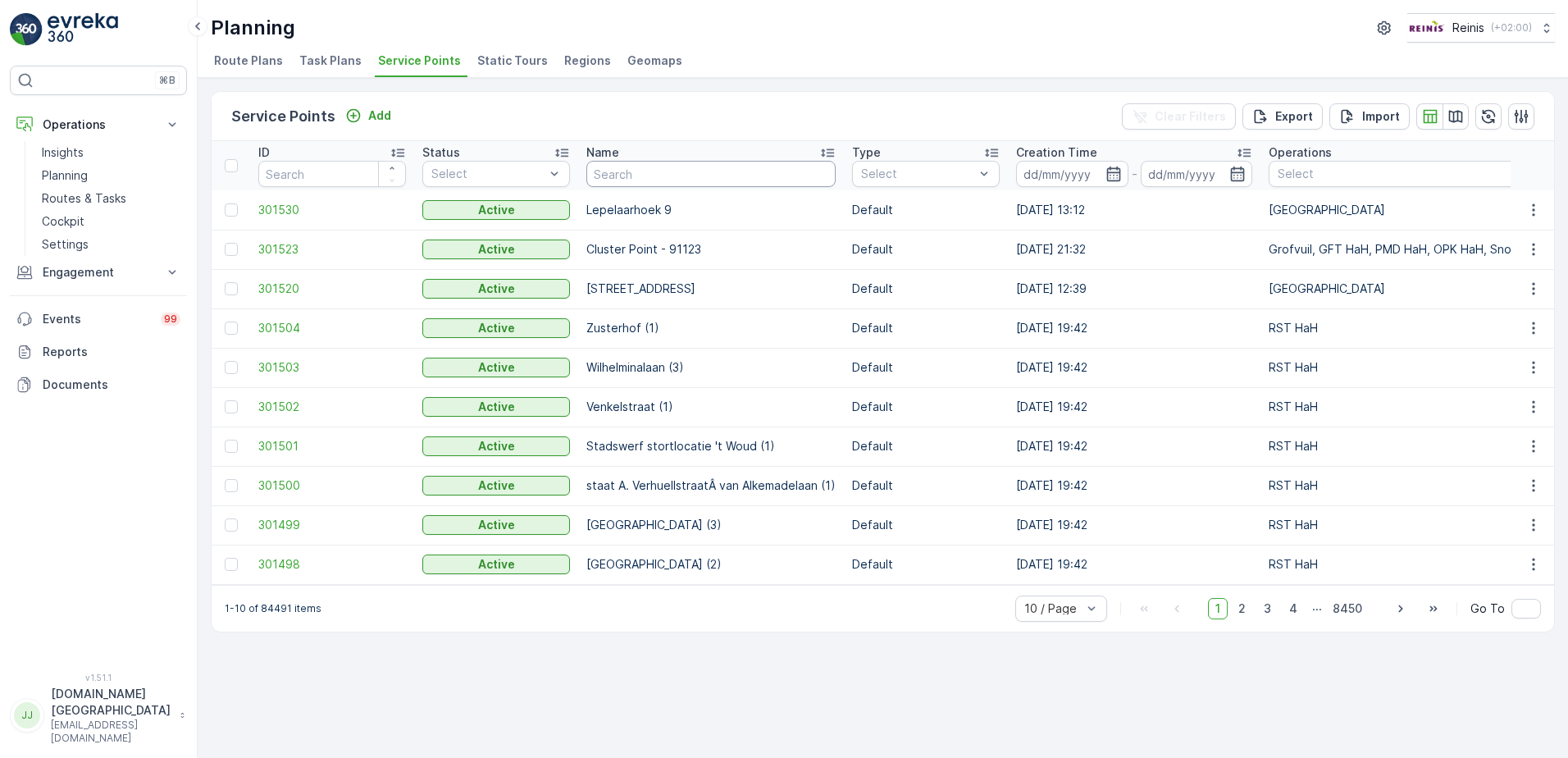
click at [749, 180] on input "text" at bounding box center [711, 174] width 250 height 26
paste input "Ouverturelaan 29"
type input "Ouverturelaan 29"
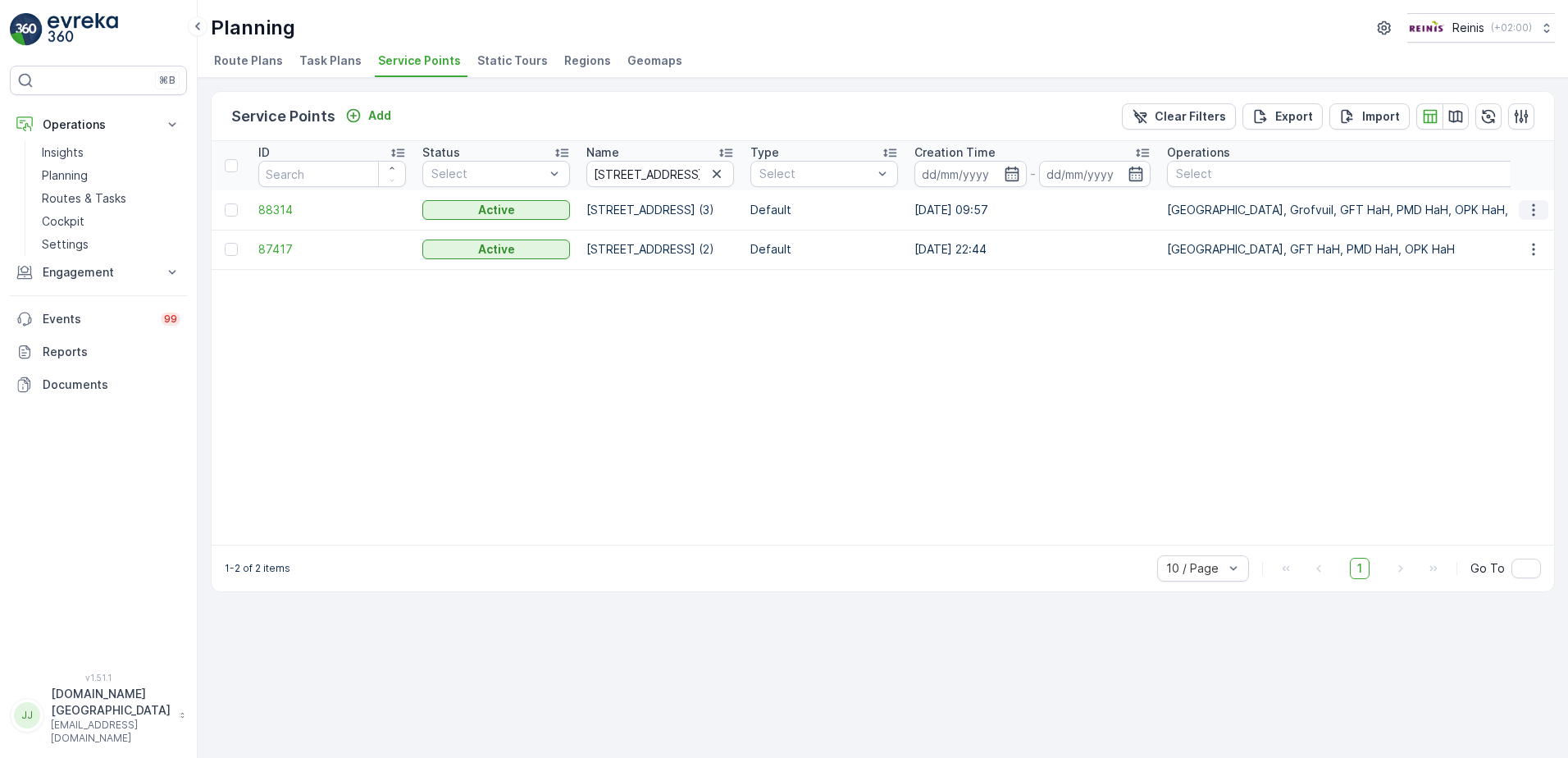
click at [1533, 207] on icon "button" at bounding box center [1534, 210] width 17 height 17
click at [1518, 234] on span "See More Details" at bounding box center [1485, 234] width 96 height 17
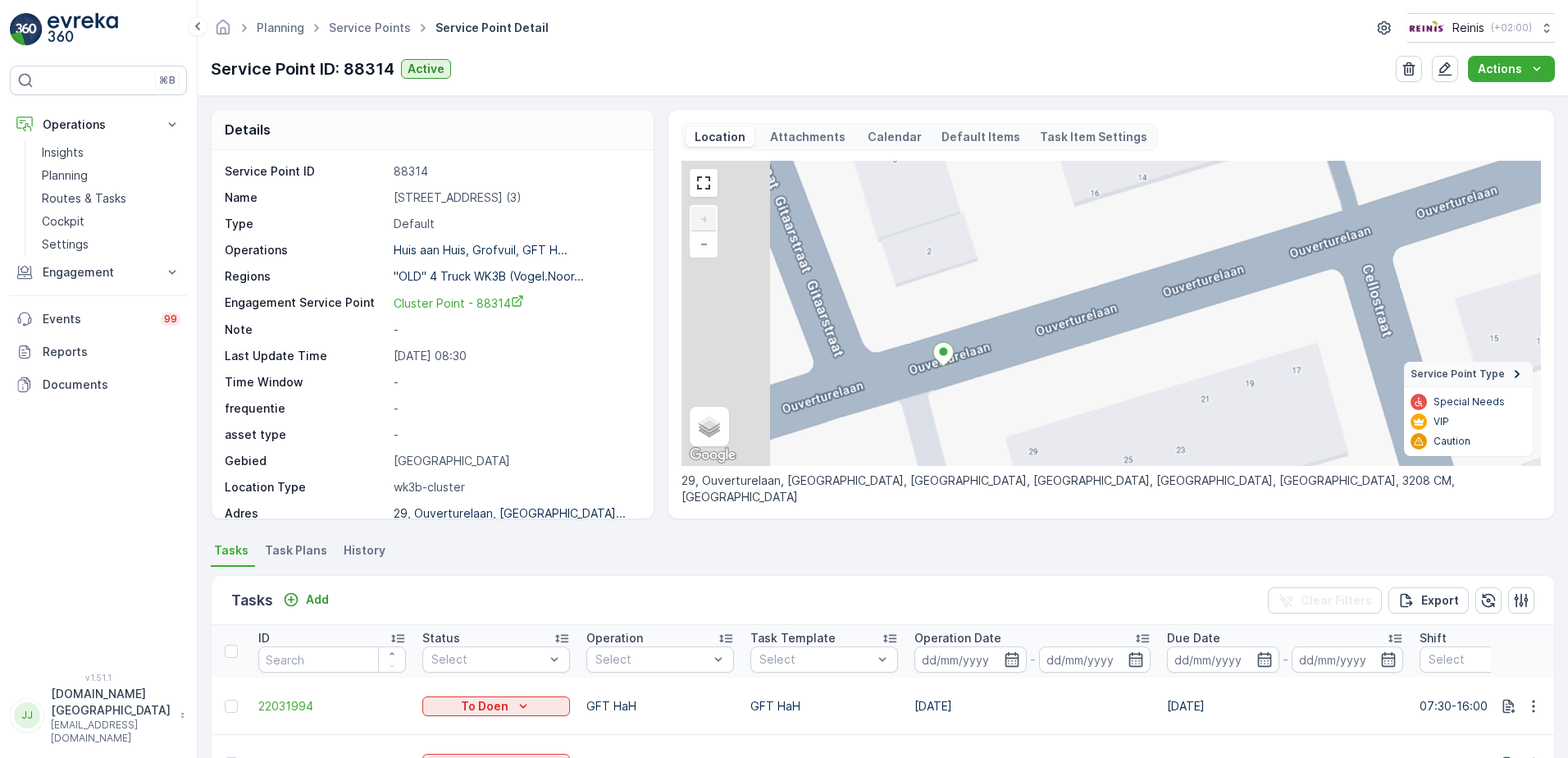
drag, startPoint x: 964, startPoint y: 373, endPoint x: 1134, endPoint y: 234, distance: 219.6
click at [1134, 234] on div "+ − Satellite Roadmap Terrain Hybrid Leaflet Keyboard shortcuts Map Data Map da…" at bounding box center [1111, 313] width 860 height 305
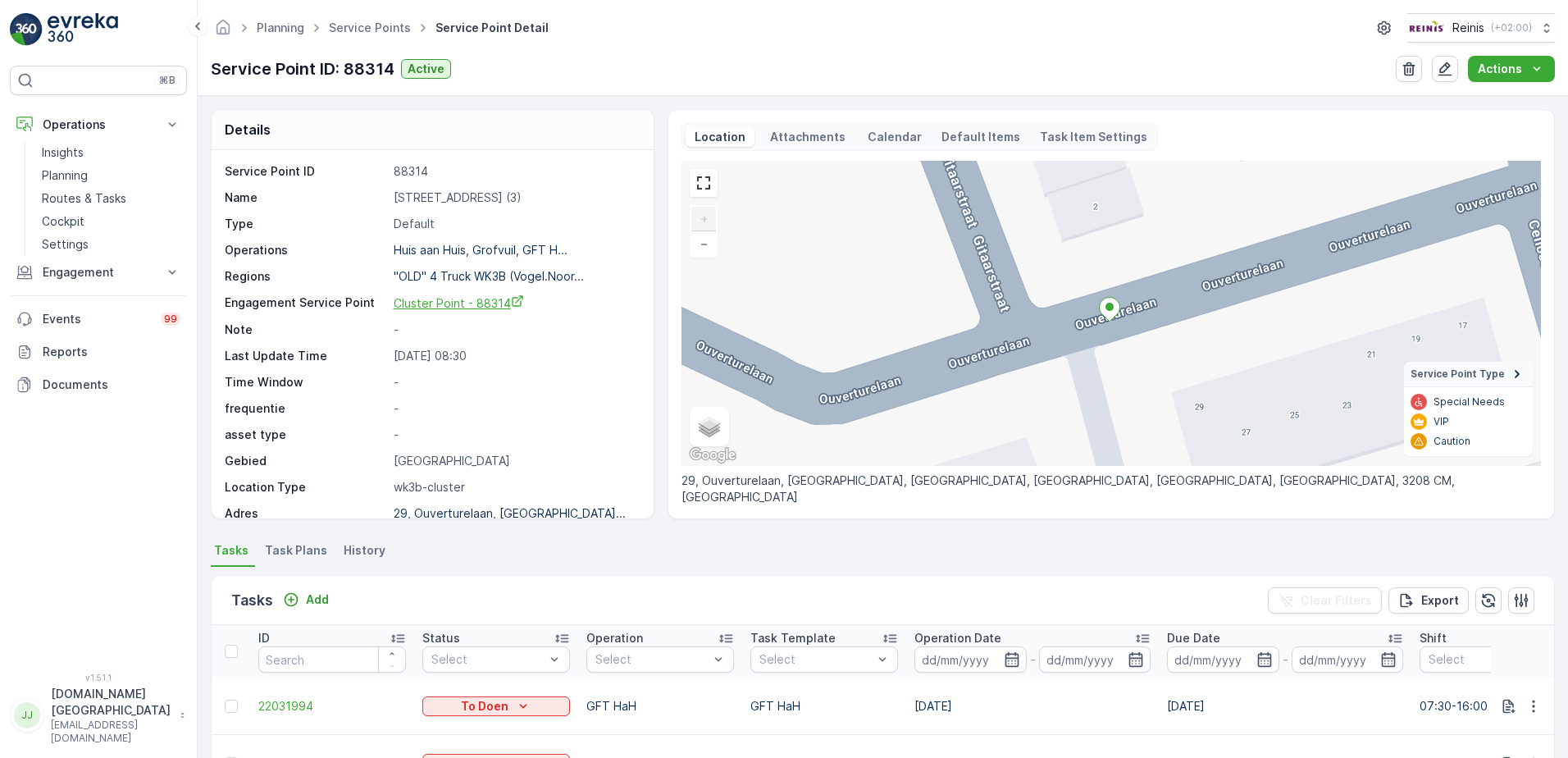
click at [487, 306] on span "Cluster Point - 88314" at bounding box center [460, 302] width 131 height 14
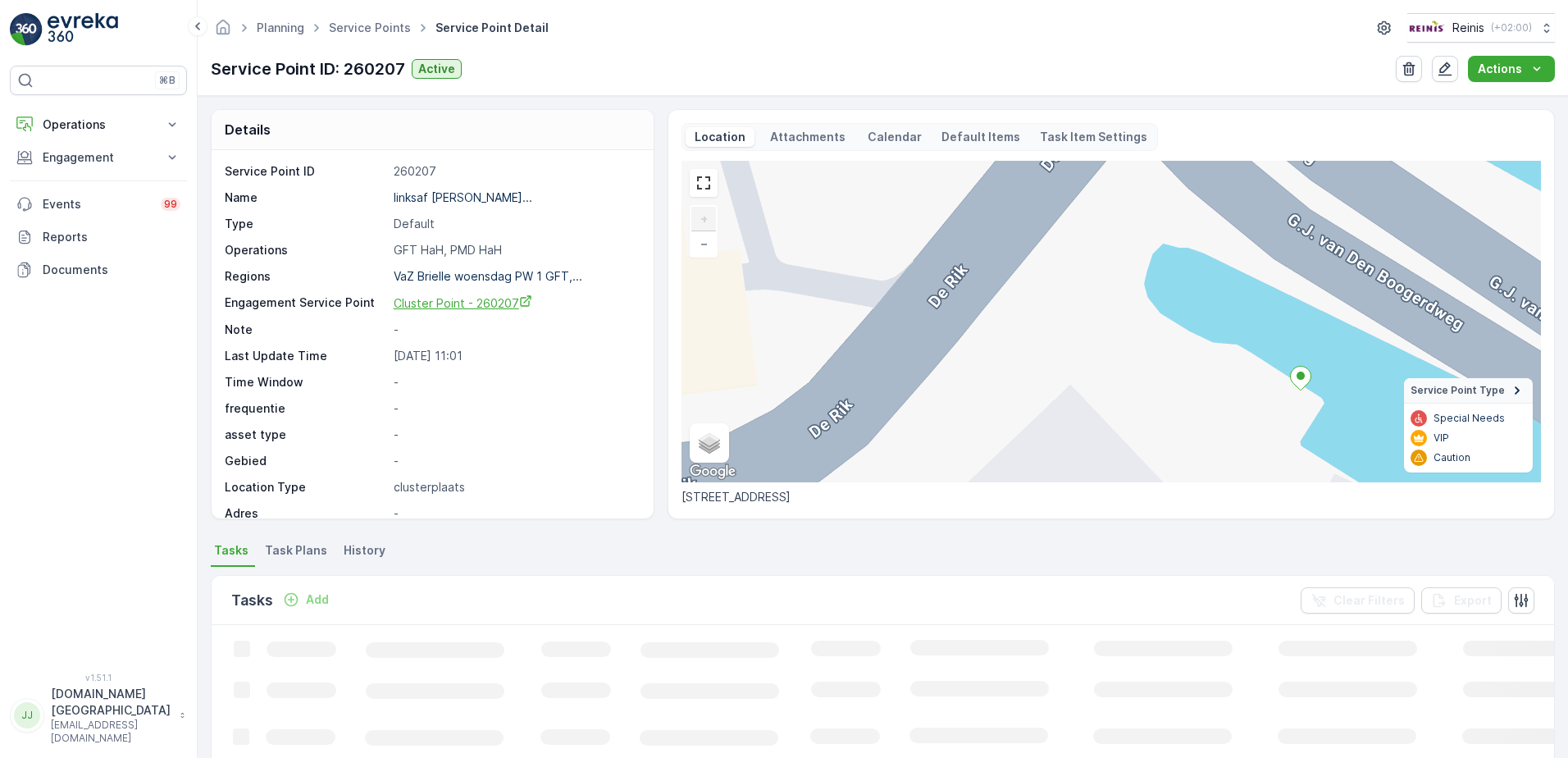
click at [513, 305] on span "Cluster Point - 260207" at bounding box center [463, 302] width 139 height 14
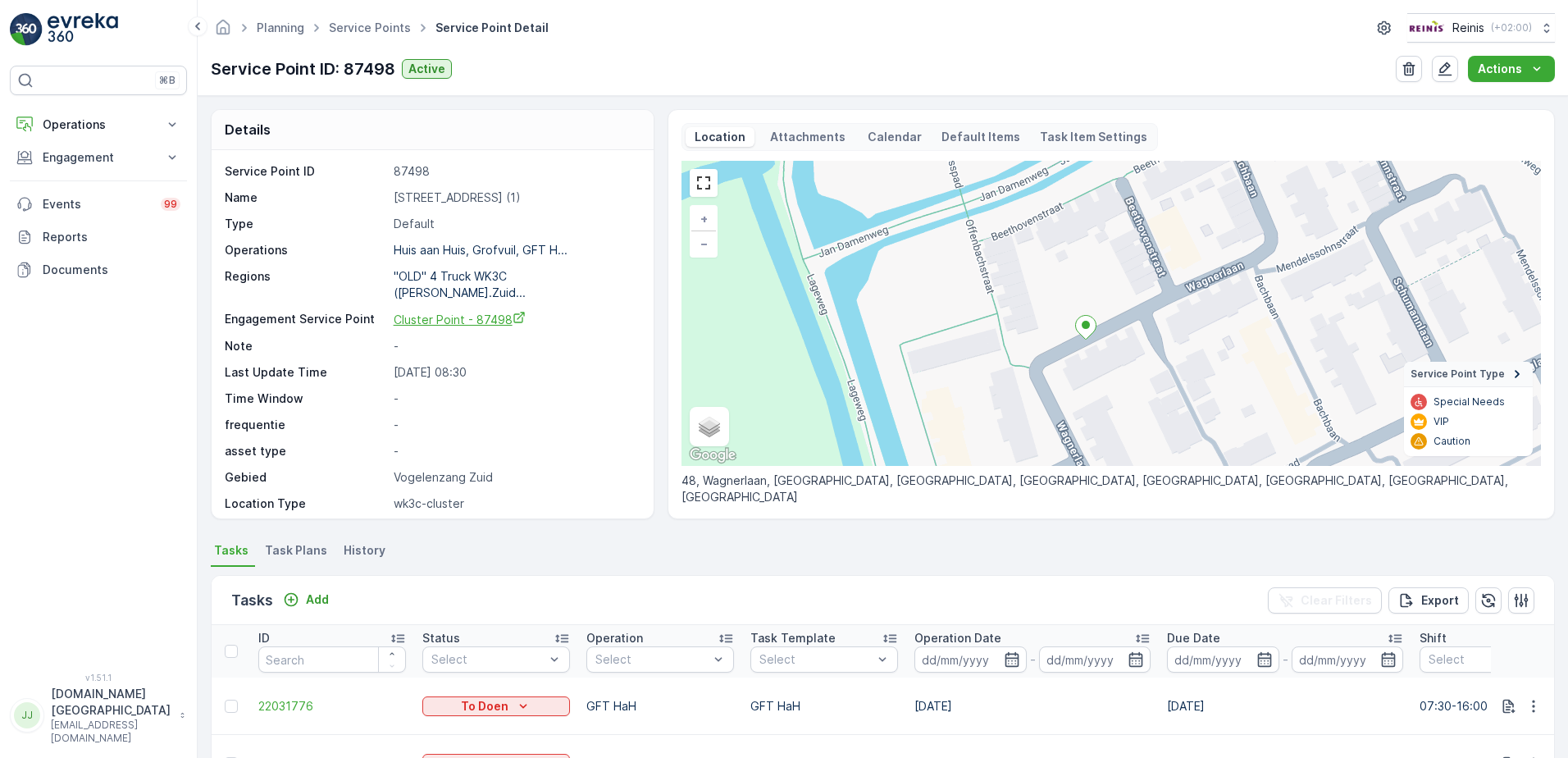
click at [500, 312] on span "Cluster Point - 87498" at bounding box center [460, 319] width 132 height 14
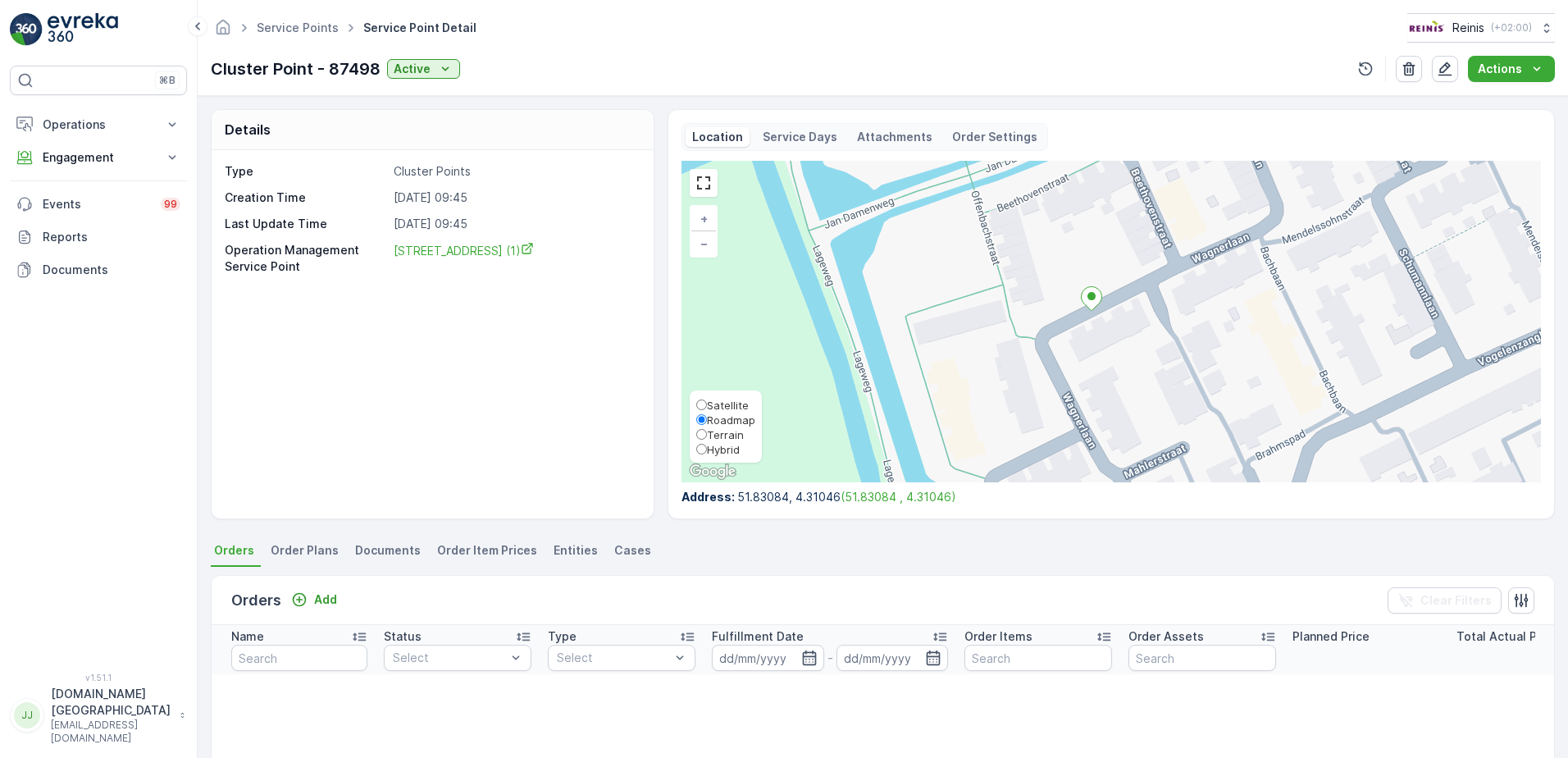
click at [727, 451] on span "Hybrid" at bounding box center [724, 449] width 33 height 13
click at [707, 451] on input "Hybrid" at bounding box center [702, 449] width 11 height 11
radio input "true"
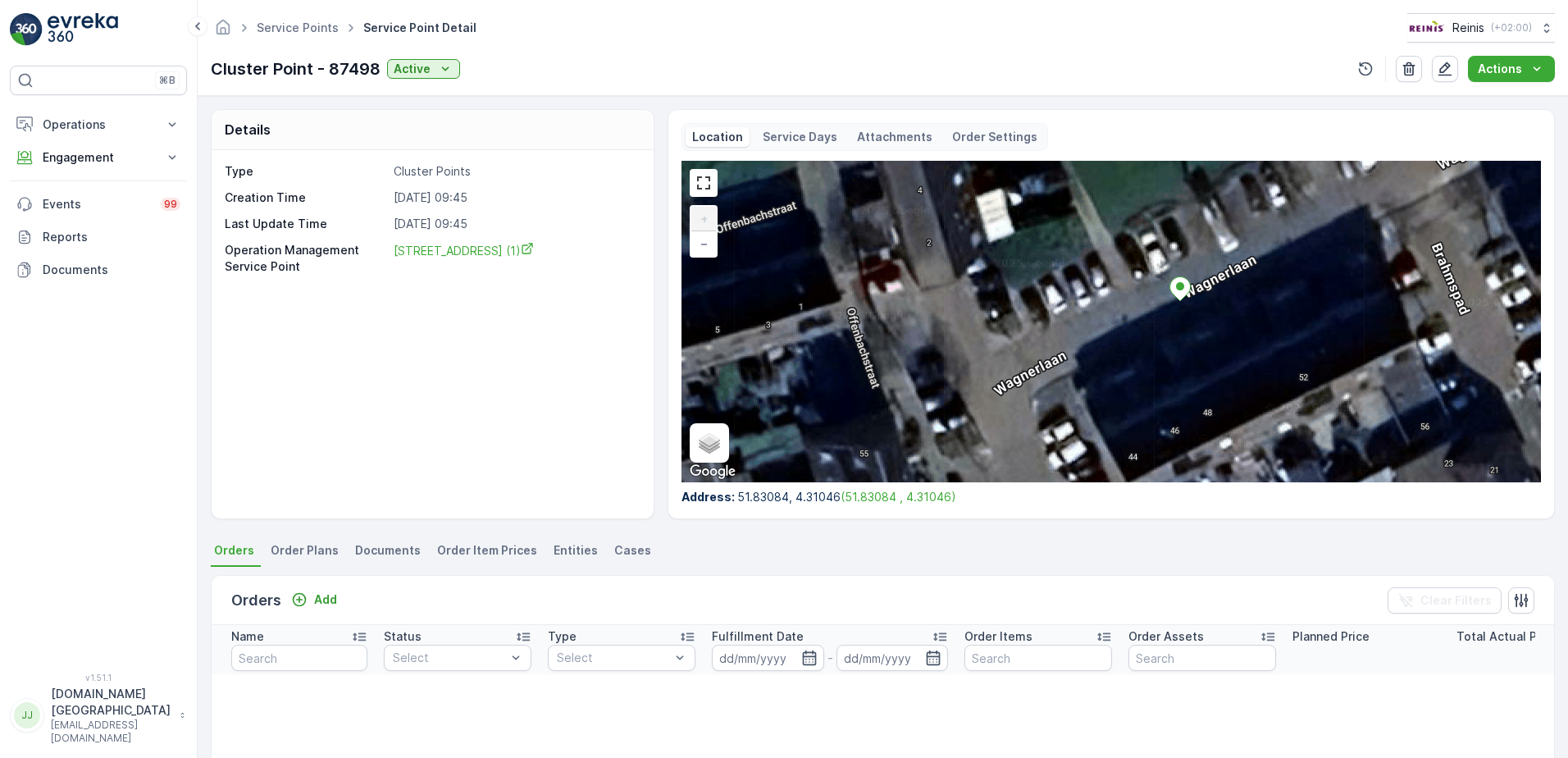
drag, startPoint x: 952, startPoint y: 336, endPoint x: 1063, endPoint y: 303, distance: 115.8
click at [1063, 303] on div "+ − Satellite Roadmap Terrain Hybrid Leaflet Keyboard shortcuts Map Data Map da…" at bounding box center [1111, 322] width 860 height 322
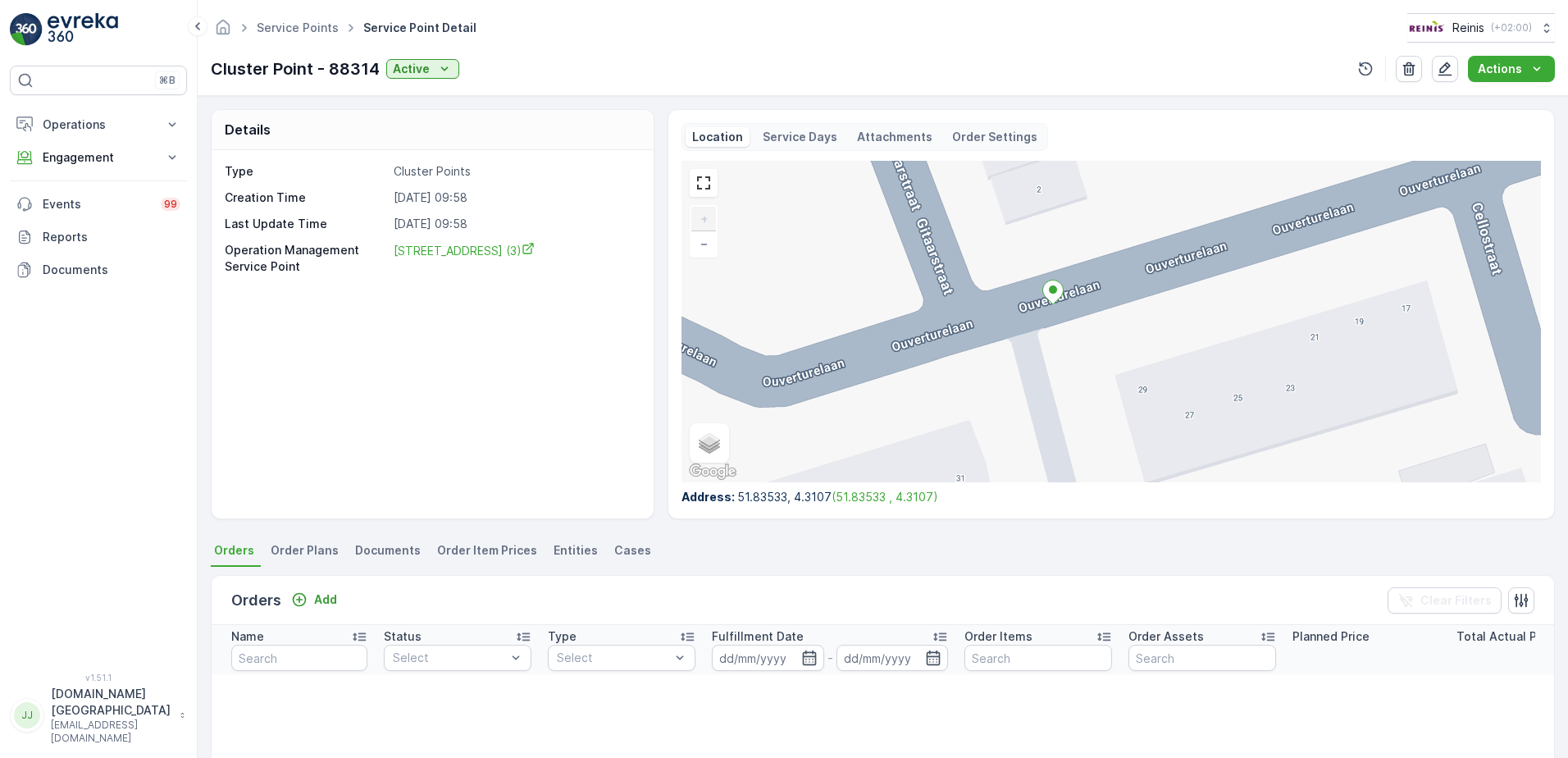
click at [1049, 286] on icon at bounding box center [1053, 293] width 20 height 23
